Goal: Transaction & Acquisition: Purchase product/service

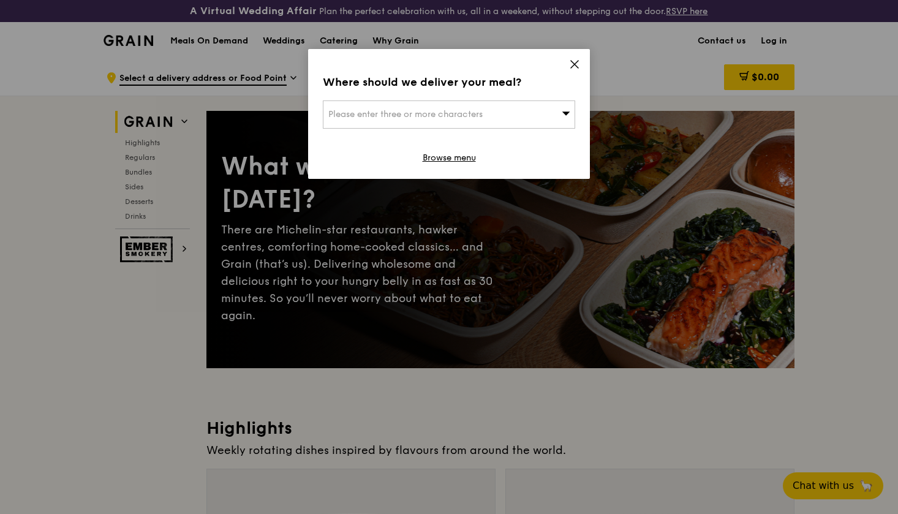
click at [427, 111] on span "Please enter three or more characters" at bounding box center [406, 114] width 154 height 10
type input "73 ayer r"
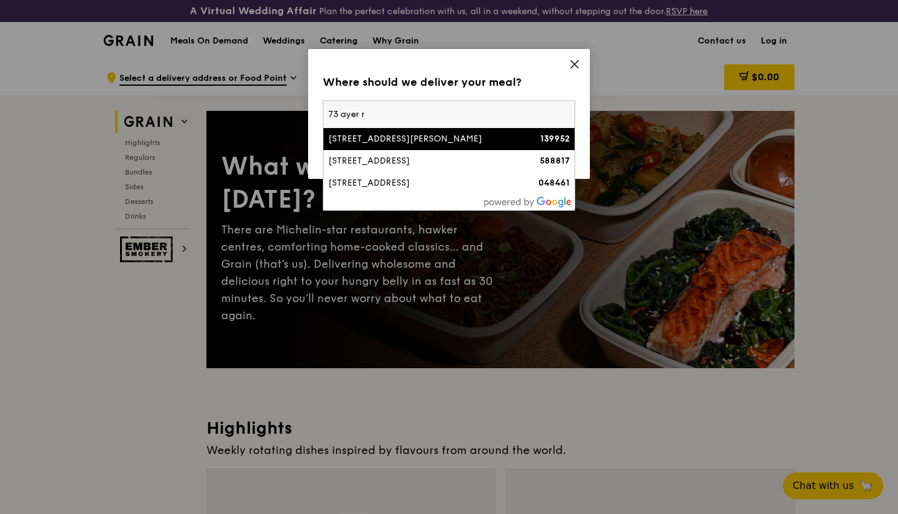
click at [387, 143] on div "[STREET_ADDRESS][PERSON_NAME]" at bounding box center [419, 139] width 181 height 12
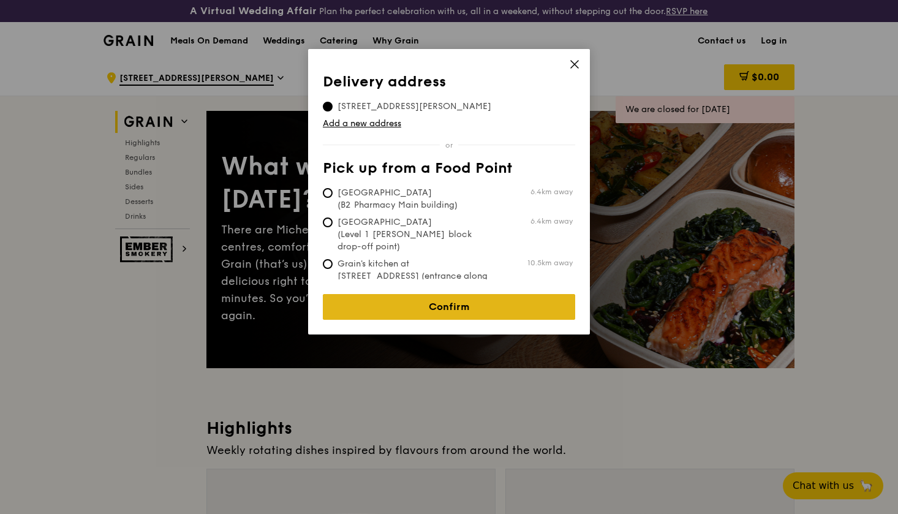
click at [428, 306] on link "Confirm" at bounding box center [449, 307] width 253 height 26
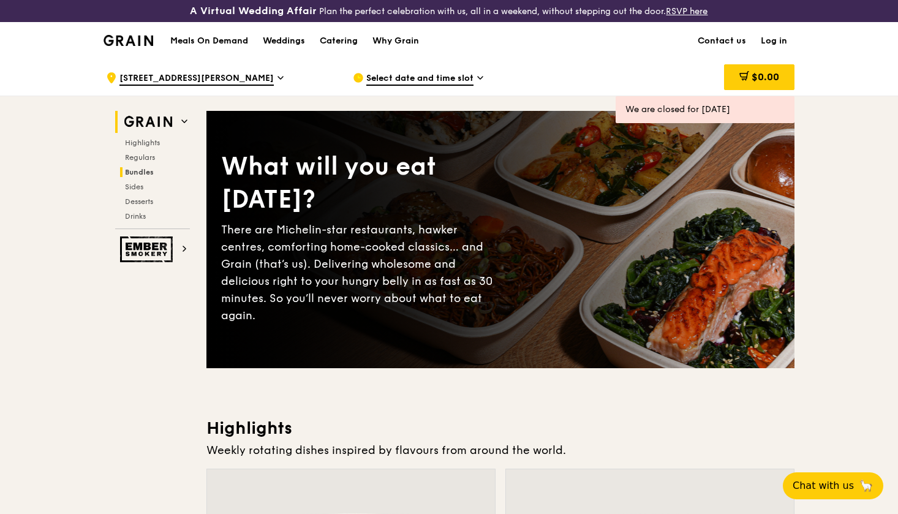
click at [140, 171] on span "Bundles" at bounding box center [139, 172] width 29 height 9
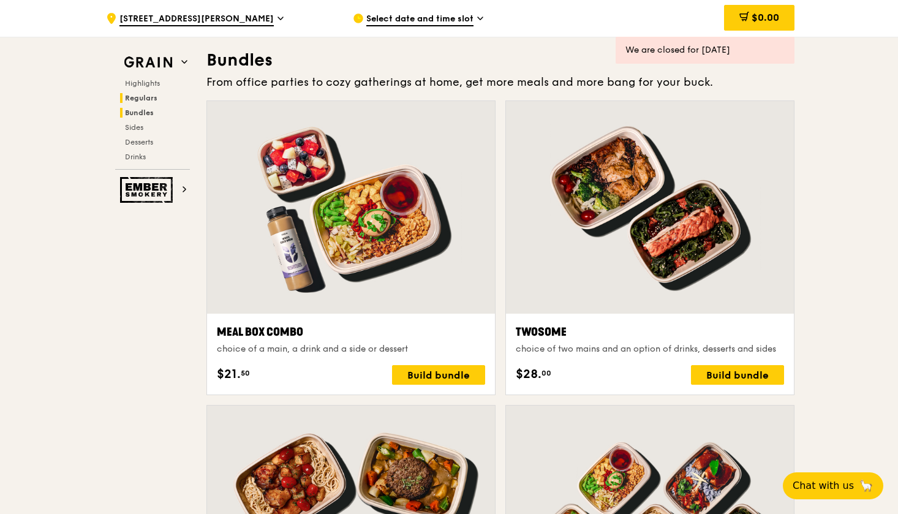
scroll to position [1776, 0]
click at [690, 53] on div "We are closed for today" at bounding box center [705, 50] width 159 height 12
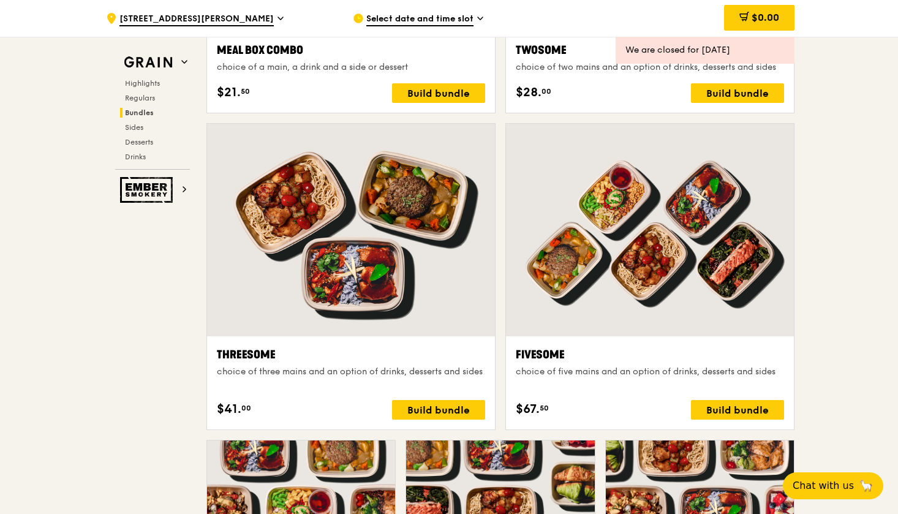
scroll to position [2095, 0]
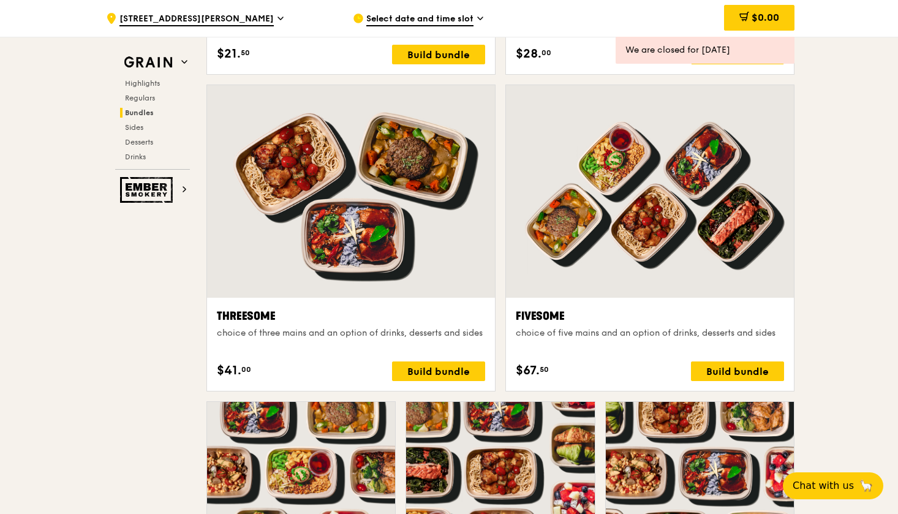
click at [382, 18] on span "Select date and time slot" at bounding box center [420, 19] width 107 height 13
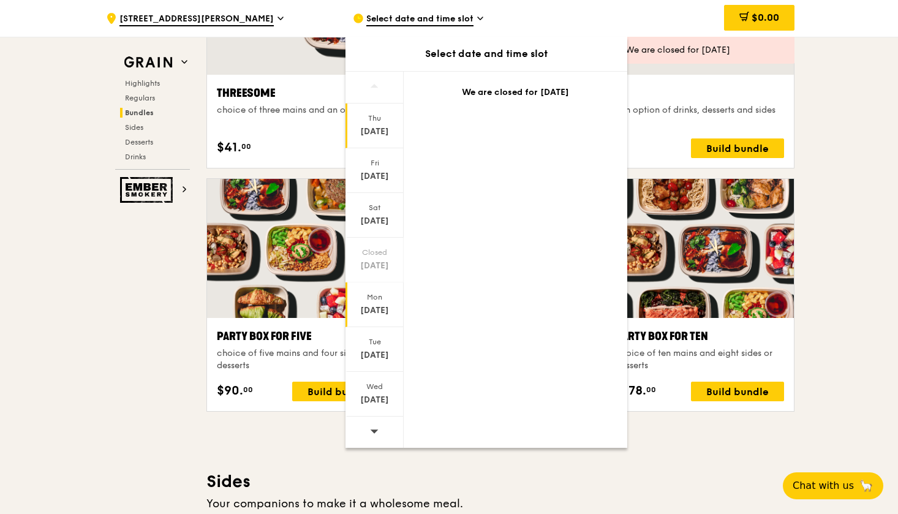
scroll to position [2452, 0]
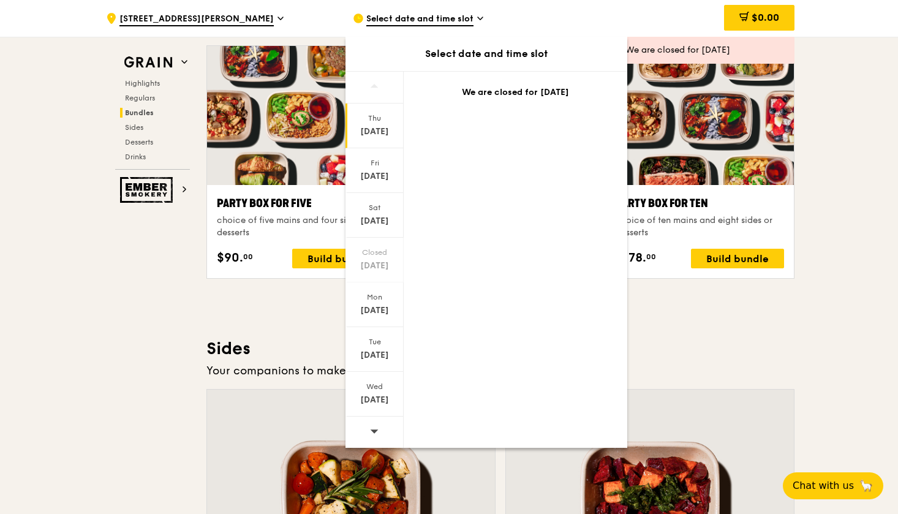
click at [369, 435] on div at bounding box center [375, 432] width 58 height 31
click at [374, 177] on div "Oct 17" at bounding box center [375, 176] width 55 height 12
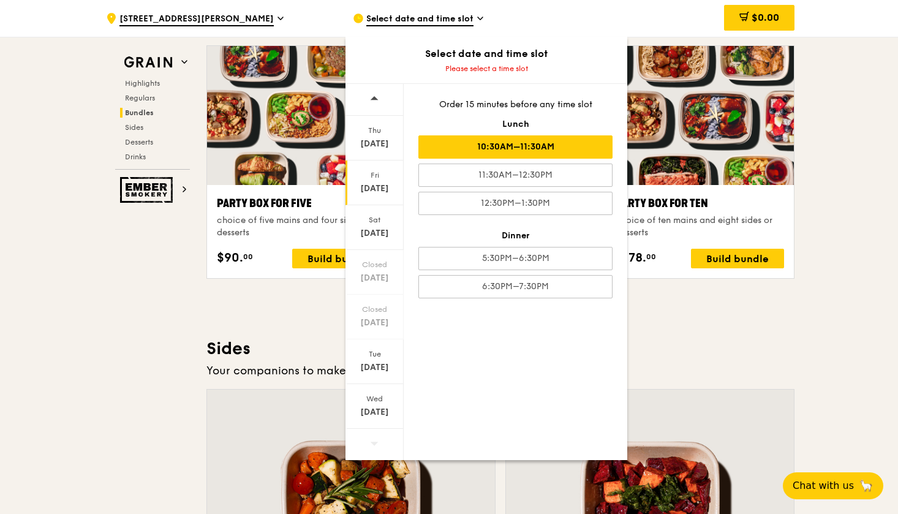
click at [531, 153] on div "10:30AM–11:30AM" at bounding box center [516, 146] width 194 height 23
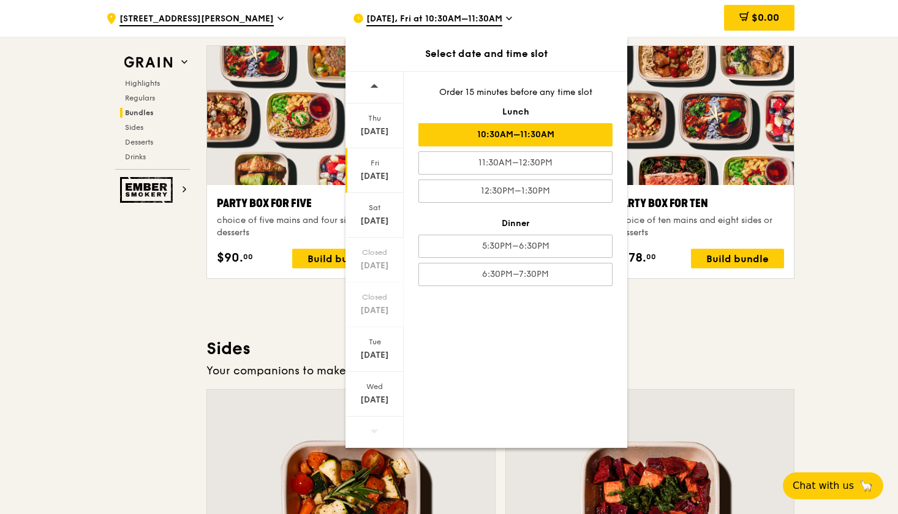
click at [587, 20] on div "Oct 17, Fri at 10:30AM–11:30AM Select date and time slot Thu Oct 16 Fri Oct 17 …" at bounding box center [466, 18] width 247 height 37
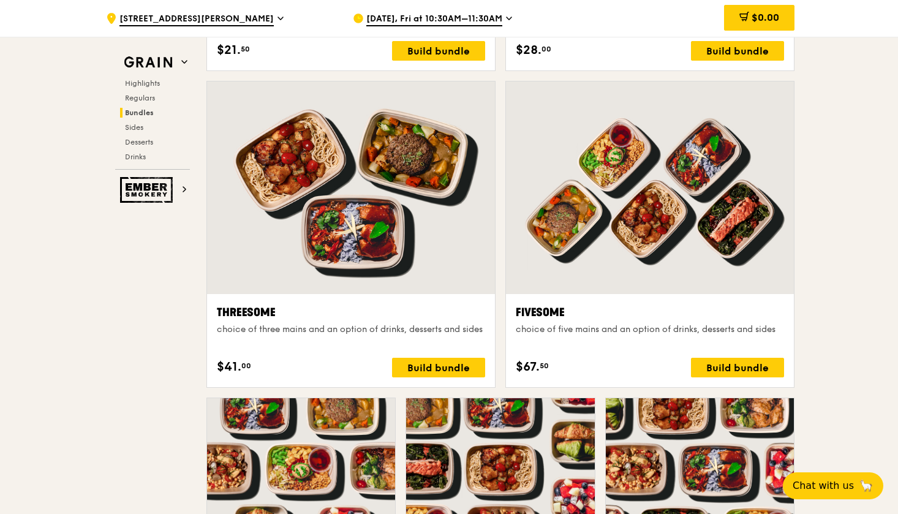
scroll to position [2127, 0]
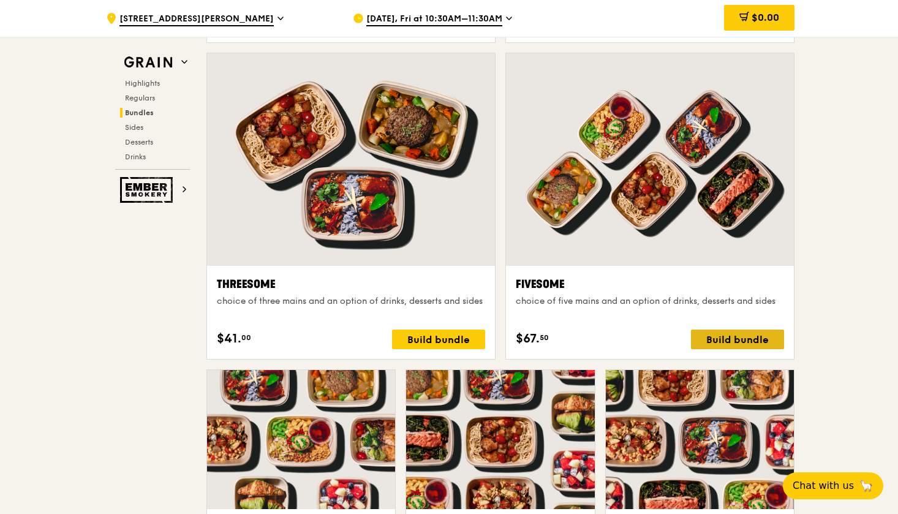
click at [712, 341] on div "Build bundle" at bounding box center [737, 340] width 93 height 20
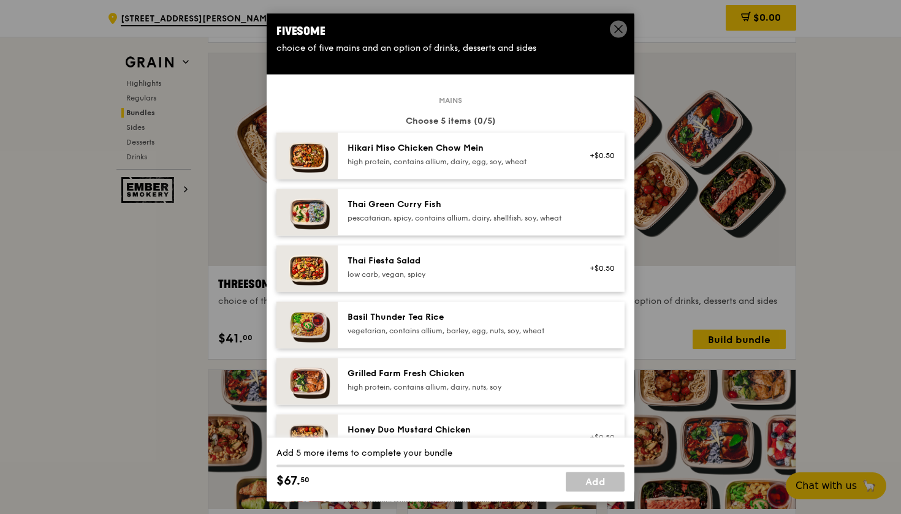
click at [618, 26] on icon at bounding box center [618, 28] width 11 height 11
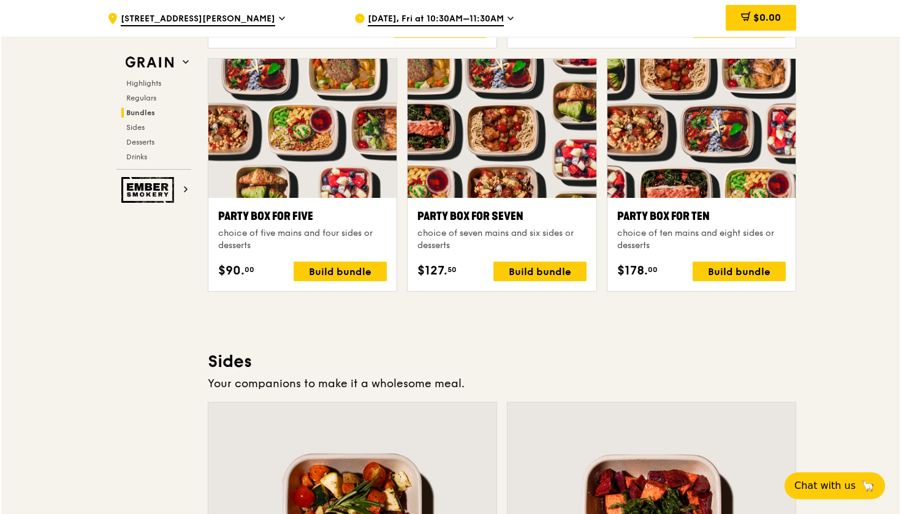
scroll to position [2430, 0]
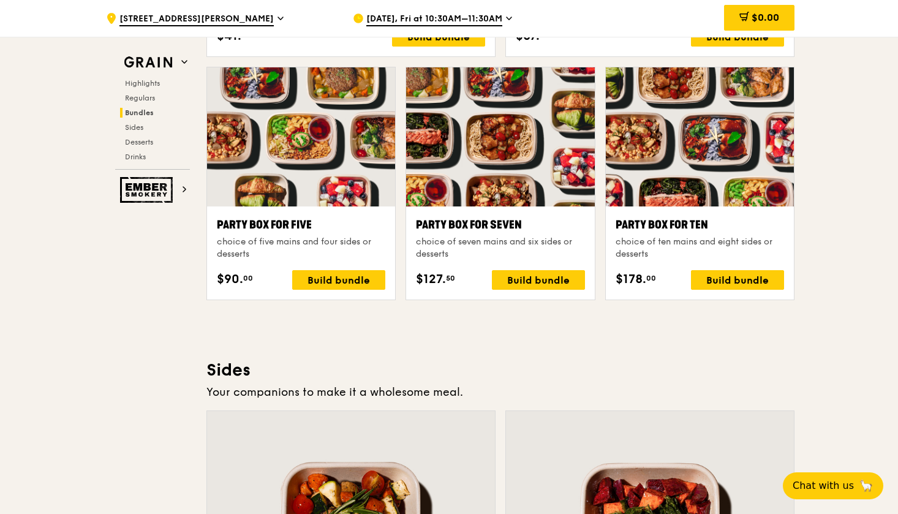
click at [656, 203] on div at bounding box center [700, 136] width 188 height 139
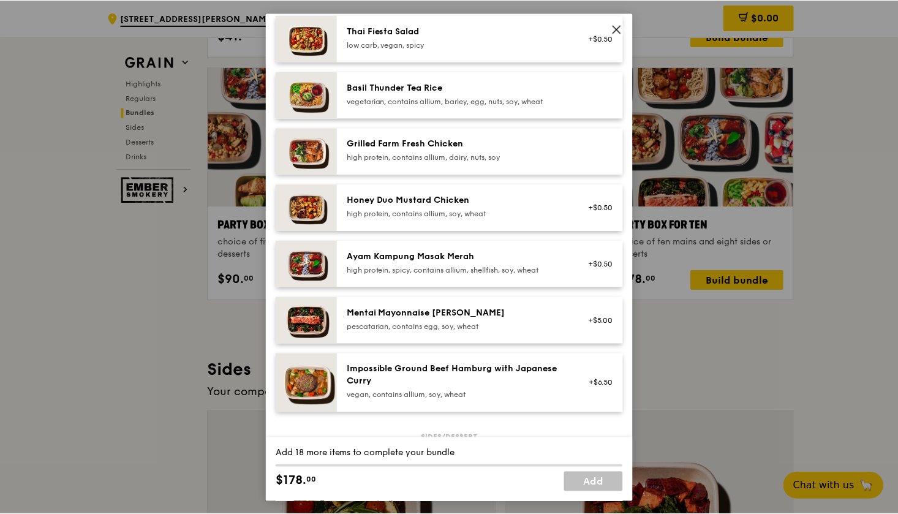
scroll to position [221, 0]
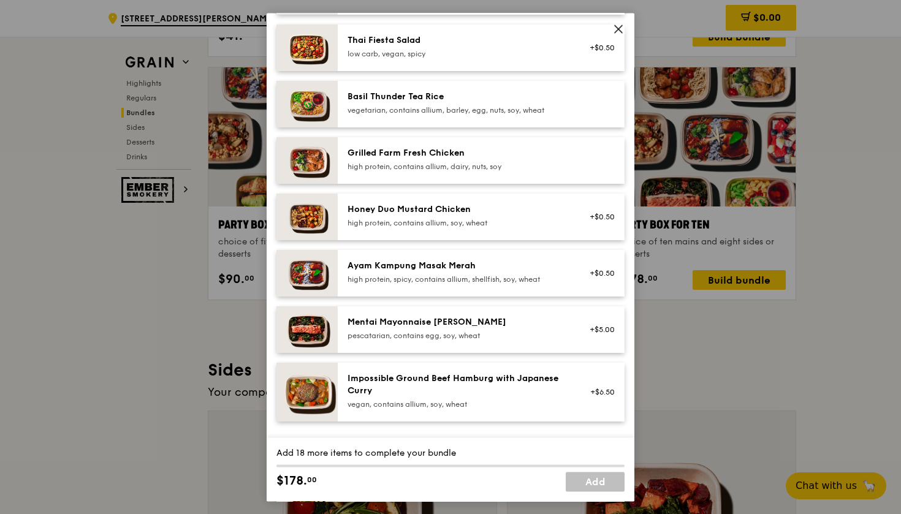
click at [619, 26] on icon at bounding box center [618, 28] width 11 height 11
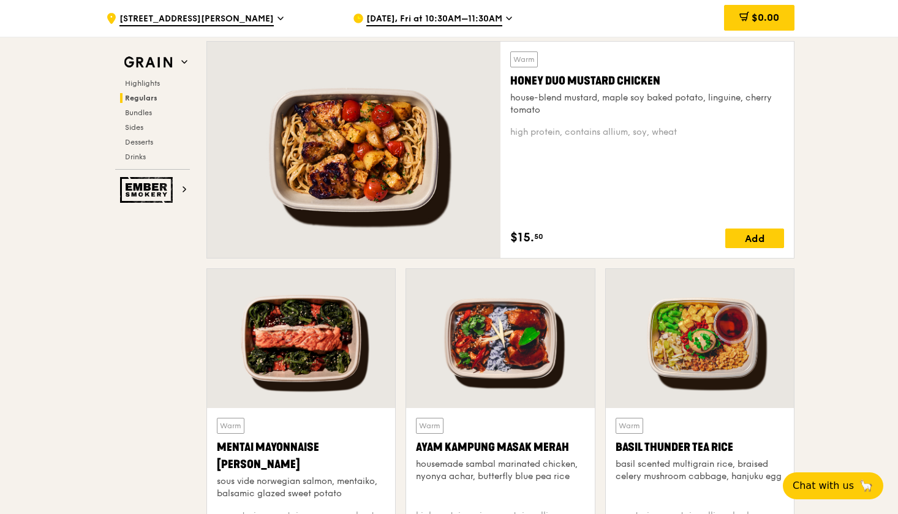
scroll to position [893, 0]
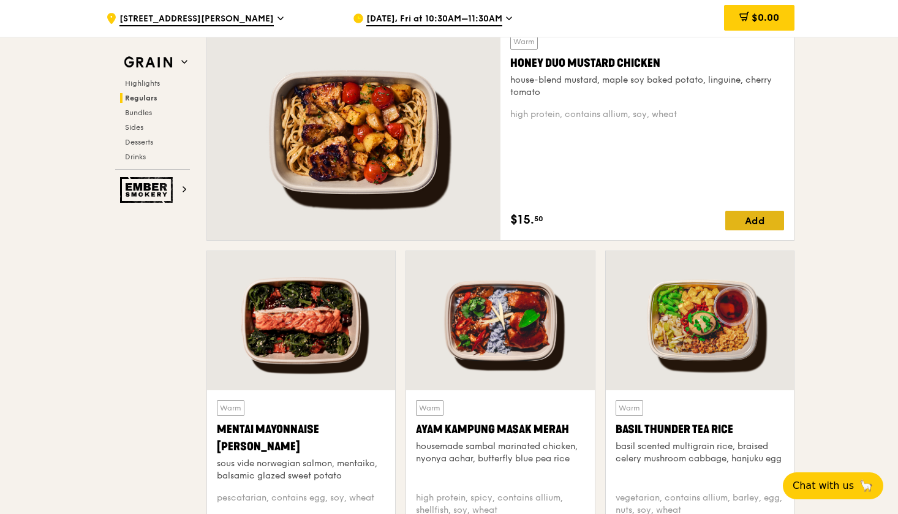
click at [747, 218] on div "Add" at bounding box center [755, 221] width 59 height 20
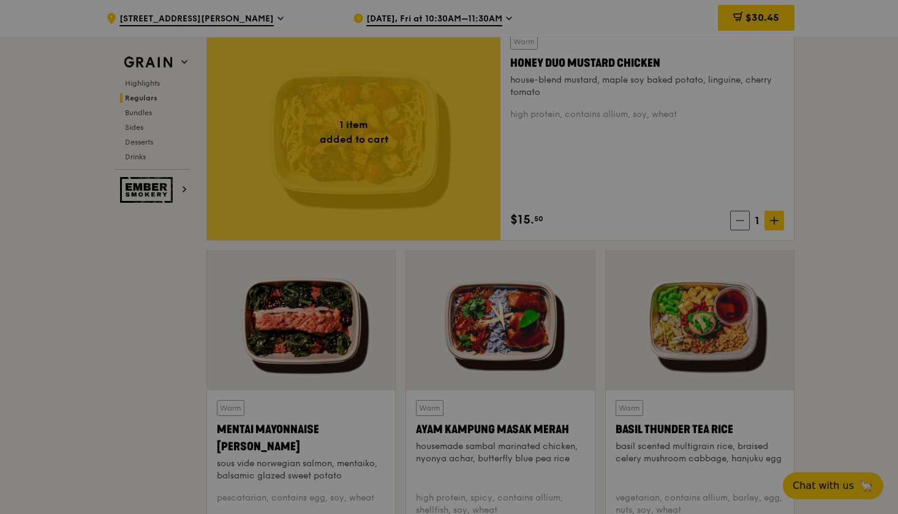
click at [773, 218] on icon at bounding box center [774, 220] width 9 height 9
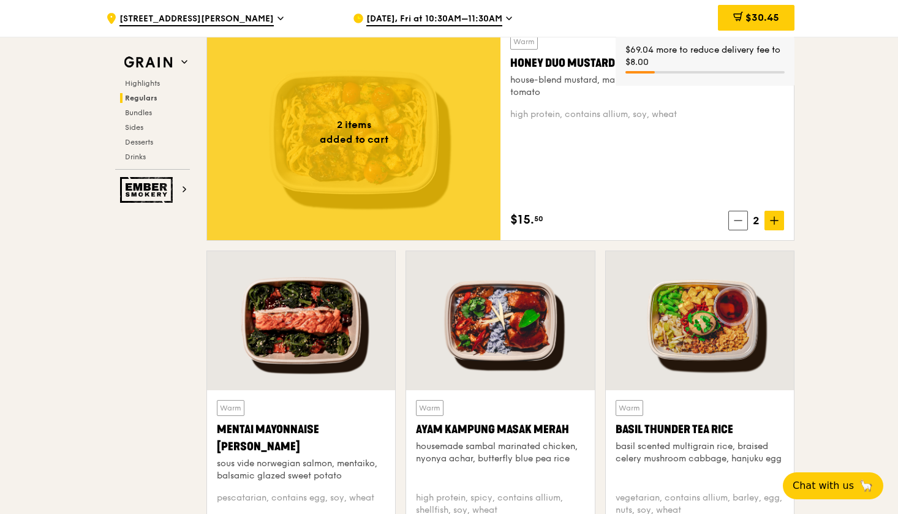
click at [773, 218] on icon at bounding box center [774, 220] width 9 height 9
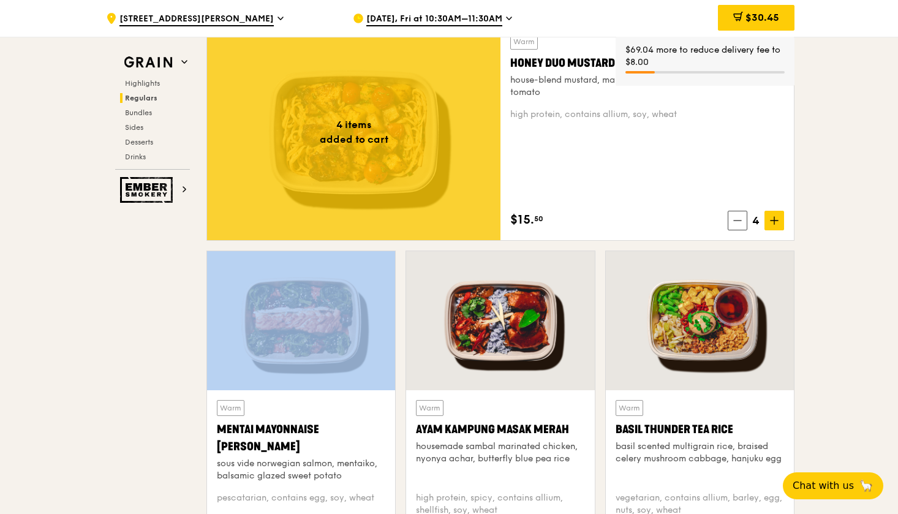
click at [773, 218] on icon at bounding box center [774, 220] width 9 height 9
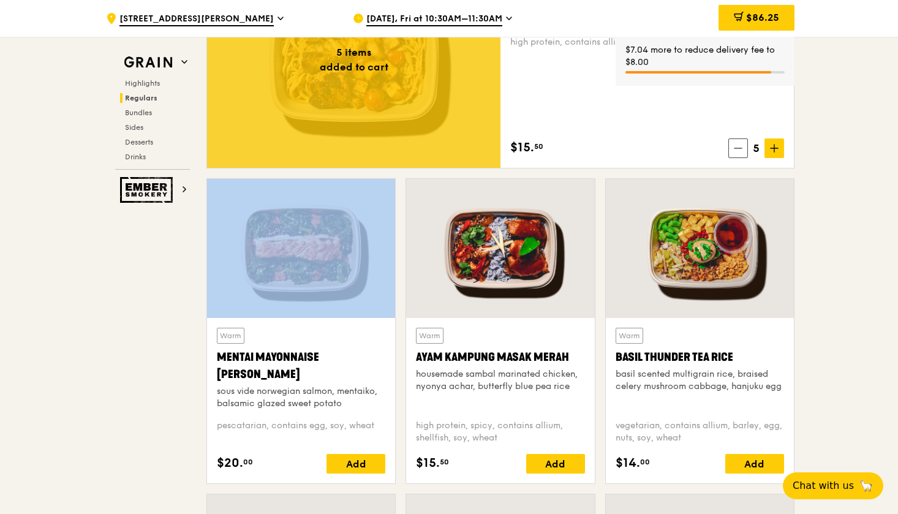
scroll to position [968, 0]
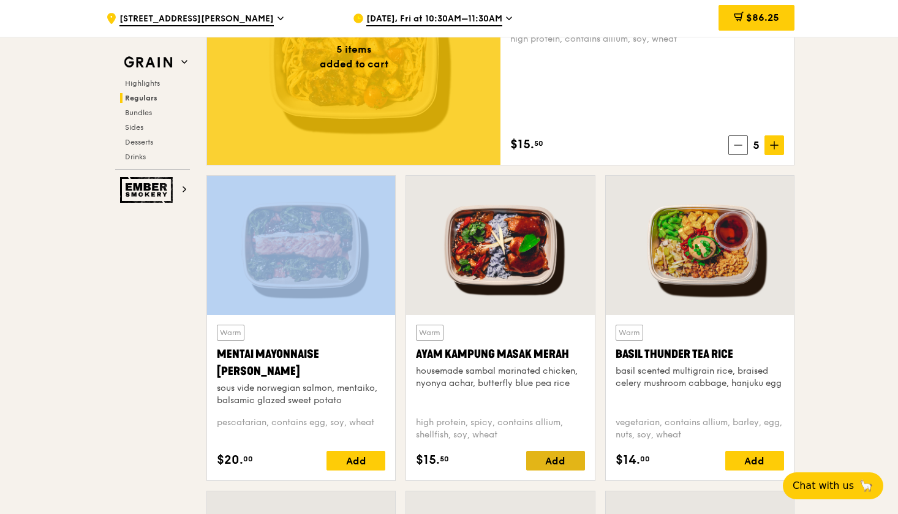
click at [555, 463] on div "Add" at bounding box center [555, 461] width 59 height 20
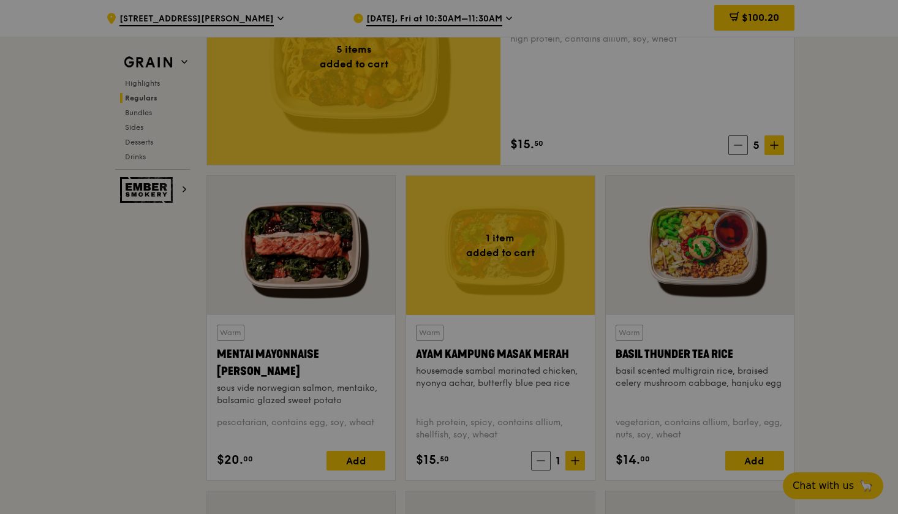
click at [580, 464] on div at bounding box center [449, 257] width 898 height 514
click at [580, 464] on span at bounding box center [576, 461] width 20 height 20
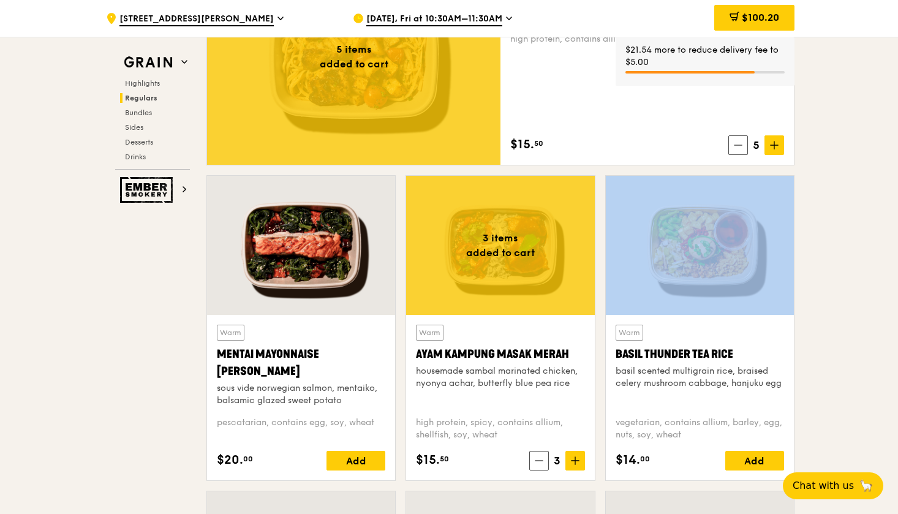
click at [580, 464] on span at bounding box center [576, 461] width 20 height 20
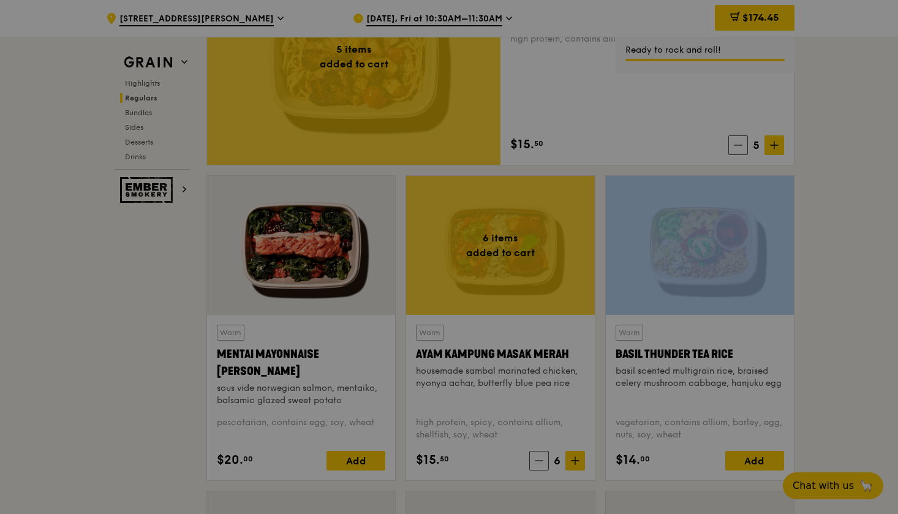
click at [543, 460] on icon at bounding box center [539, 461] width 9 height 9
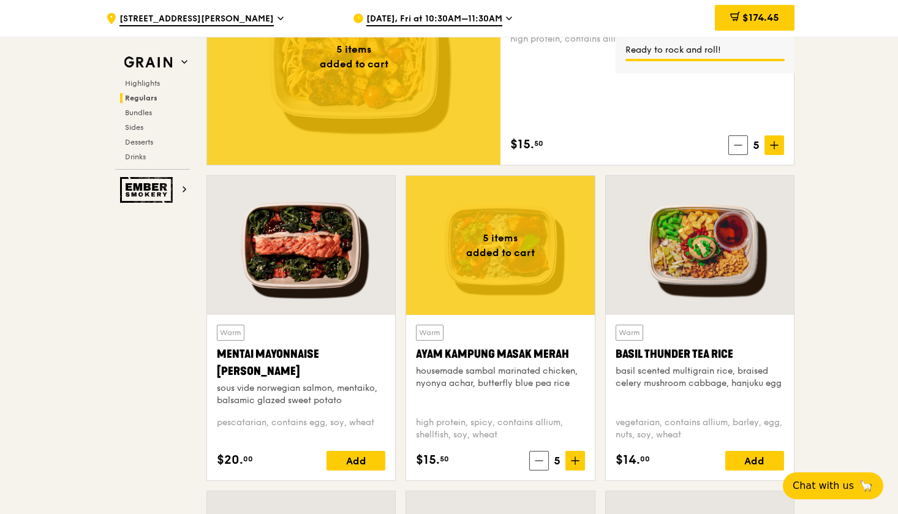
click at [543, 460] on icon at bounding box center [539, 461] width 9 height 9
click at [739, 461] on div "Add" at bounding box center [755, 461] width 59 height 20
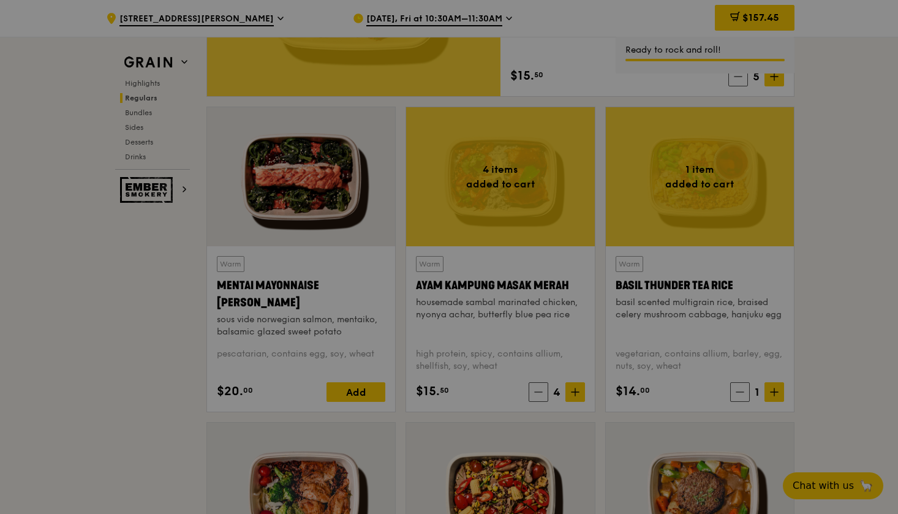
scroll to position [1038, 0]
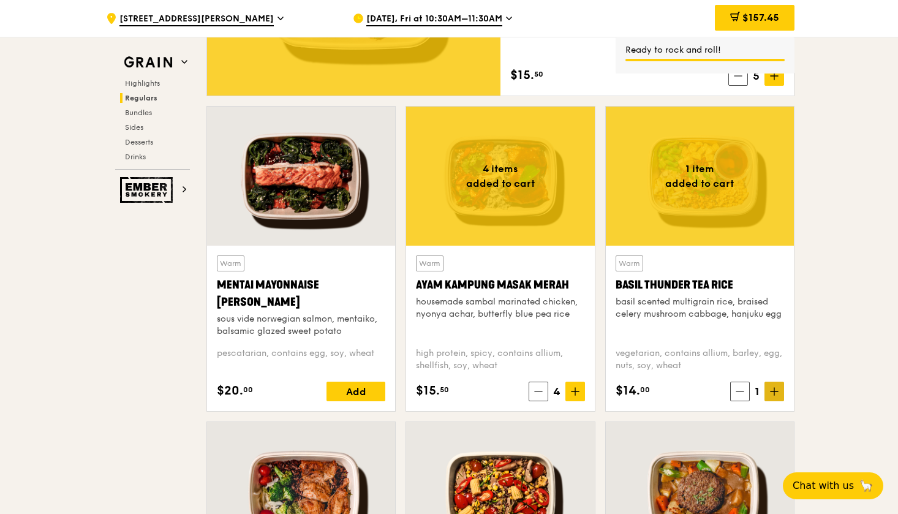
click at [777, 389] on icon at bounding box center [774, 391] width 9 height 9
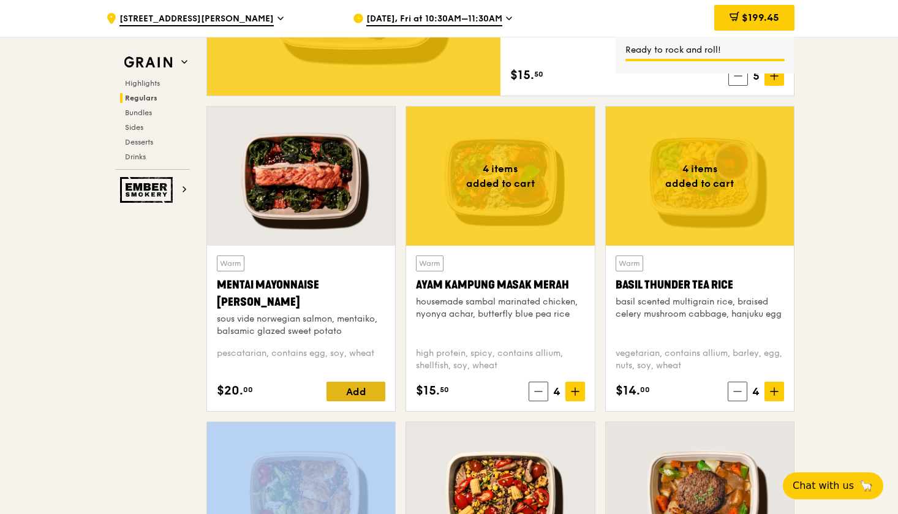
click at [340, 392] on div "Add" at bounding box center [356, 392] width 59 height 20
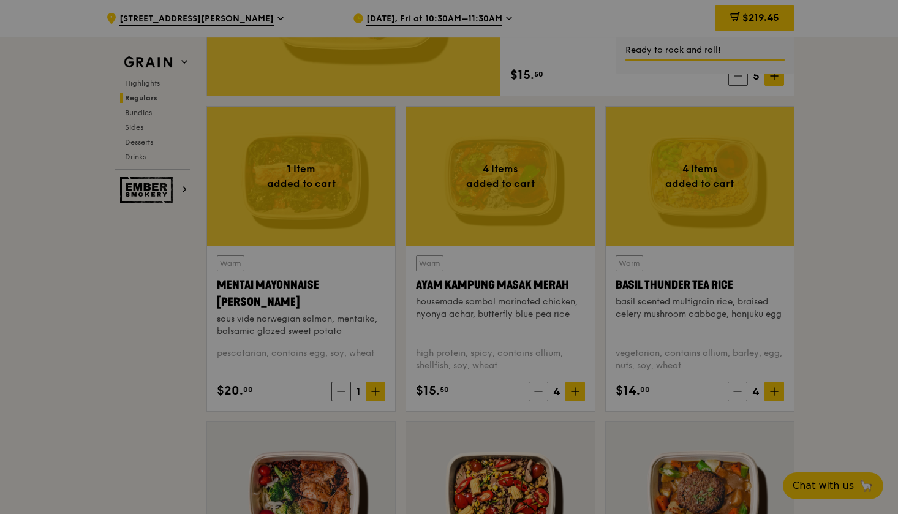
click at [376, 393] on div at bounding box center [449, 257] width 898 height 514
click at [376, 393] on icon at bounding box center [375, 391] width 9 height 9
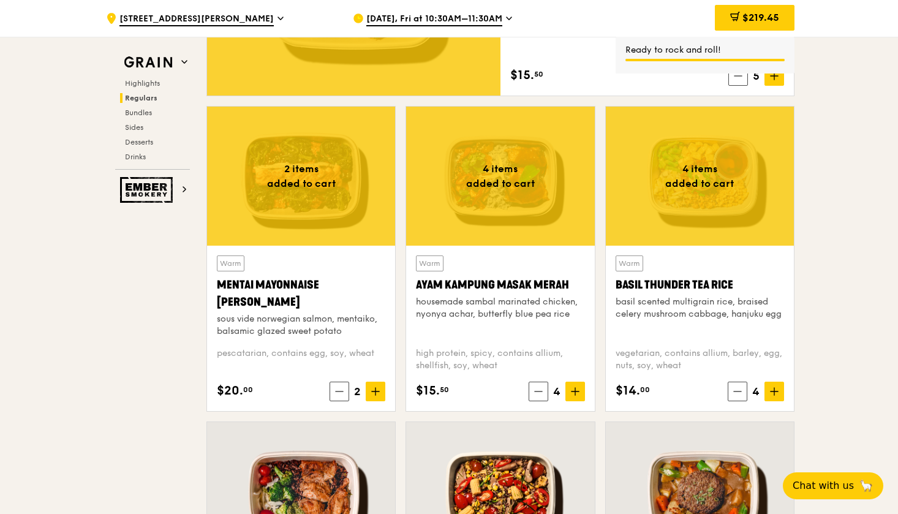
click at [376, 393] on icon at bounding box center [375, 391] width 9 height 9
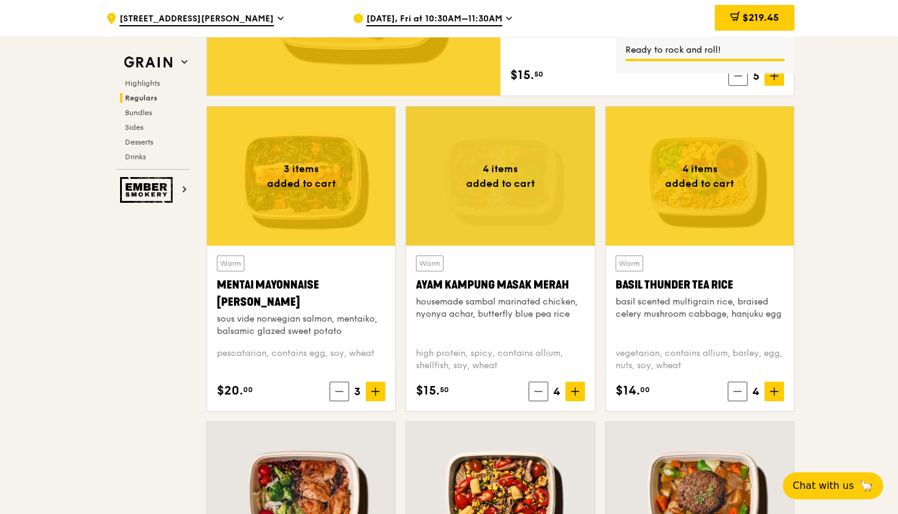
click at [376, 393] on icon at bounding box center [375, 391] width 9 height 9
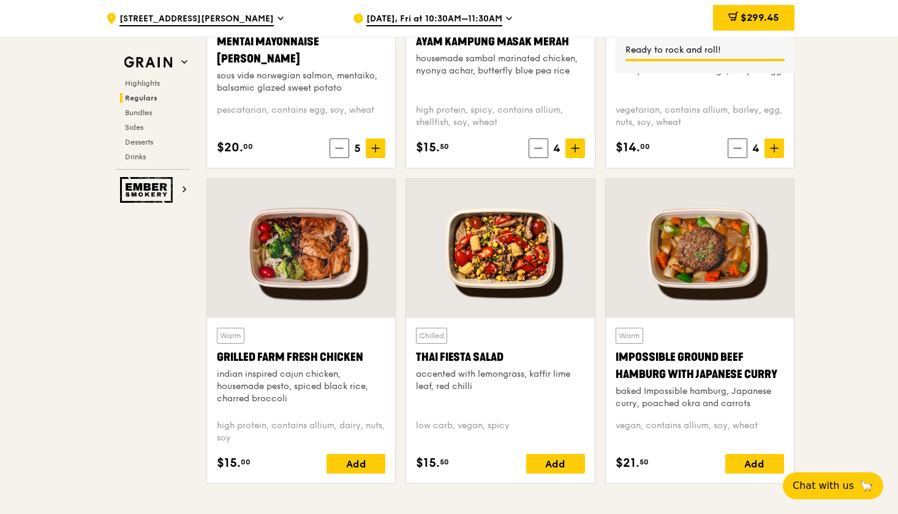
scroll to position [1375, 0]
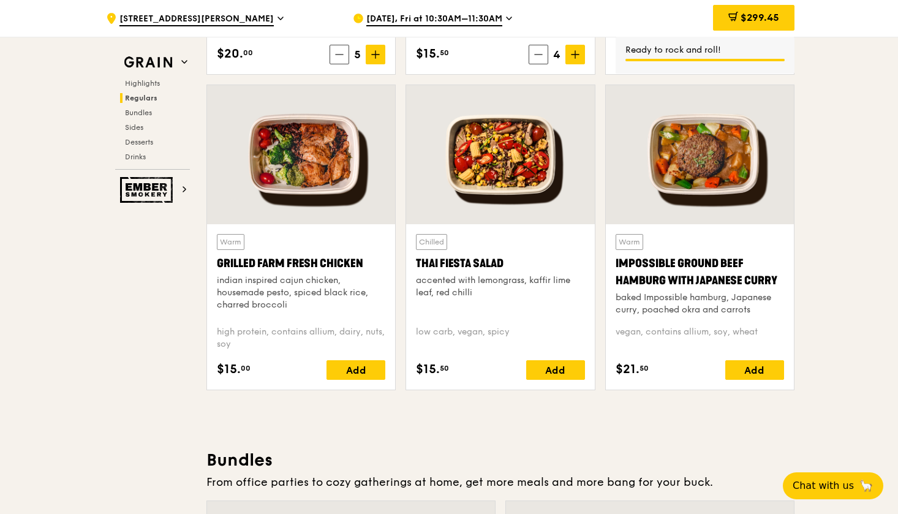
click at [348, 359] on div "Warm Grilled Farm Fresh Chicken indian inspired cajun chicken, housemade pesto,…" at bounding box center [301, 307] width 169 height 146
click at [358, 366] on div "Add" at bounding box center [356, 370] width 59 height 20
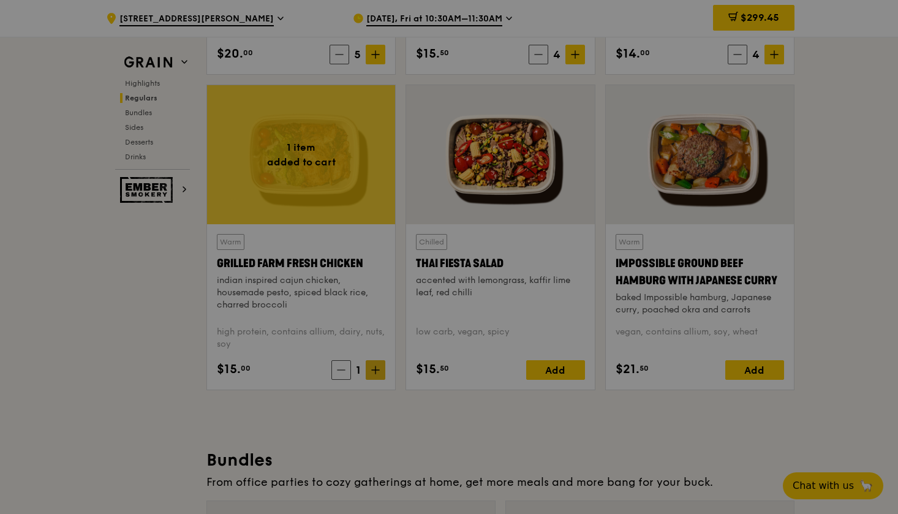
click at [377, 363] on div at bounding box center [449, 257] width 898 height 514
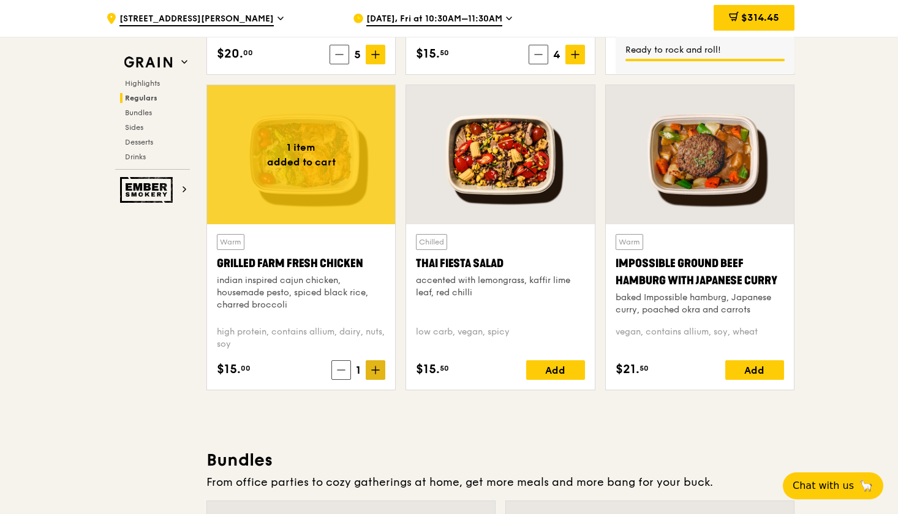
click at [377, 363] on span at bounding box center [376, 370] width 20 height 20
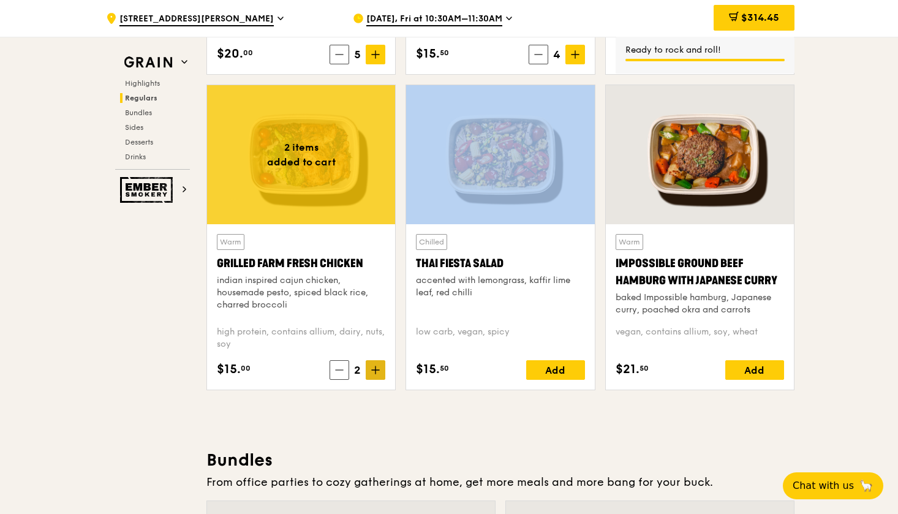
click at [377, 363] on span at bounding box center [376, 370] width 20 height 20
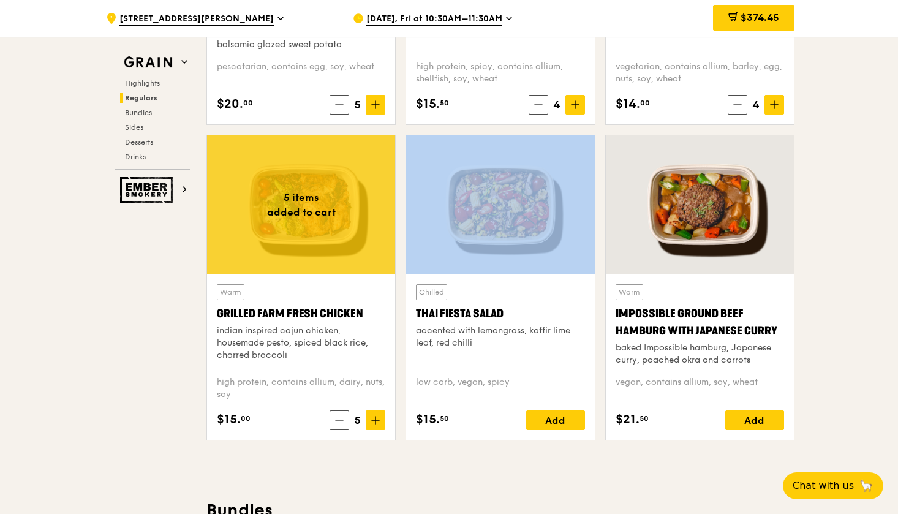
scroll to position [1277, 0]
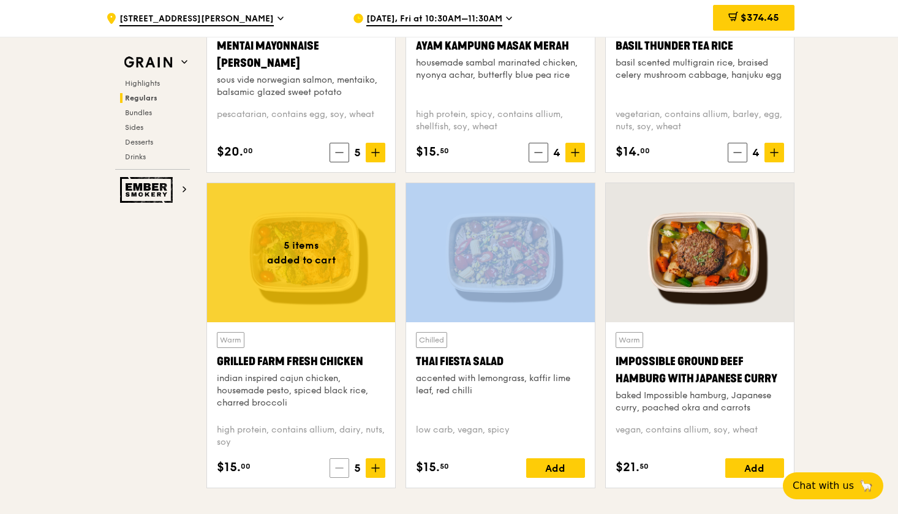
click at [338, 472] on icon at bounding box center [339, 468] width 9 height 9
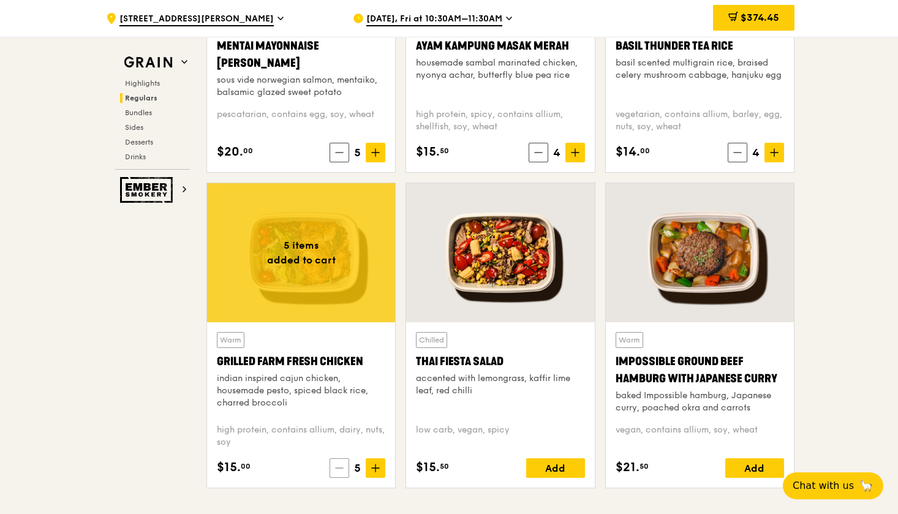
click at [338, 472] on icon at bounding box center [339, 468] width 9 height 9
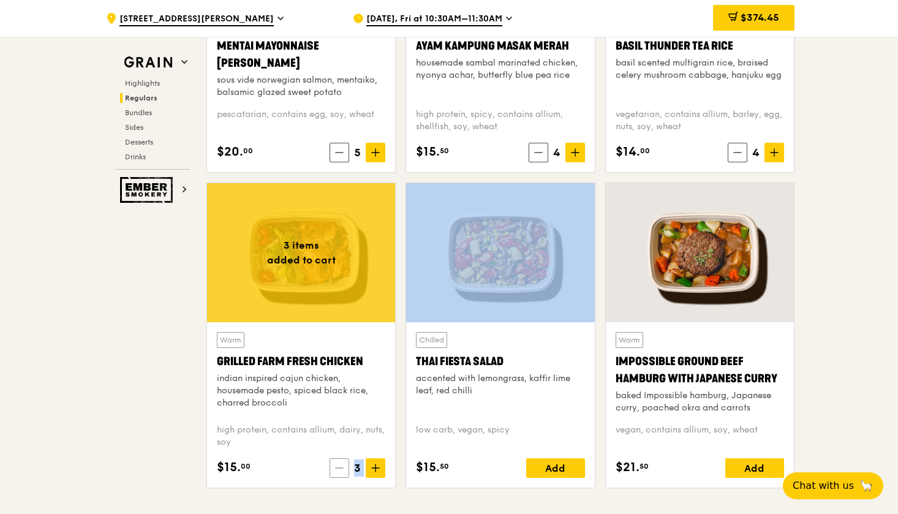
click at [338, 472] on icon at bounding box center [339, 468] width 9 height 9
click at [338, 472] on icon at bounding box center [341, 468] width 9 height 9
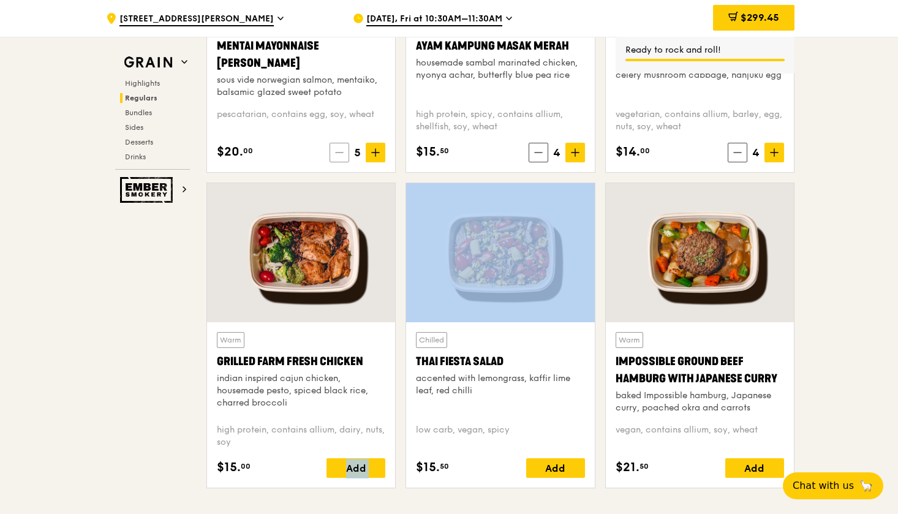
click at [340, 154] on icon at bounding box center [339, 152] width 9 height 9
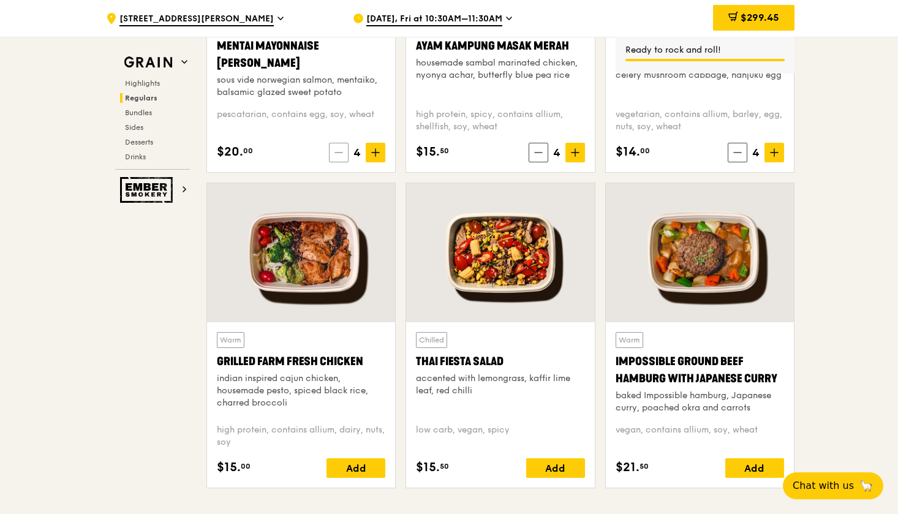
click at [340, 154] on icon at bounding box center [339, 152] width 9 height 9
click at [344, 151] on icon at bounding box center [341, 152] width 9 height 9
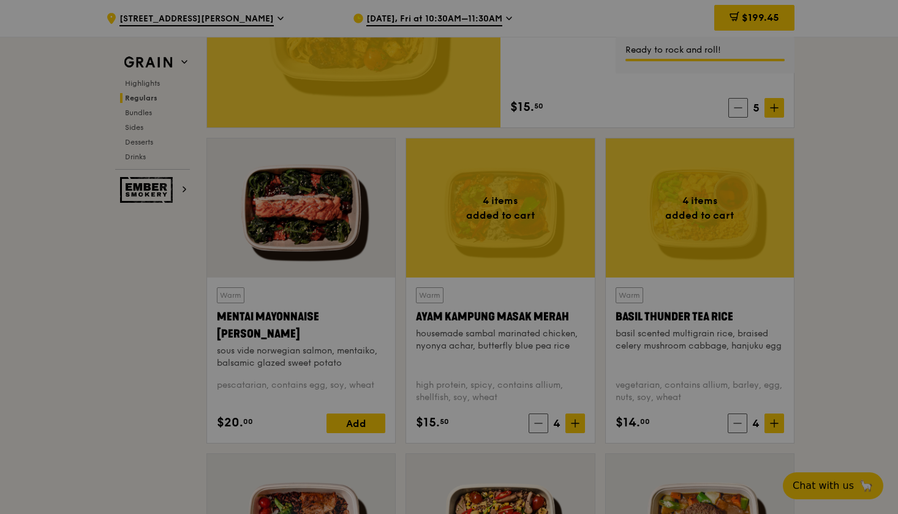
scroll to position [886, 0]
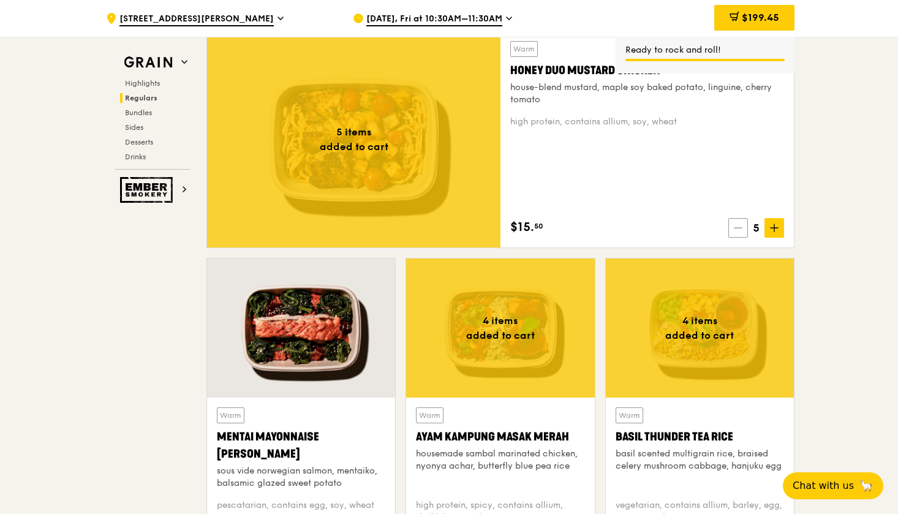
click at [735, 219] on span at bounding box center [739, 228] width 20 height 20
click at [735, 219] on span at bounding box center [738, 228] width 20 height 20
click at [735, 219] on span at bounding box center [739, 228] width 20 height 20
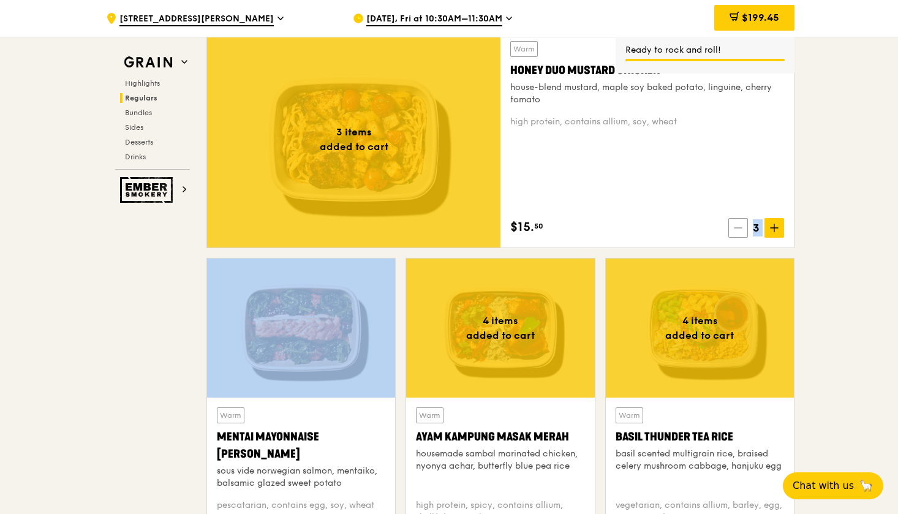
click at [735, 219] on span at bounding box center [739, 228] width 20 height 20
click at [735, 219] on span at bounding box center [741, 228] width 20 height 20
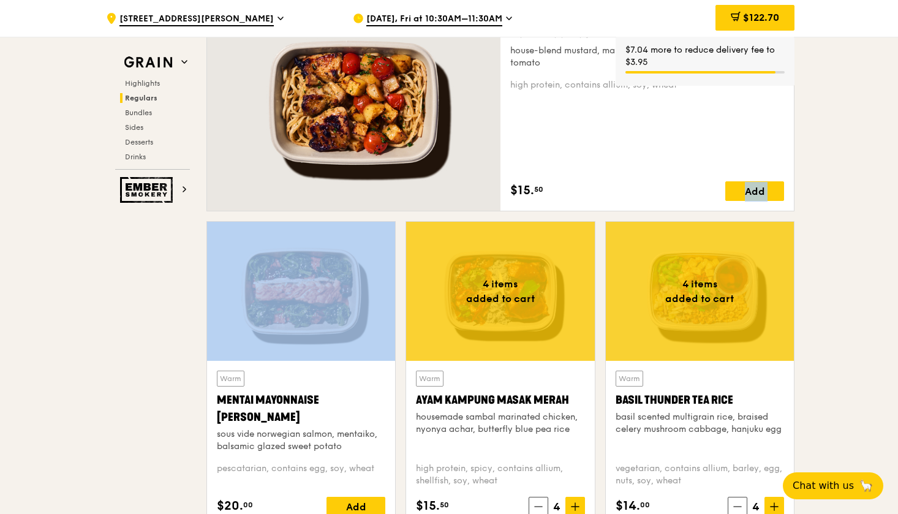
scroll to position [973, 0]
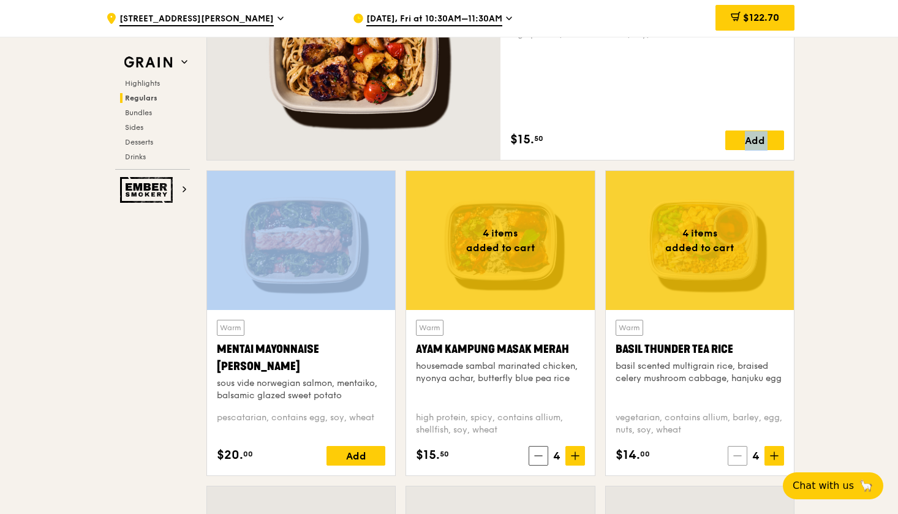
click at [738, 455] on icon at bounding box center [738, 456] width 9 height 9
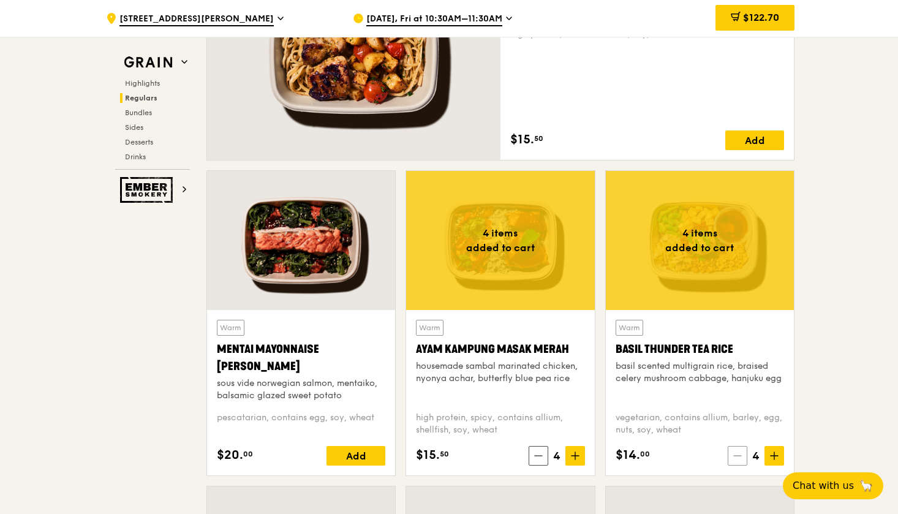
click at [738, 455] on icon at bounding box center [738, 456] width 9 height 9
click at [738, 455] on icon at bounding box center [740, 456] width 9 height 9
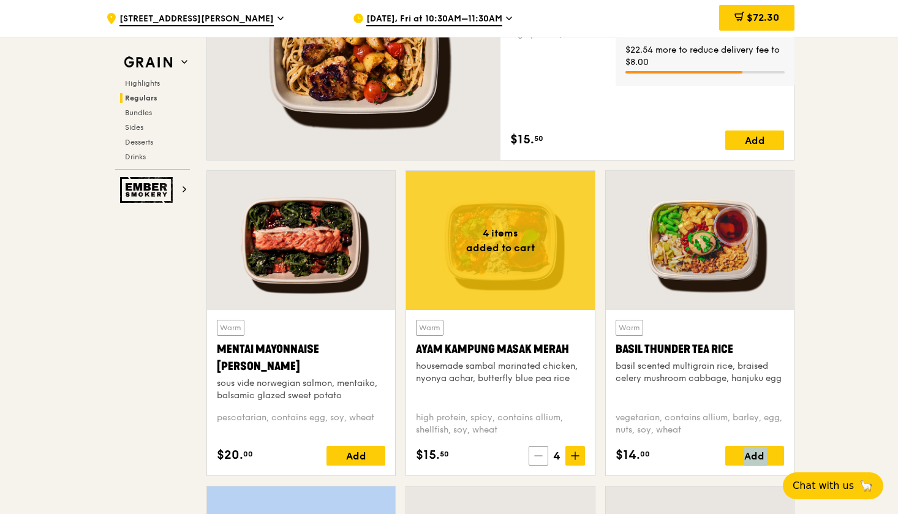
click at [547, 457] on span at bounding box center [539, 456] width 20 height 20
click at [547, 457] on span at bounding box center [540, 456] width 20 height 20
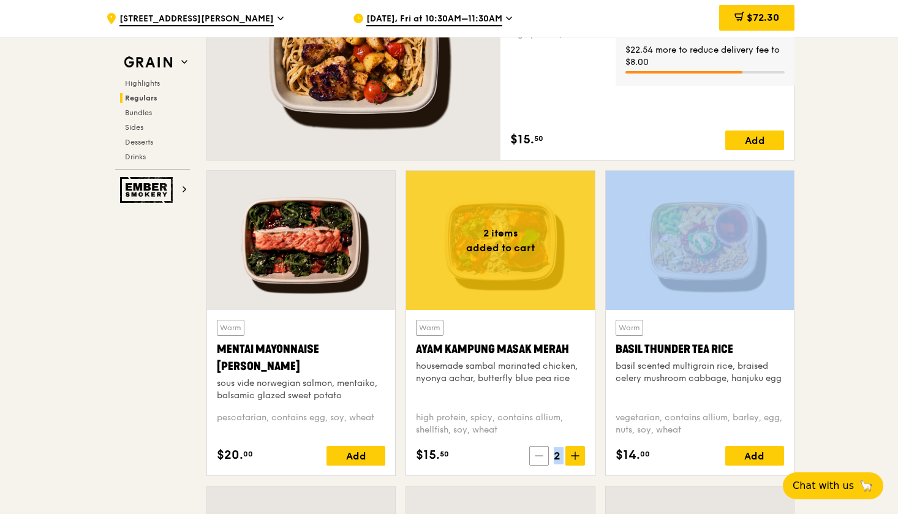
click at [547, 457] on span at bounding box center [540, 456] width 20 height 20
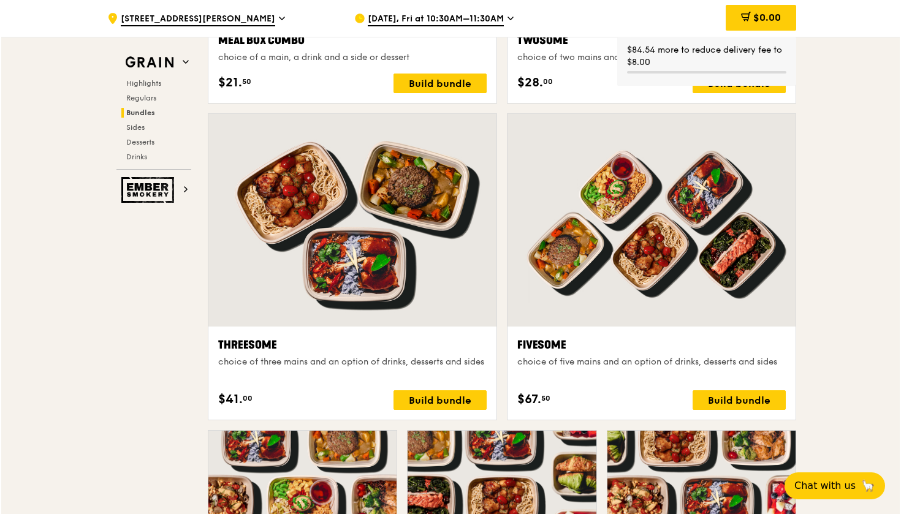
scroll to position [2449, 0]
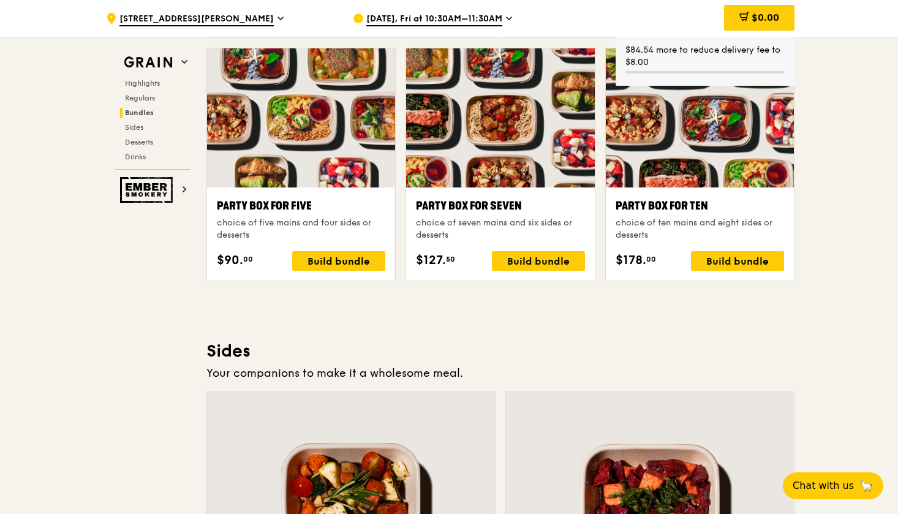
click at [703, 150] on div at bounding box center [700, 117] width 188 height 139
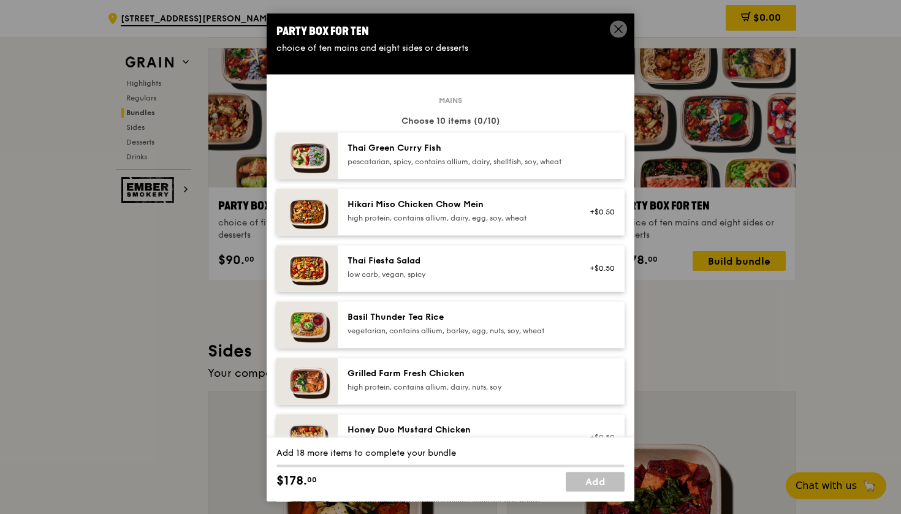
click at [460, 336] on div "Basil Thunder Tea Rice vegetarian, contains allium, barley, egg, nuts, soy, whe…" at bounding box center [458, 323] width 220 height 25
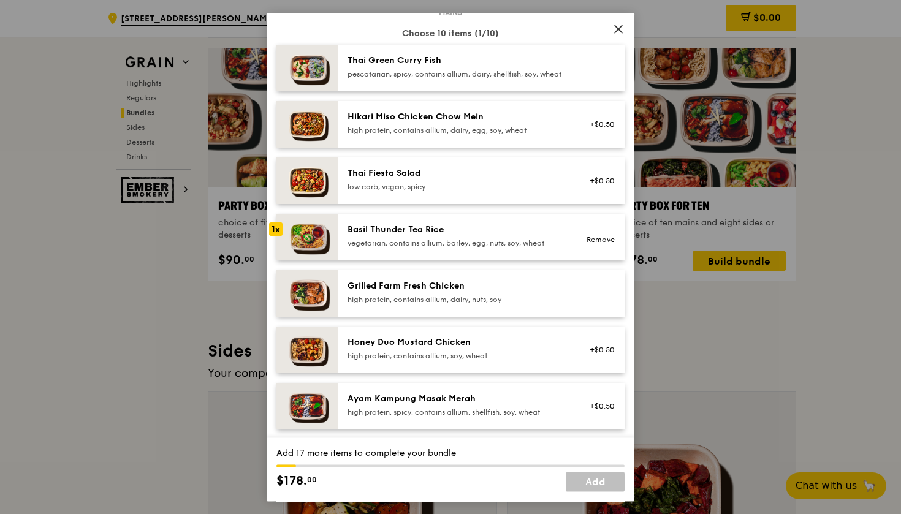
scroll to position [88, 0]
click at [471, 304] on div "high protein, contains allium, dairy, nuts, soy" at bounding box center [458, 299] width 220 height 10
click at [477, 294] on div "Grilled Farm Fresh Chicken high protein, contains allium, dairy, nuts, soy Remo…" at bounding box center [481, 293] width 287 height 47
click at [449, 348] on div "Honey Duo Mustard Chicken" at bounding box center [458, 342] width 220 height 12
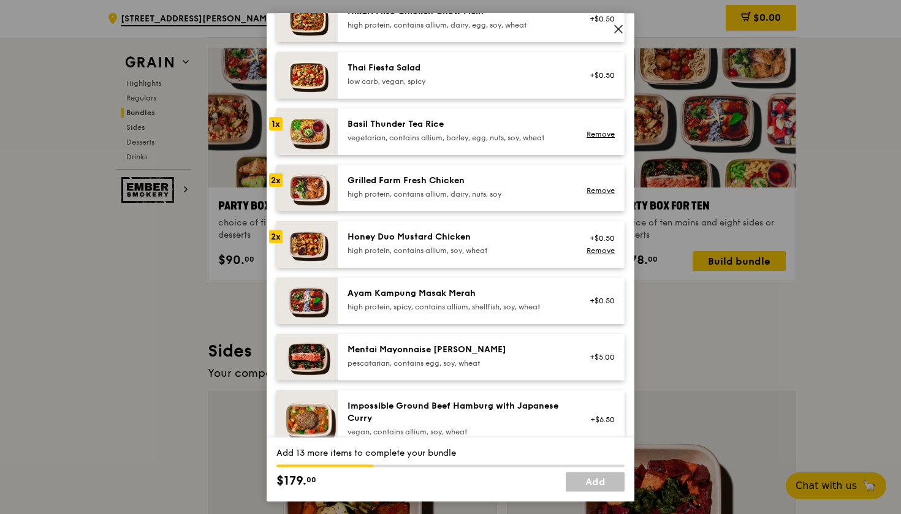
scroll to position [214, 0]
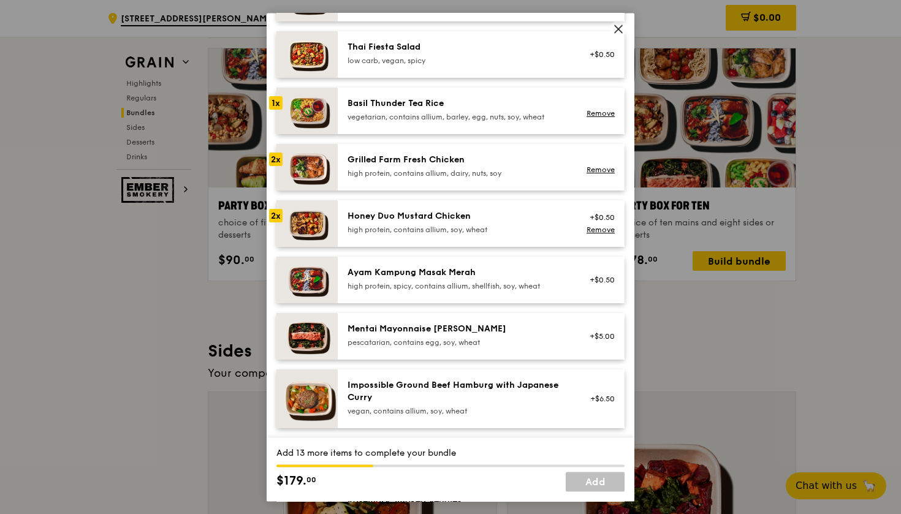
click at [471, 303] on div "Ayam Kampung Masak Merah high protein, spicy, contains allium, shellfish, soy, …" at bounding box center [481, 280] width 287 height 47
click at [464, 335] on div "Mentai Mayonnaise [PERSON_NAME]" at bounding box center [458, 329] width 220 height 12
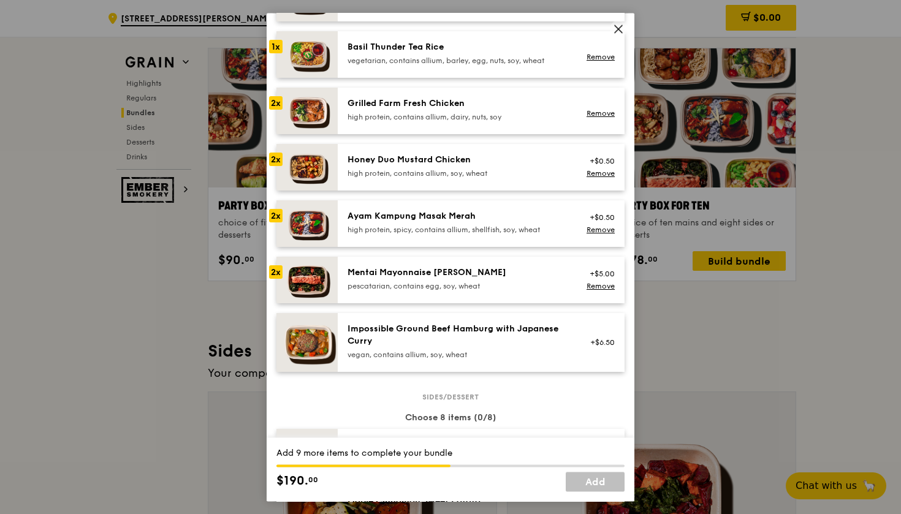
scroll to position [272, 0]
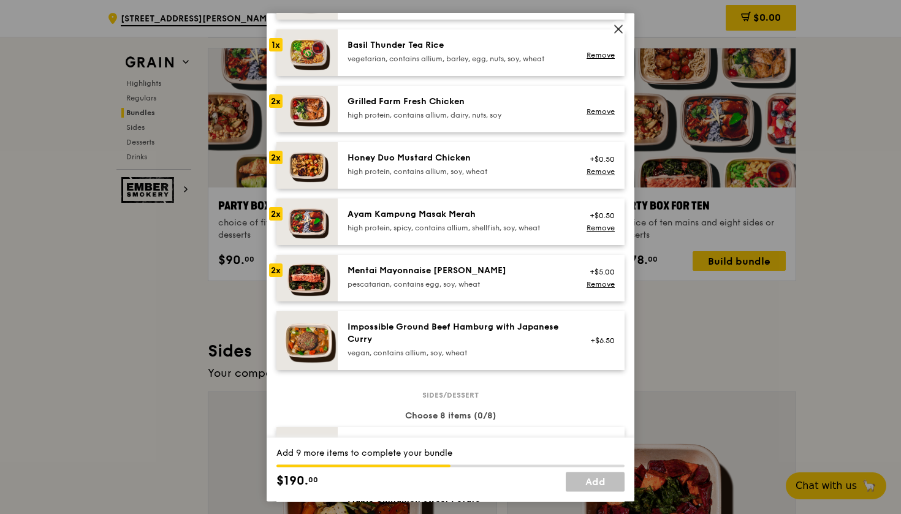
click at [464, 345] on div "Impossible Ground Beef Hamburg with Japanese Curry" at bounding box center [458, 333] width 220 height 25
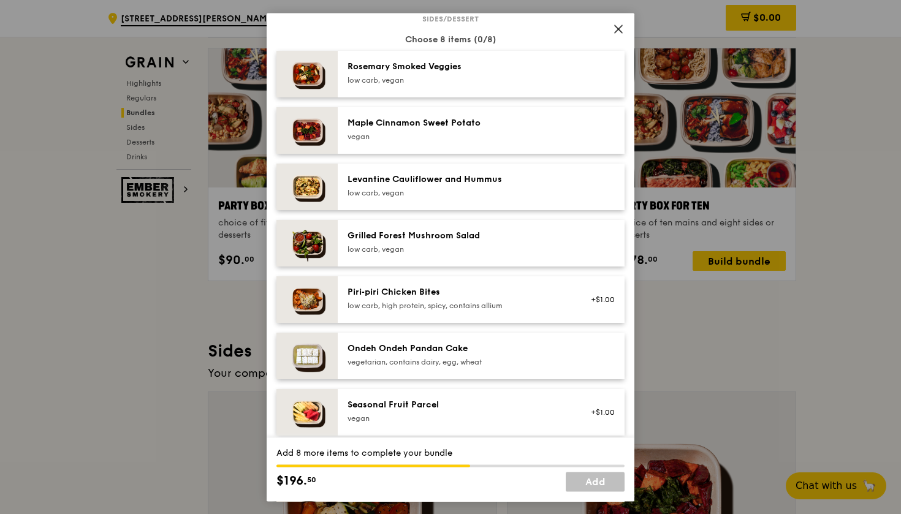
scroll to position [631, 0]
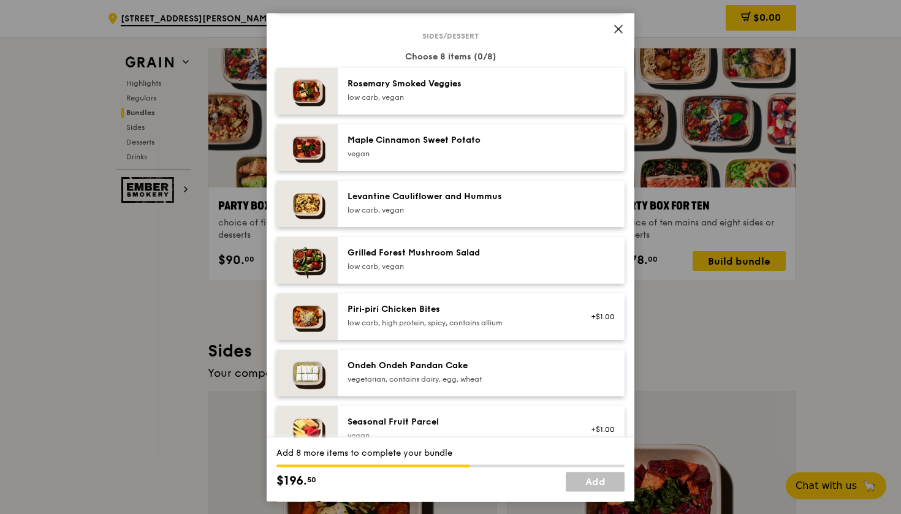
click at [478, 102] on div "Rosemary Smoked Veggies low carb, vegan" at bounding box center [458, 90] width 220 height 25
click at [415, 272] on div "low carb, vegan" at bounding box center [458, 267] width 220 height 10
click at [444, 215] on div "low carb, vegan" at bounding box center [458, 210] width 220 height 10
click at [476, 146] on div "Maple Cinnamon Sweet Potato" at bounding box center [458, 140] width 220 height 12
click at [458, 203] on div "Levantine Cauliflower and Hummus low carb, vegan Remove" at bounding box center [481, 204] width 287 height 47
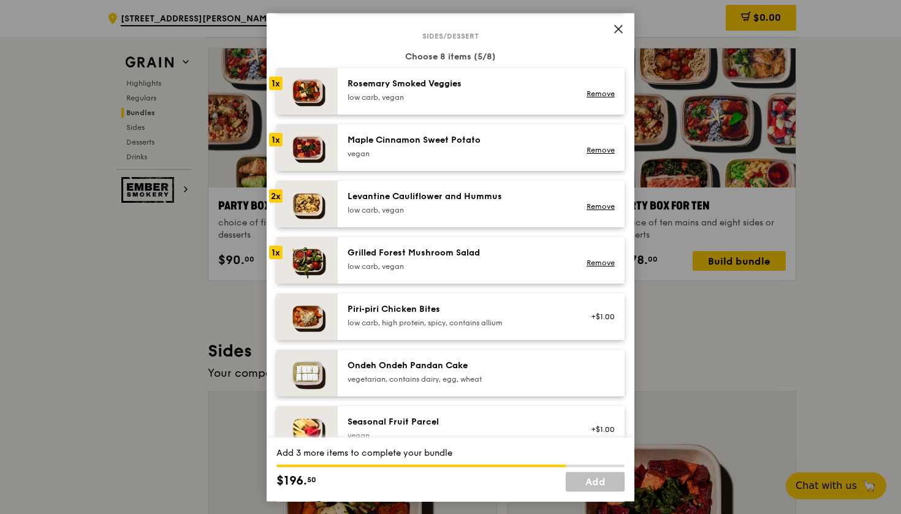
click at [463, 159] on div "vegan" at bounding box center [458, 154] width 220 height 10
click at [468, 115] on div "Rosemary Smoked Veggies low carb, vegan Remove" at bounding box center [481, 91] width 287 height 47
click at [444, 258] on div "Grilled Forest Mushroom Salad low carb, vegan Remove" at bounding box center [481, 260] width 287 height 47
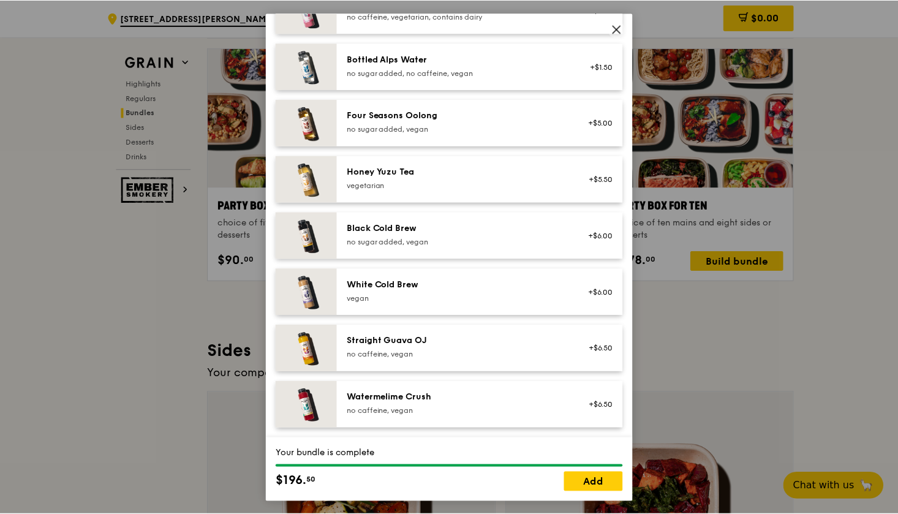
scroll to position [1400, 0]
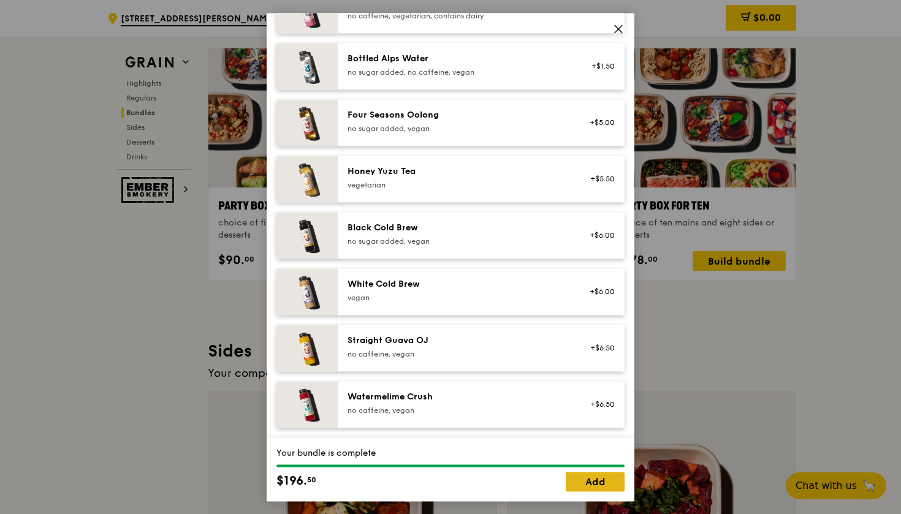
click at [611, 480] on link "Add" at bounding box center [595, 482] width 59 height 20
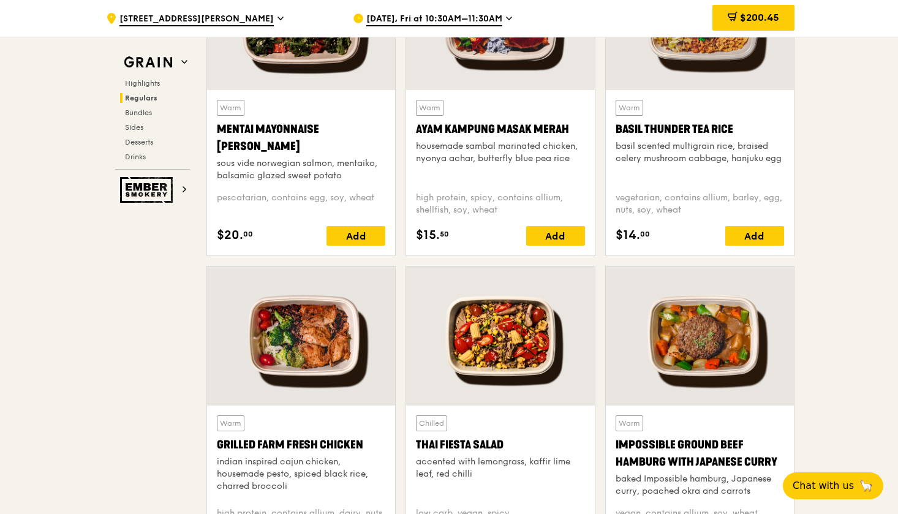
scroll to position [1183, 0]
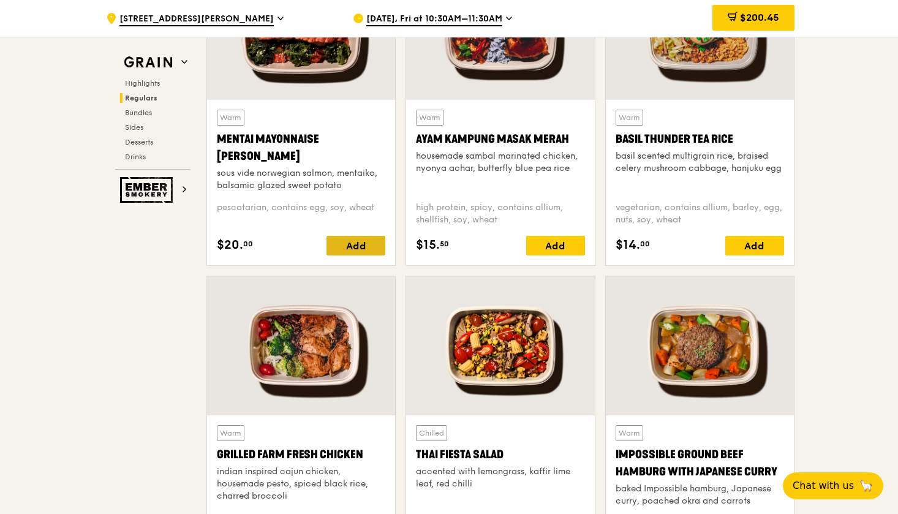
click at [337, 243] on div "Add" at bounding box center [356, 246] width 59 height 20
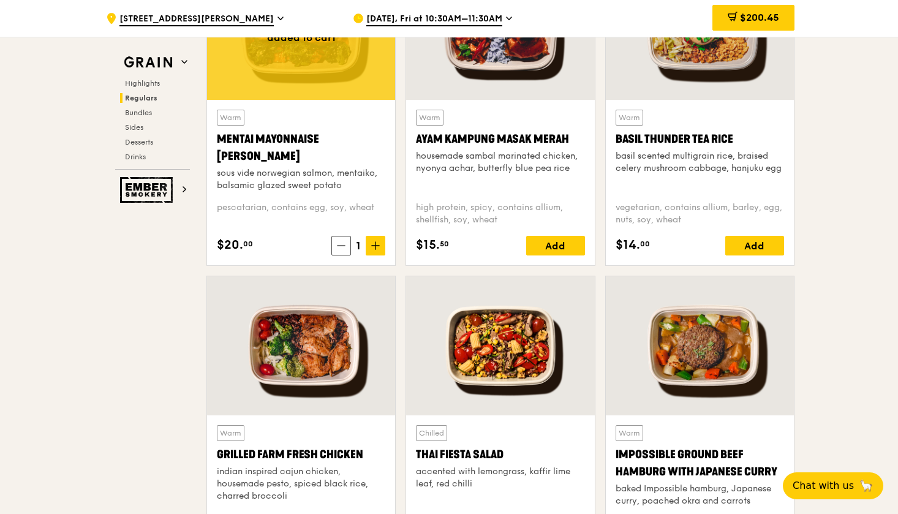
click at [337, 243] on div "1" at bounding box center [359, 246] width 54 height 20
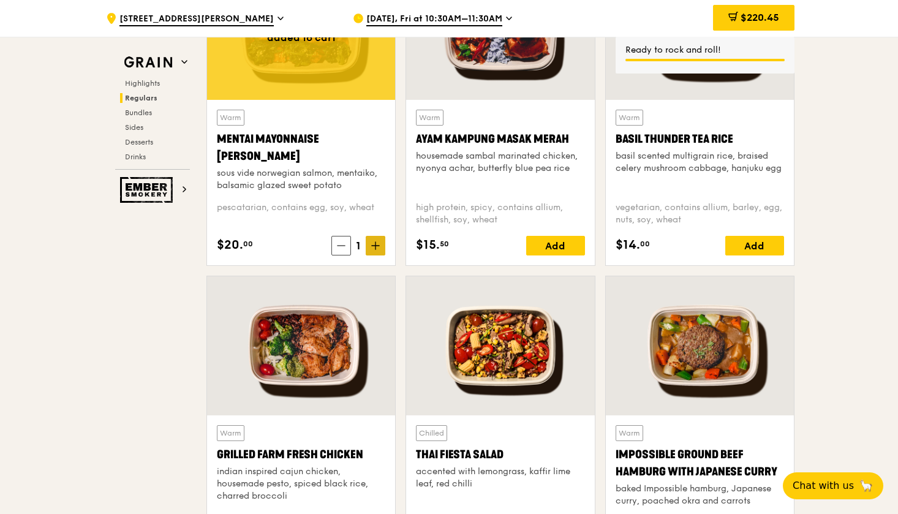
click at [372, 245] on icon at bounding box center [375, 245] width 9 height 9
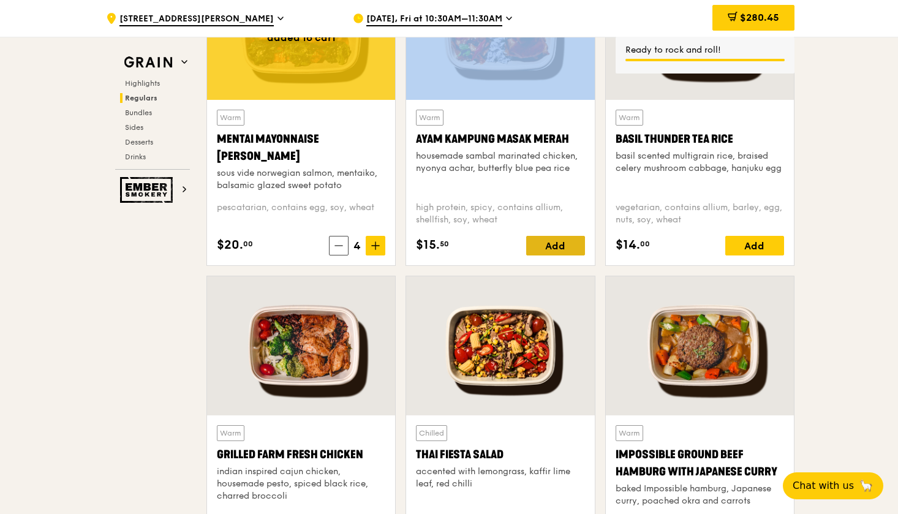
click at [574, 245] on div "Add" at bounding box center [555, 246] width 59 height 20
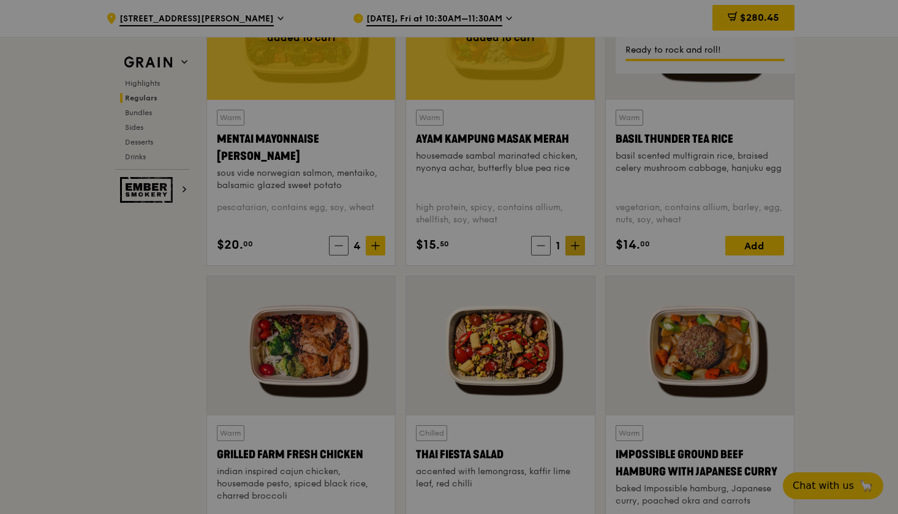
click at [574, 246] on div at bounding box center [449, 257] width 898 height 514
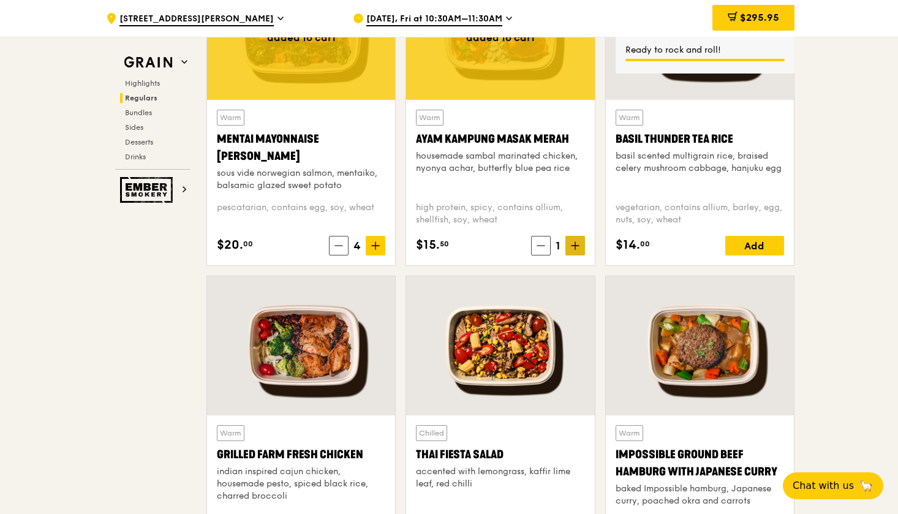
click at [574, 246] on icon at bounding box center [575, 246] width 7 height 0
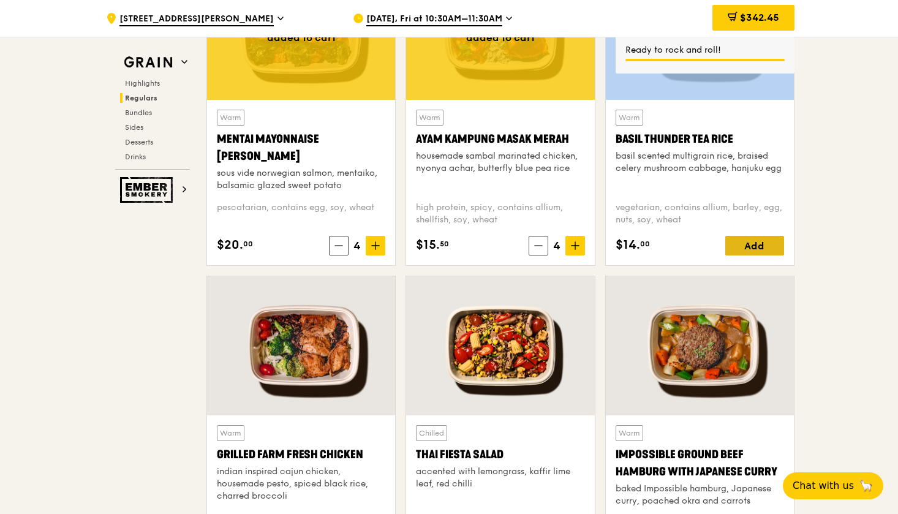
click at [770, 245] on div "Add" at bounding box center [755, 246] width 59 height 20
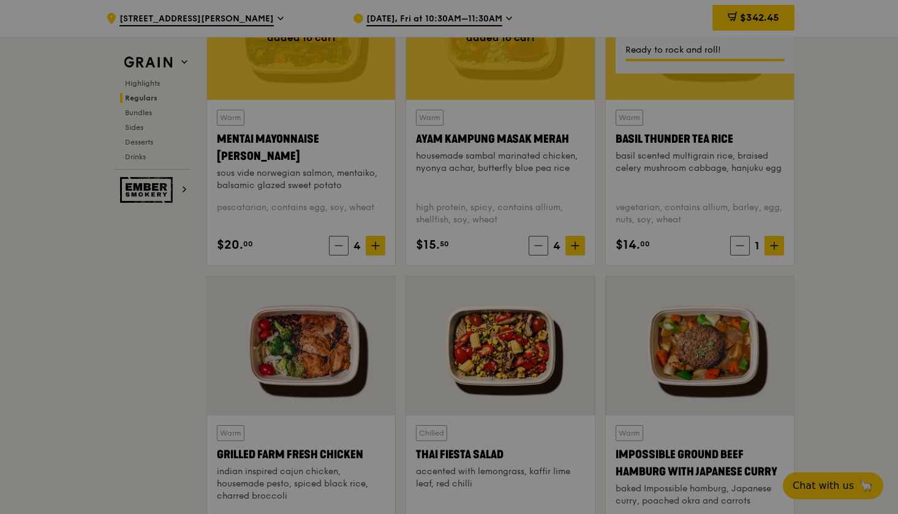
click at [772, 243] on div at bounding box center [449, 257] width 898 height 514
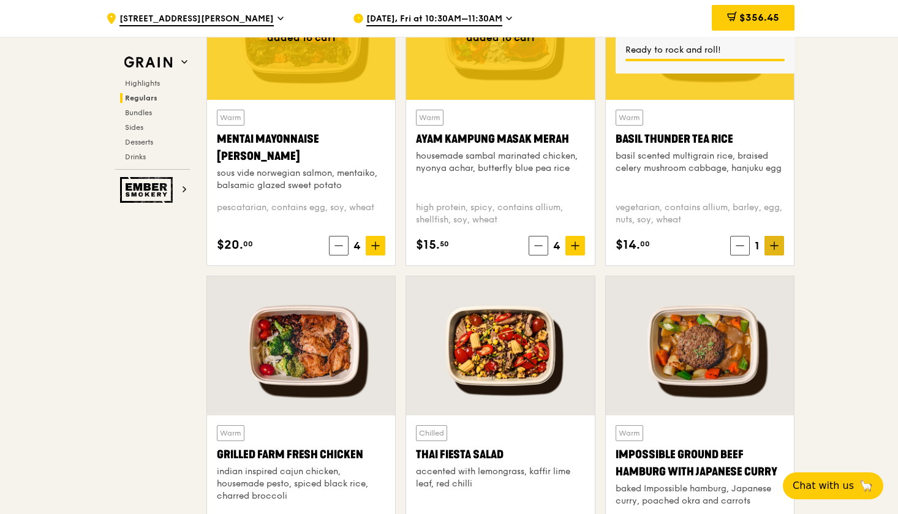
click at [775, 245] on icon at bounding box center [775, 245] width 0 height 7
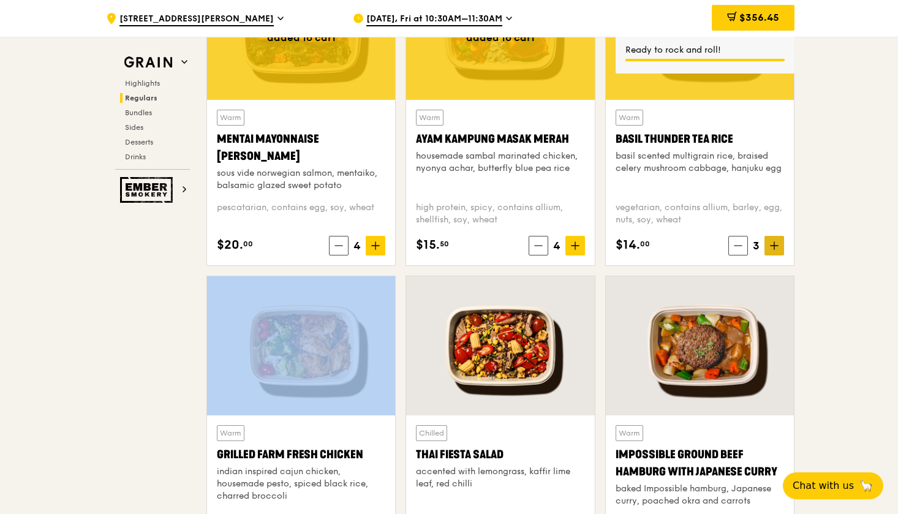
click at [775, 245] on icon at bounding box center [775, 245] width 0 height 7
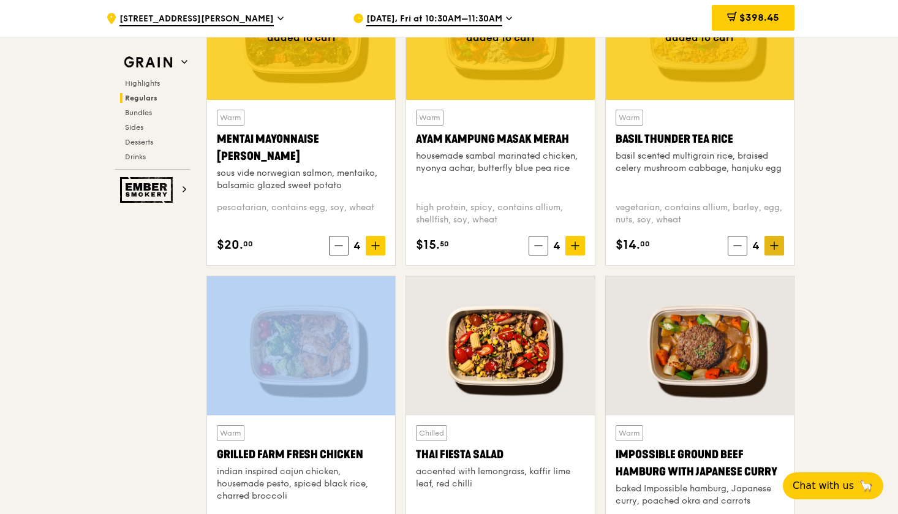
scroll to position [1376, 0]
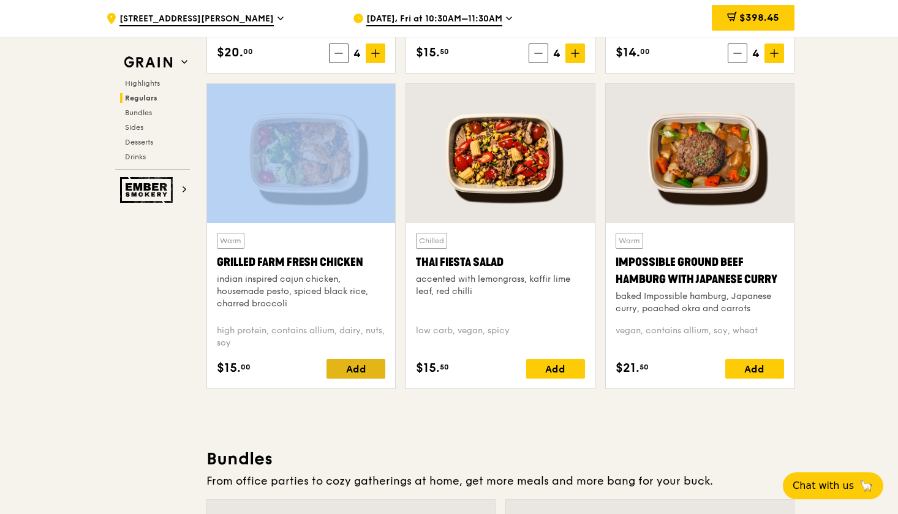
click at [359, 369] on div "Add" at bounding box center [356, 369] width 59 height 20
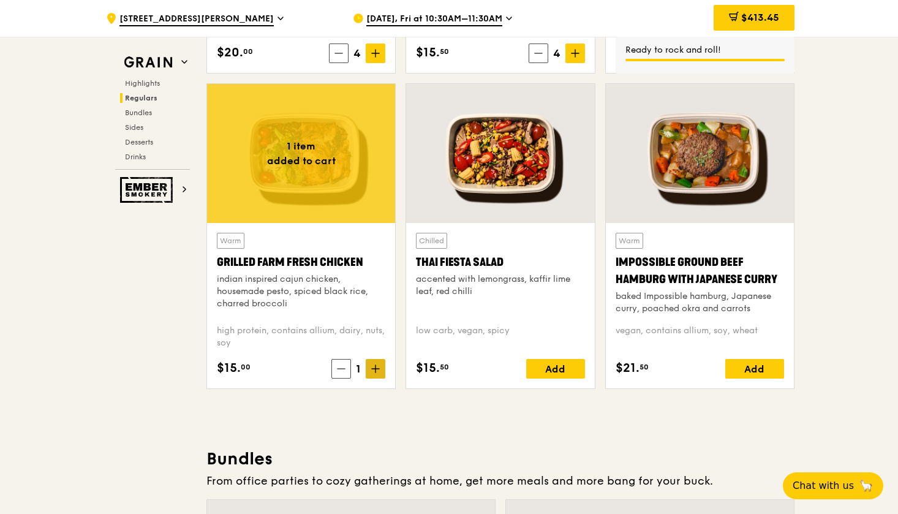
click at [378, 373] on icon at bounding box center [375, 369] width 9 height 9
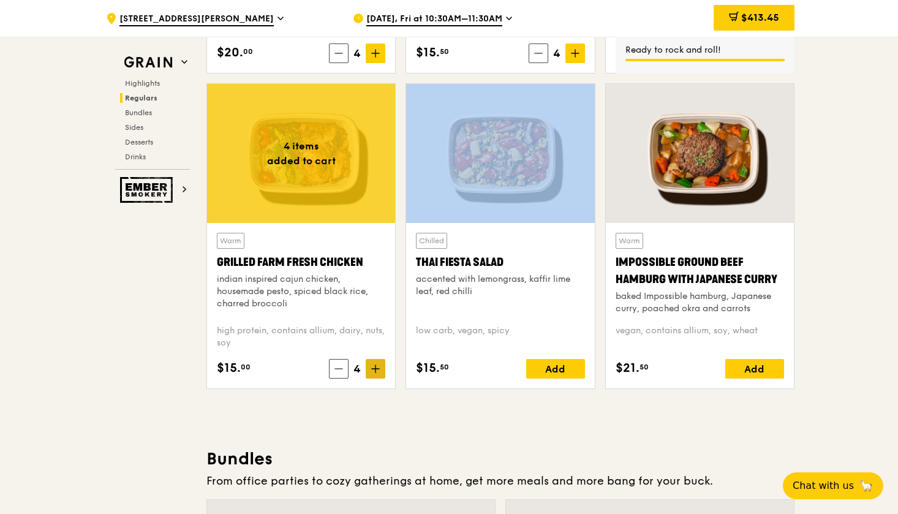
click at [378, 373] on icon at bounding box center [375, 369] width 9 height 9
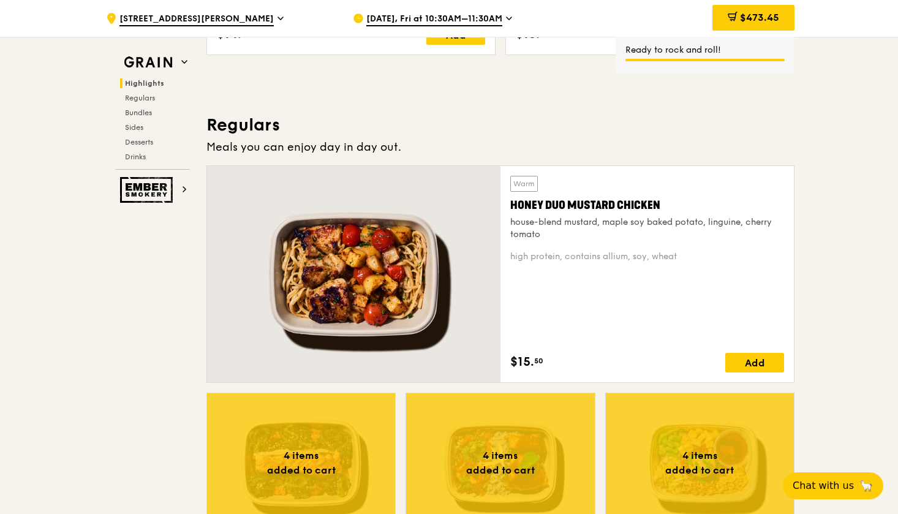
scroll to position [752, 0]
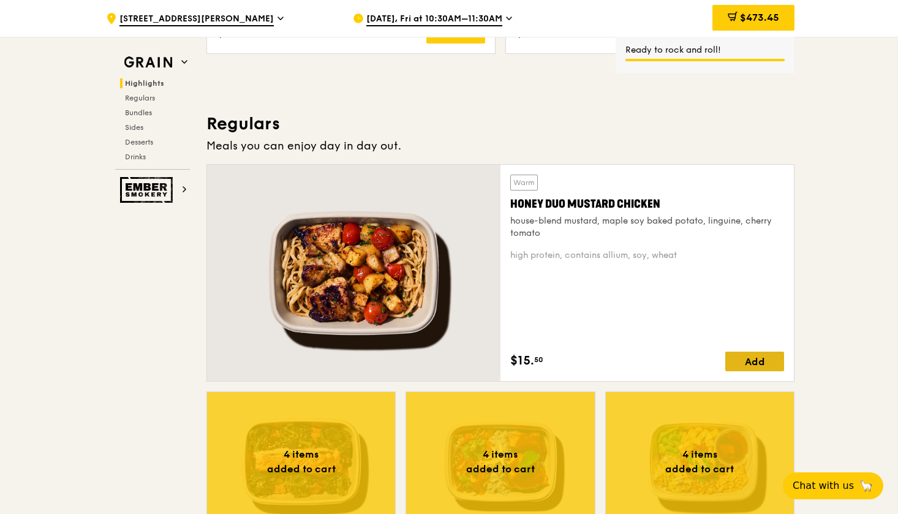
click at [756, 354] on div "Add" at bounding box center [755, 362] width 59 height 20
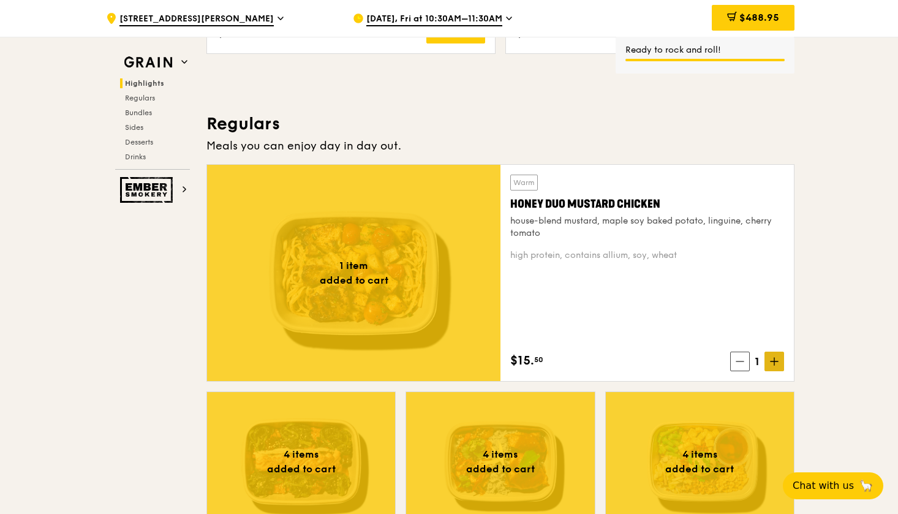
click at [770, 359] on span at bounding box center [775, 362] width 20 height 20
click at [772, 359] on icon at bounding box center [774, 361] width 9 height 9
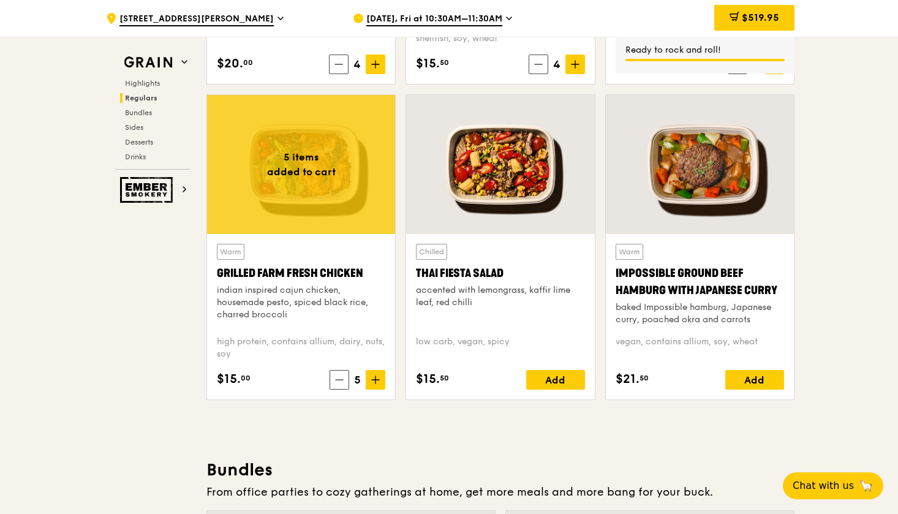
scroll to position [1410, 0]
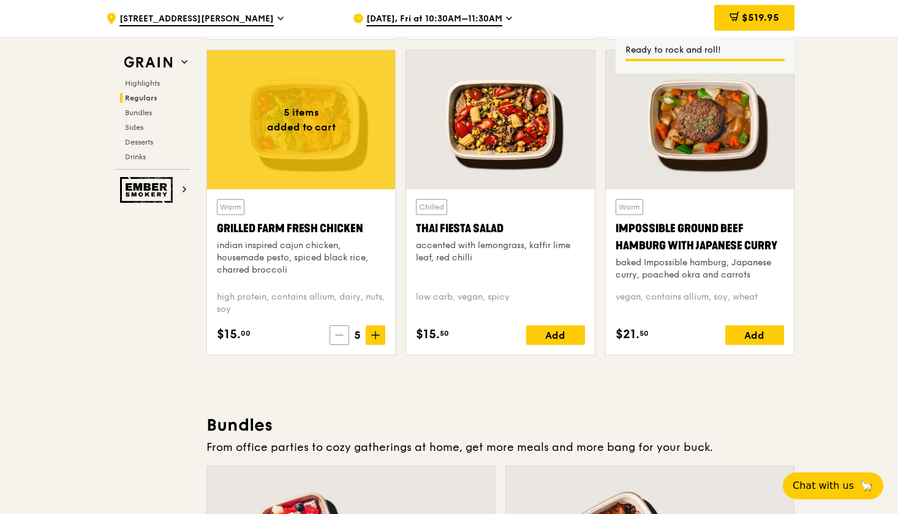
click at [338, 340] on span at bounding box center [340, 335] width 20 height 20
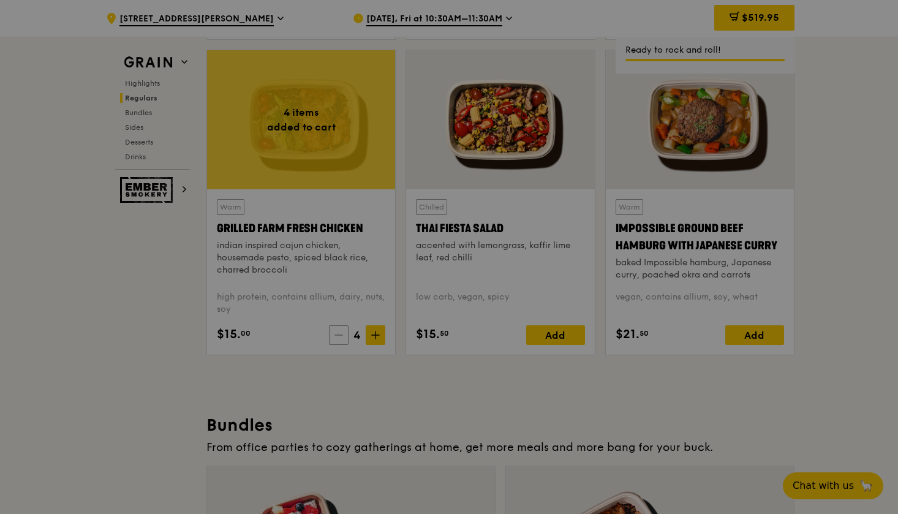
click at [338, 340] on div at bounding box center [449, 257] width 898 height 514
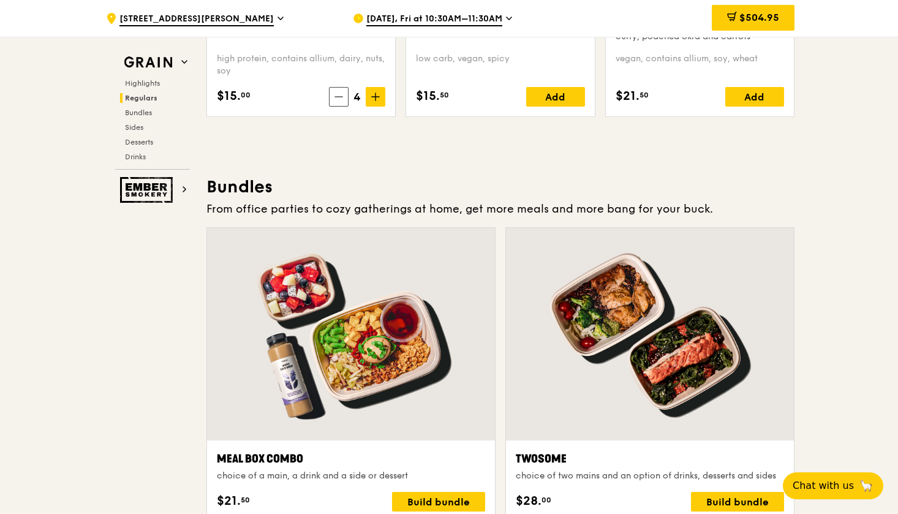
scroll to position [1463, 0]
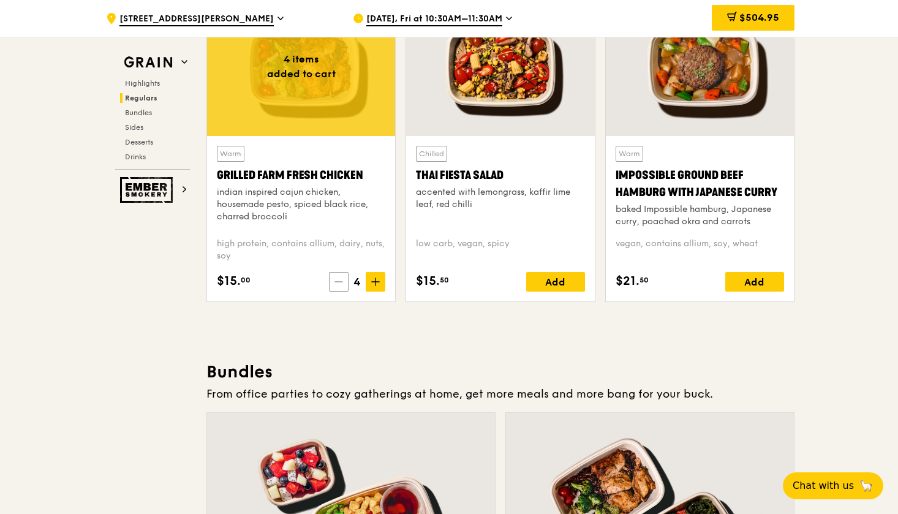
click at [343, 284] on icon at bounding box center [339, 282] width 9 height 9
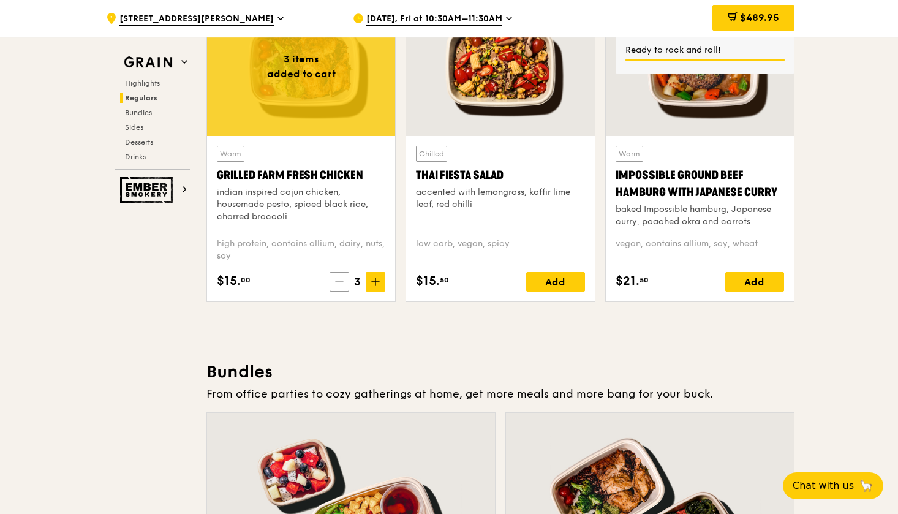
click at [343, 284] on icon at bounding box center [339, 282] width 9 height 9
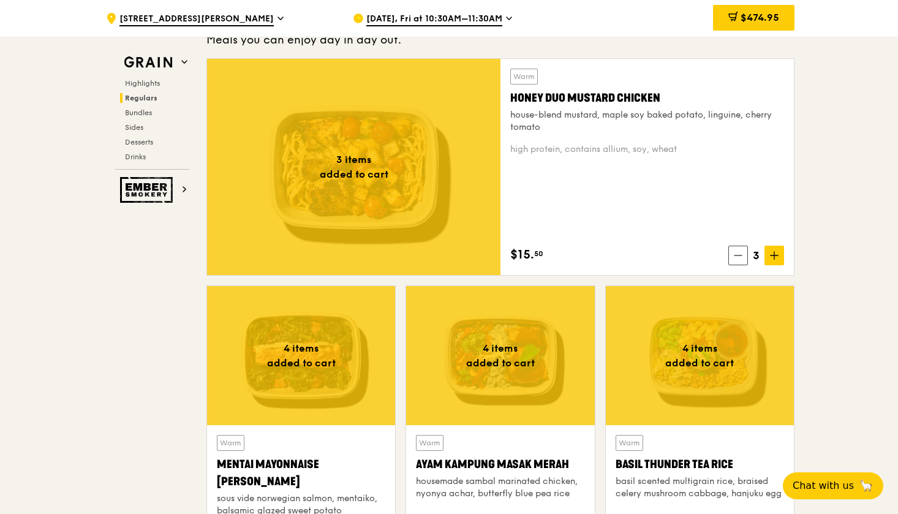
scroll to position [841, 0]
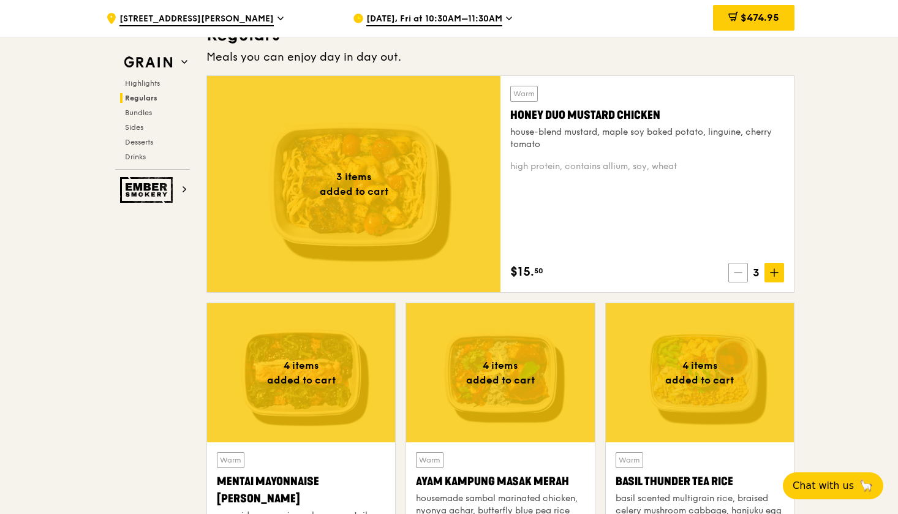
click at [740, 270] on icon at bounding box center [738, 272] width 9 height 9
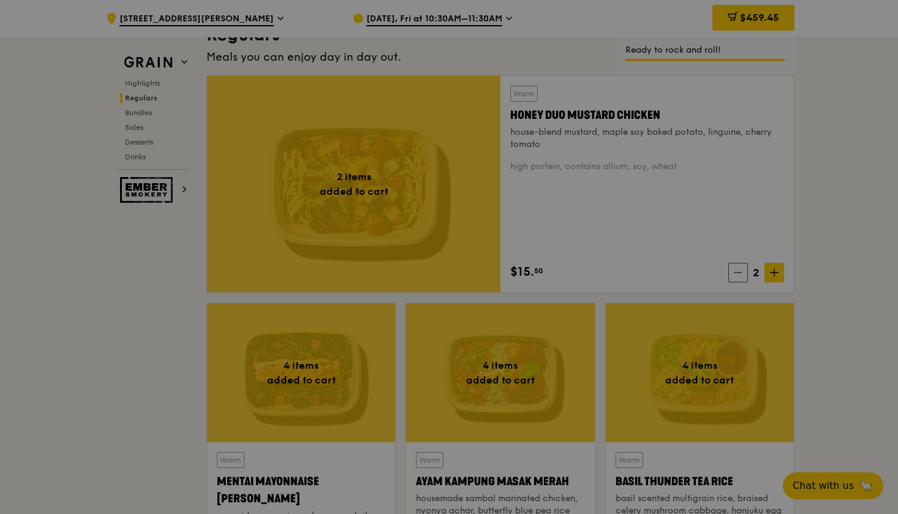
type input "2"
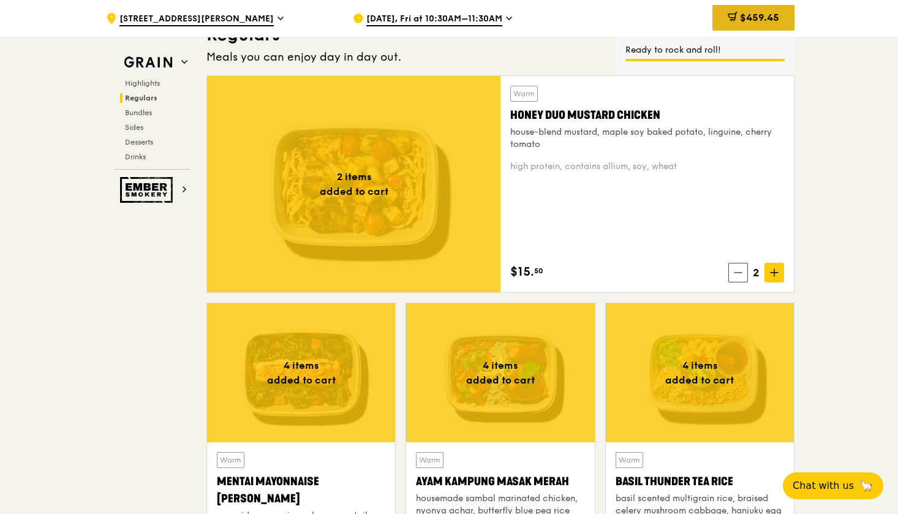
click at [773, 20] on span "$459.45" at bounding box center [759, 18] width 39 height 12
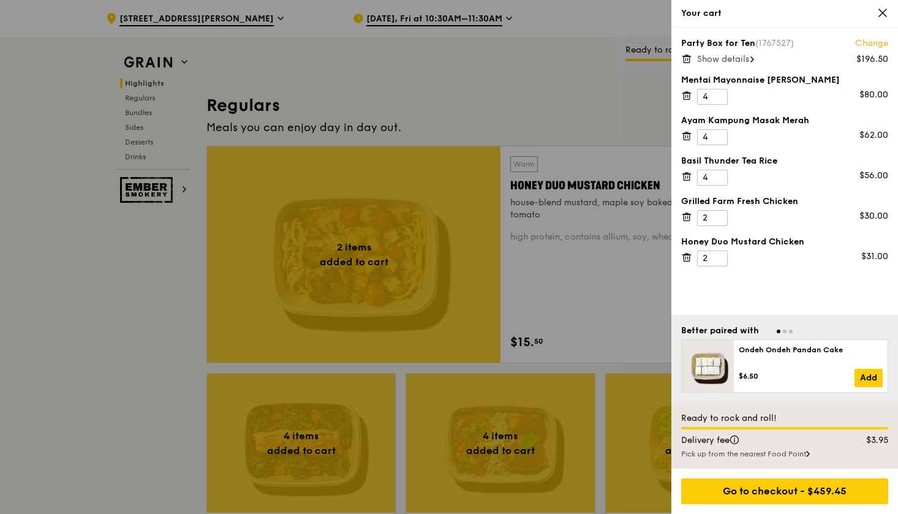
scroll to position [747, 0]
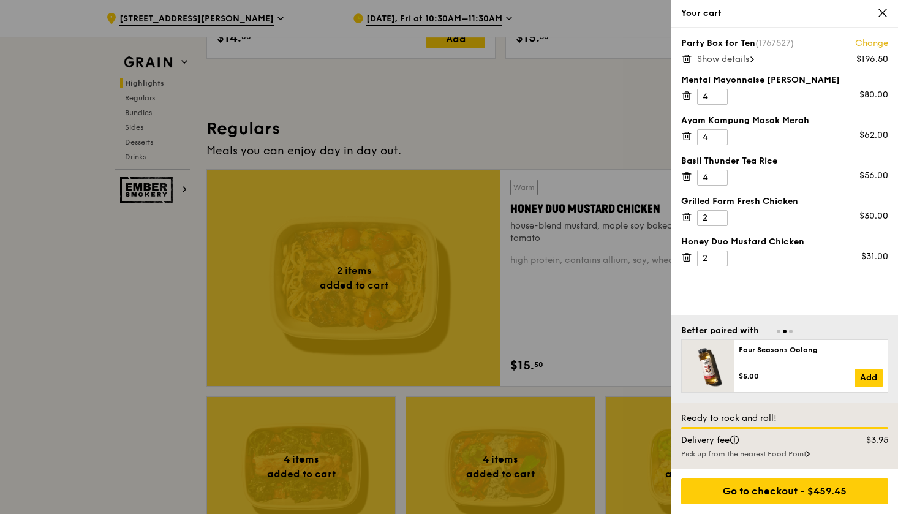
click at [739, 59] on span "Show details" at bounding box center [723, 59] width 52 height 10
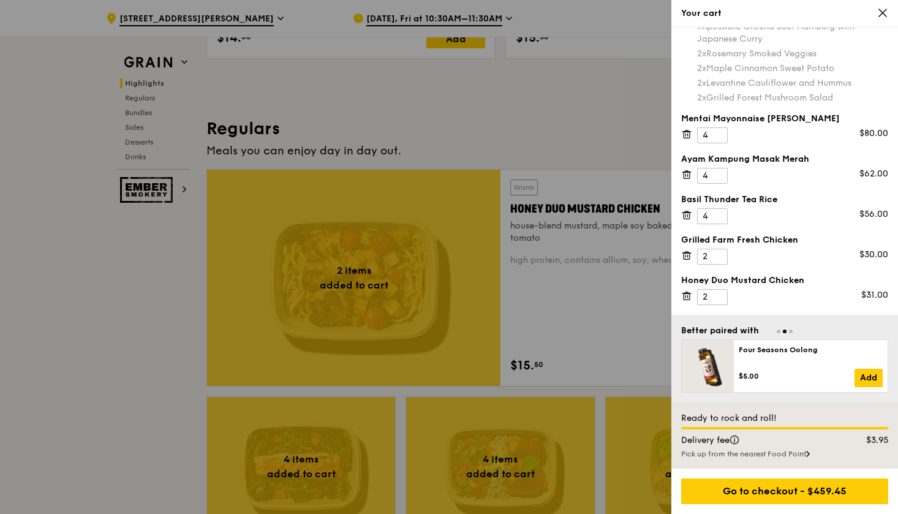
scroll to position [121, 0]
click at [755, 487] on div "Go to checkout - $459.45" at bounding box center [785, 492] width 207 height 26
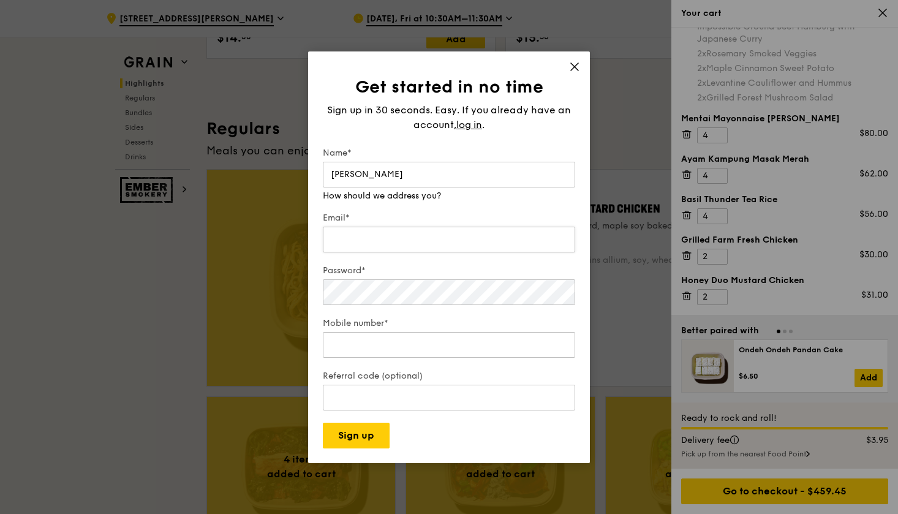
type input "Alexandra Lim"
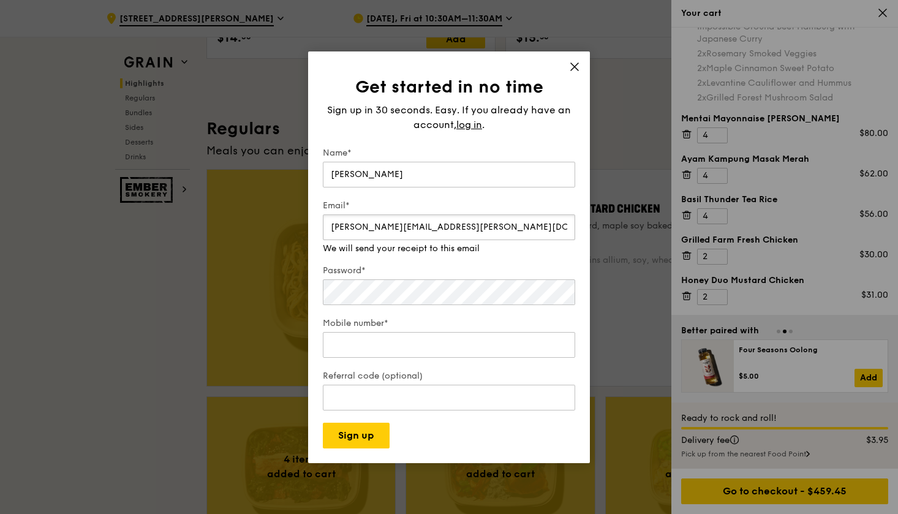
type input "alexandra.lim@amili.asia"
click at [406, 295] on div "Password*" at bounding box center [449, 286] width 253 height 43
click at [376, 344] on input "Mobile number*" at bounding box center [449, 345] width 253 height 26
type input "96318141"
click at [351, 459] on div "Get started in no time Sign up in 30 seconds. Easy. If you already have an acco…" at bounding box center [449, 257] width 898 height 514
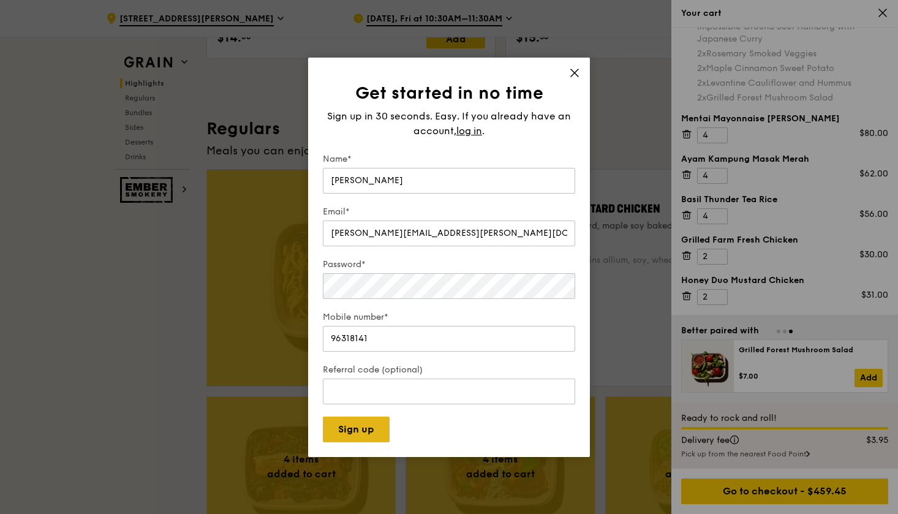
click at [367, 434] on button "Sign up" at bounding box center [356, 430] width 67 height 26
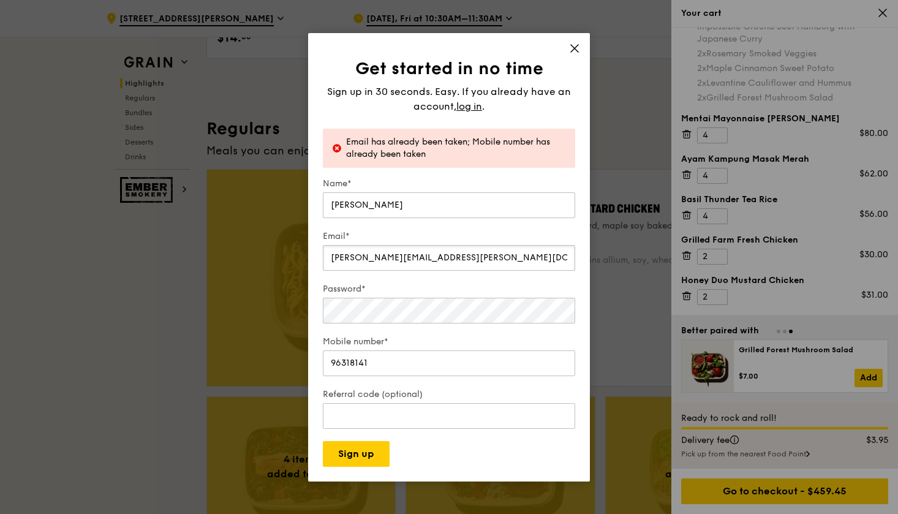
click at [456, 257] on input "alexandra.lim@amili.asia" at bounding box center [449, 258] width 253 height 26
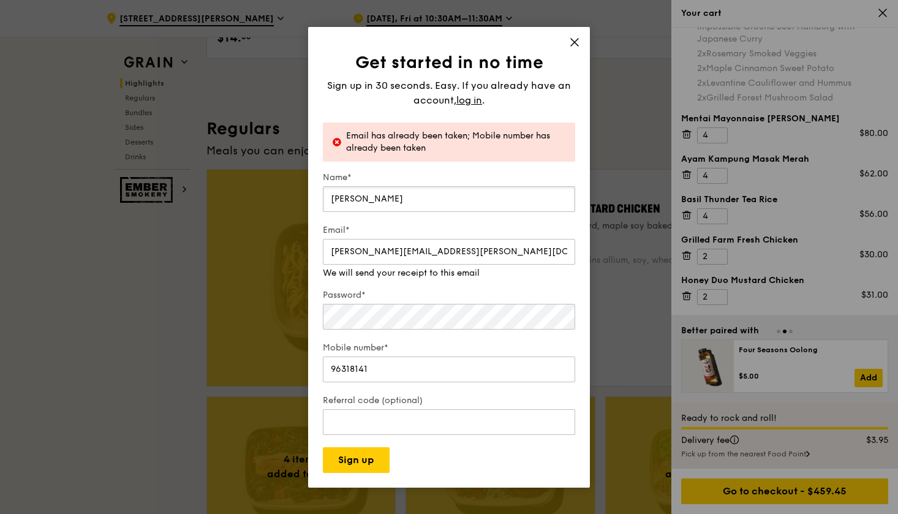
click at [407, 194] on input "Alexandra Lim" at bounding box center [449, 199] width 253 height 26
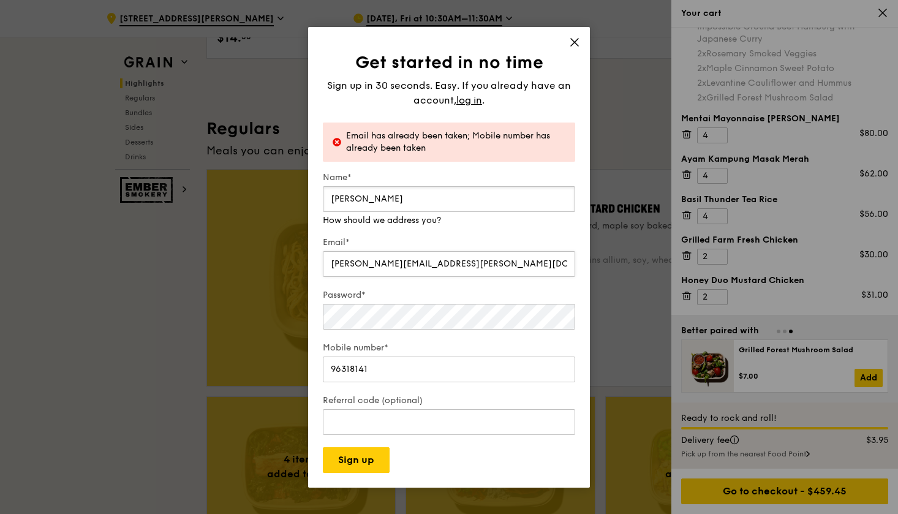
type input "Alexandra"
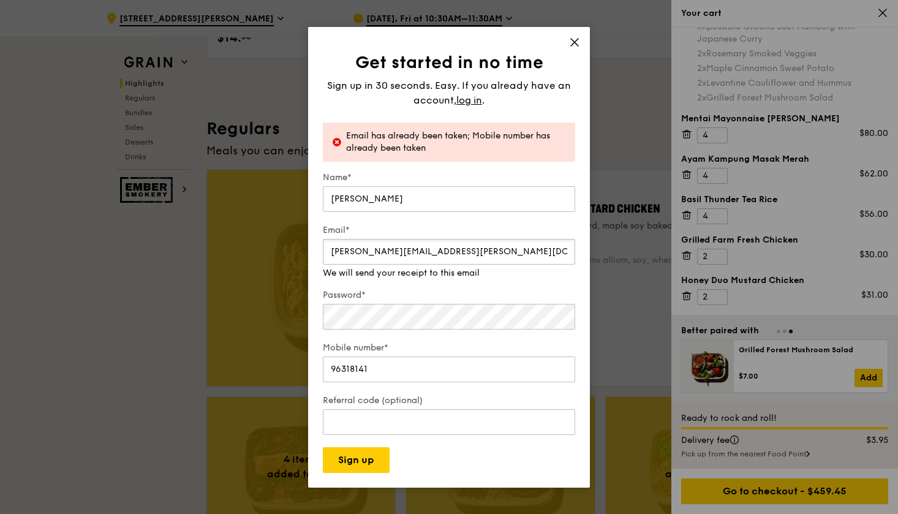
drag, startPoint x: 443, startPoint y: 268, endPoint x: 328, endPoint y: 254, distance: 116.1
click at [328, 254] on input "alexandra.lim@amili.asia" at bounding box center [449, 252] width 253 height 26
type input "allimyun@gmail.com"
click at [359, 460] on button "Sign up" at bounding box center [356, 460] width 67 height 26
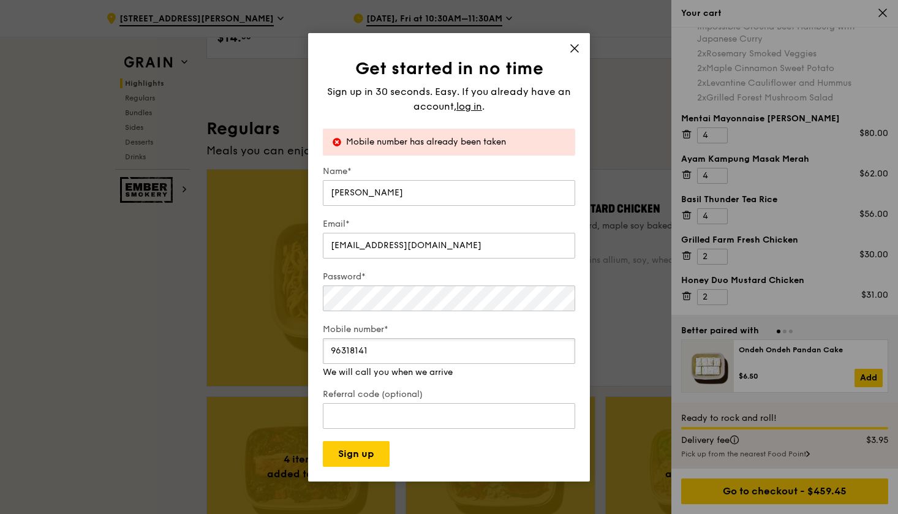
click at [398, 355] on input "96318141" at bounding box center [449, 351] width 253 height 26
click at [477, 105] on span "log in" at bounding box center [470, 106] width 26 height 15
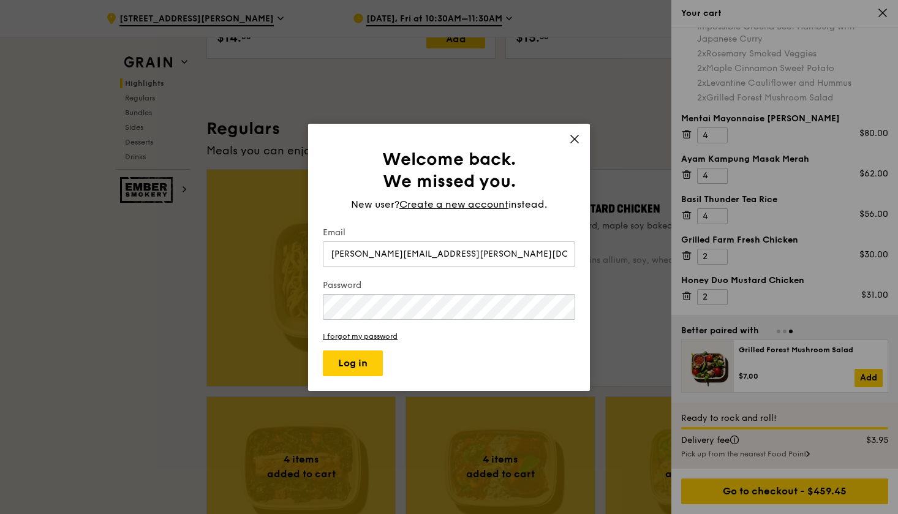
type input "alexandra.lim@amili.asia"
click at [353, 363] on button "Log in" at bounding box center [353, 364] width 60 height 26
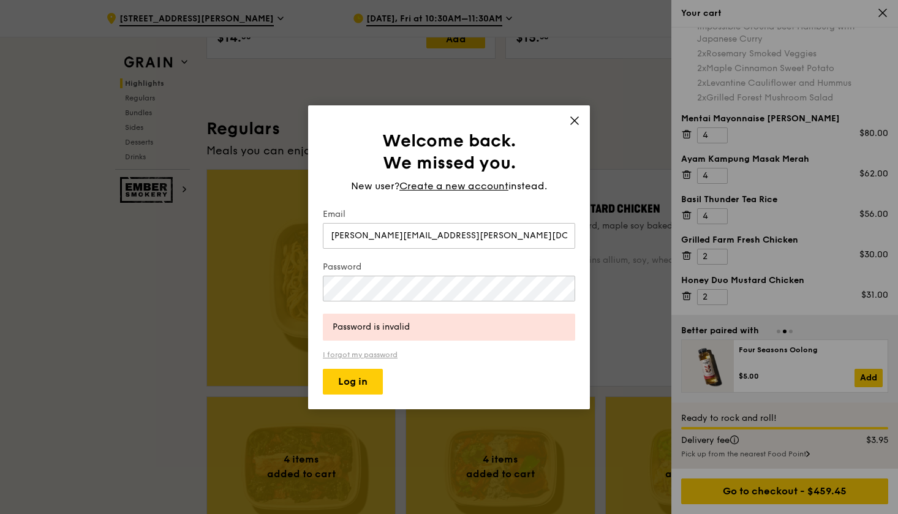
click at [367, 354] on link "I forgot my password" at bounding box center [449, 355] width 253 height 9
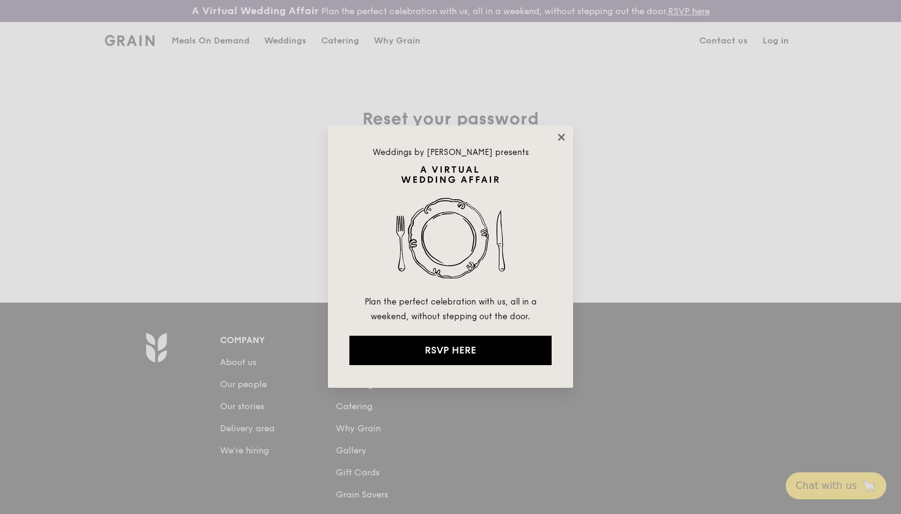
click at [559, 139] on icon at bounding box center [561, 137] width 7 height 7
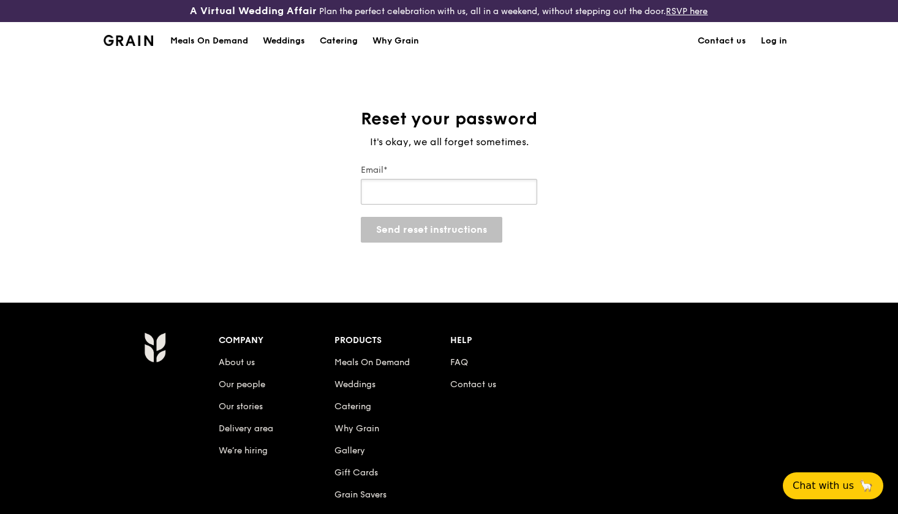
type input "alexandra.lim@amili.asia"
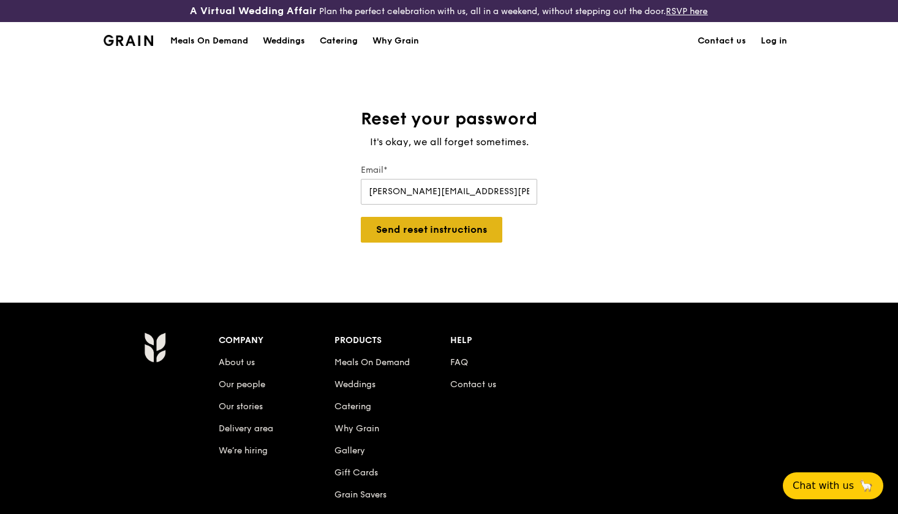
click at [447, 226] on button "Send reset instructions" at bounding box center [432, 230] width 142 height 26
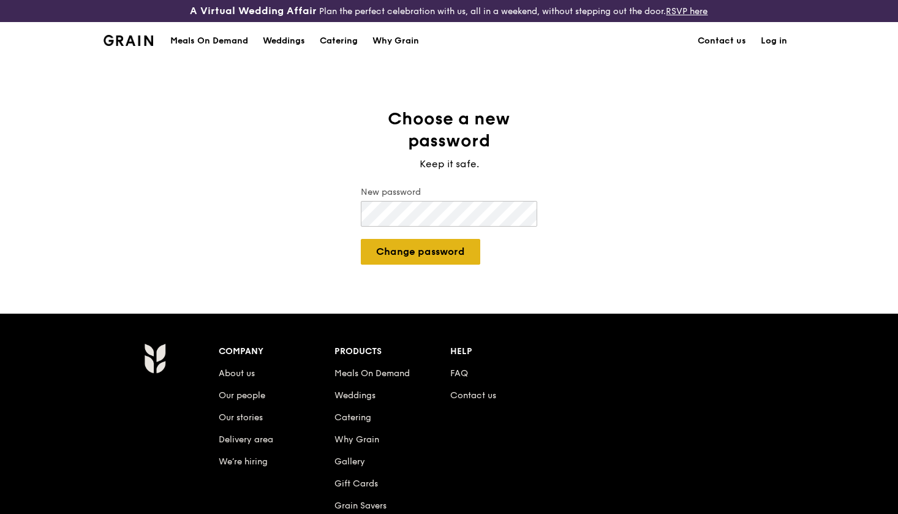
click at [402, 246] on button "Change password" at bounding box center [421, 252] width 120 height 26
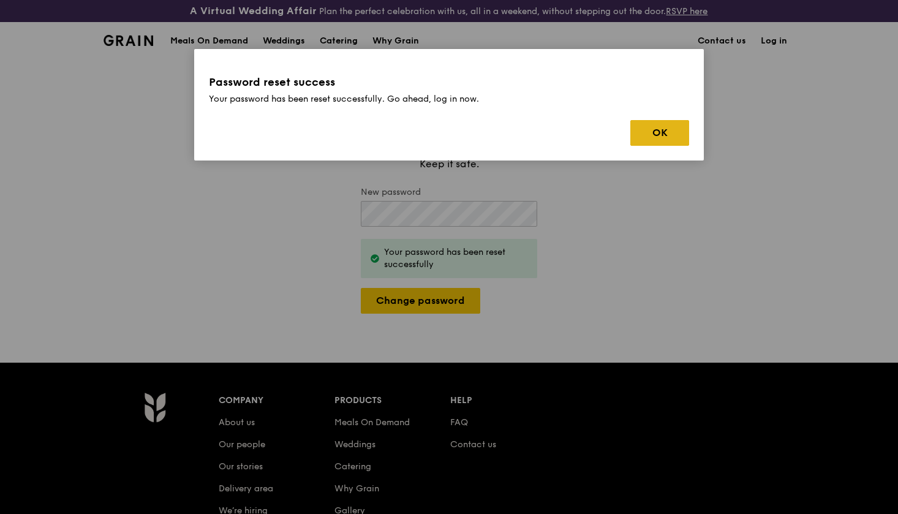
click at [674, 127] on button "OK" at bounding box center [660, 133] width 59 height 26
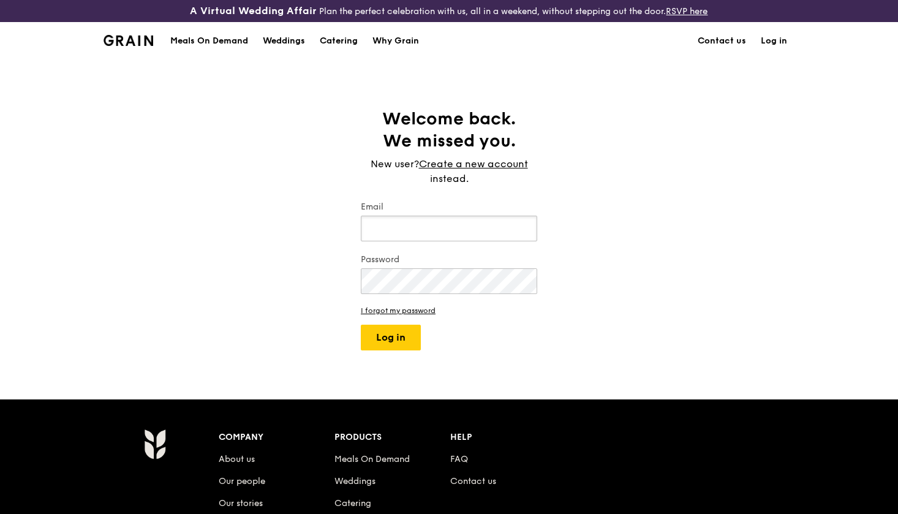
type input "[PERSON_NAME][EMAIL_ADDRESS][PERSON_NAME][DOMAIN_NAME]"
click at [404, 328] on button "Log in" at bounding box center [391, 338] width 60 height 26
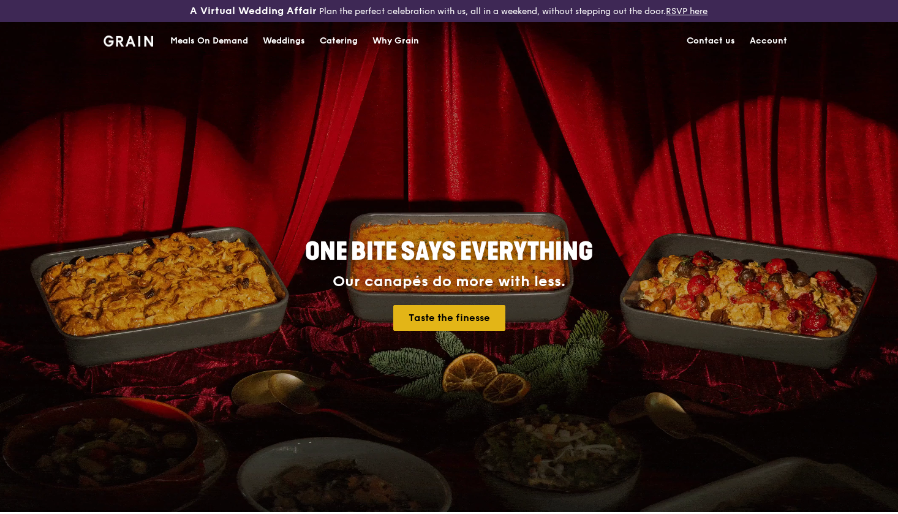
click at [426, 322] on link "Taste the finesse" at bounding box center [449, 318] width 112 height 26
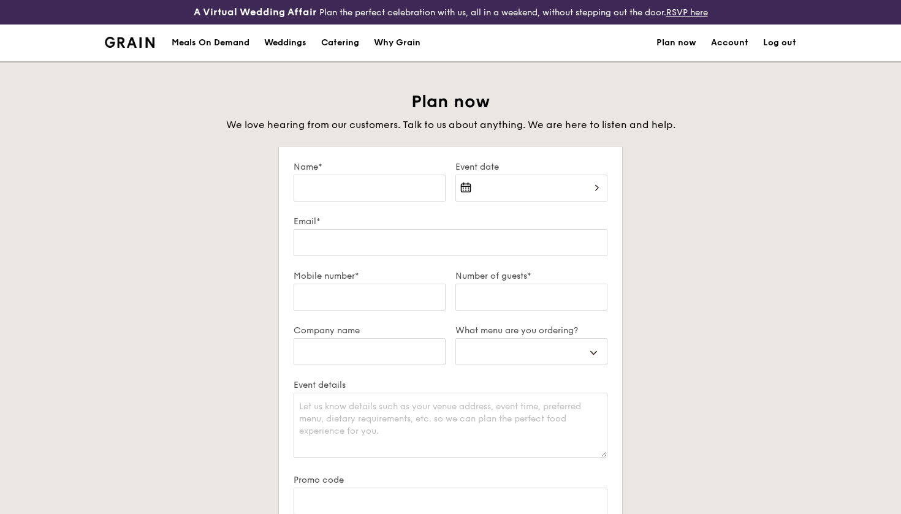
select select
type input "A"
select select
type input "Al"
select select
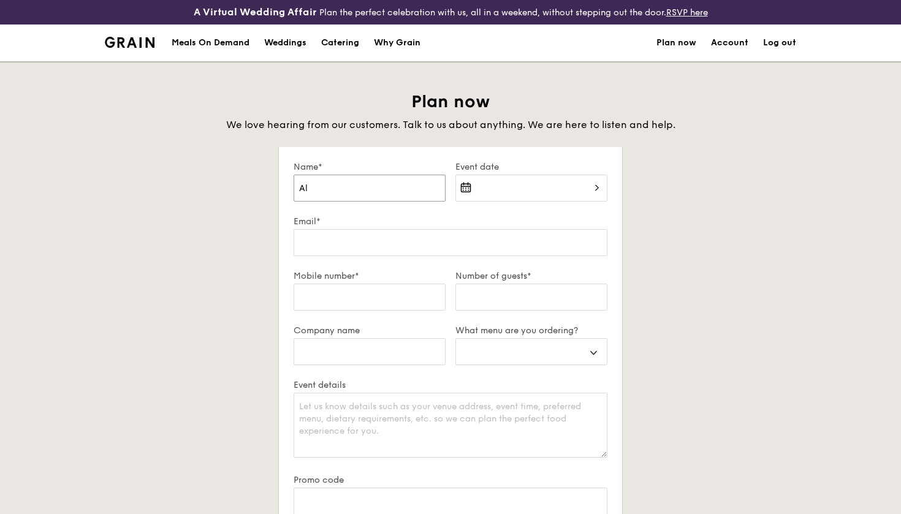
type input "Ale"
select select
type input "Alex"
select select
type input "Alexa"
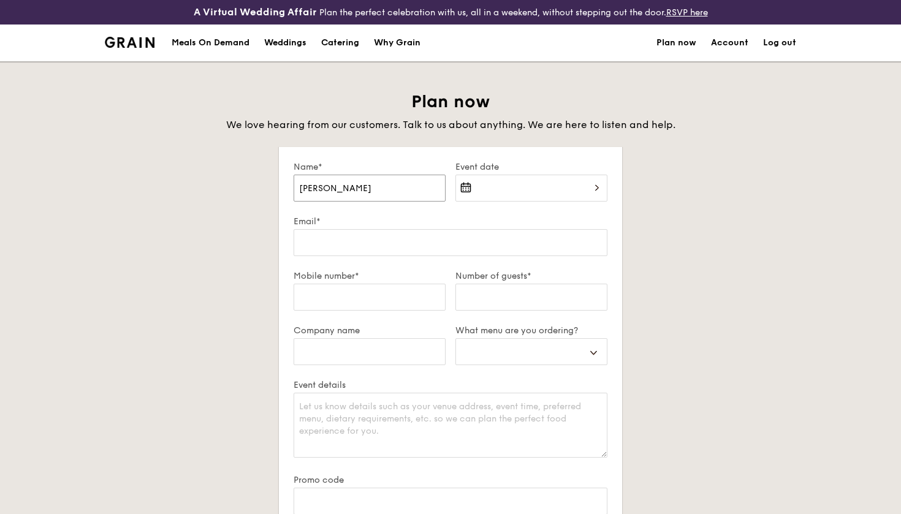
select select
type input "Alexan"
select select
type input "Alexand"
select select
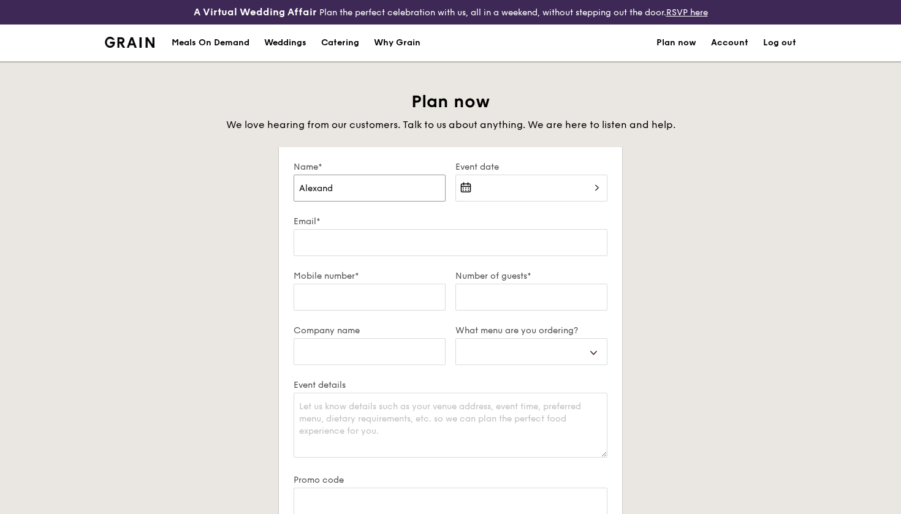
type input "Alexandr"
select select
type input "Alexandra"
select select
type input "Alexandra"
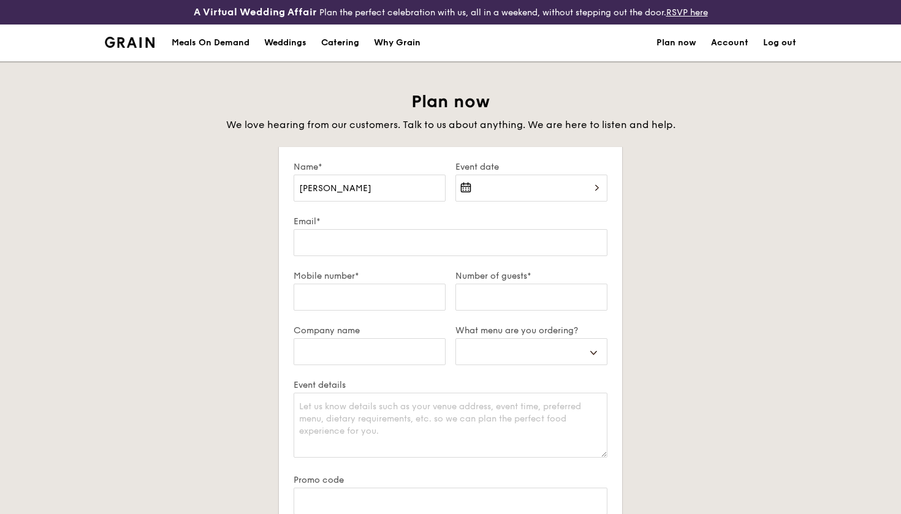
click at [541, 186] on div at bounding box center [531, 196] width 152 height 42
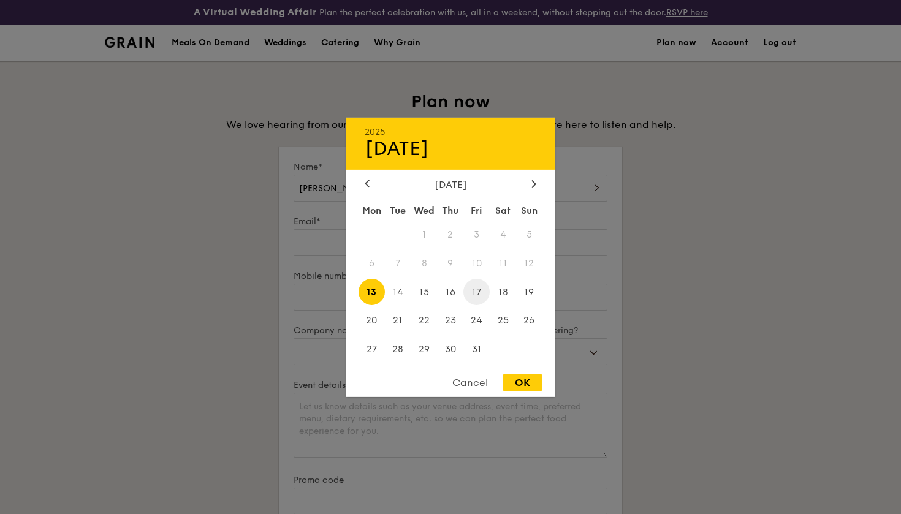
click at [479, 288] on span "17" at bounding box center [476, 292] width 26 height 26
click at [327, 235] on div at bounding box center [450, 257] width 901 height 514
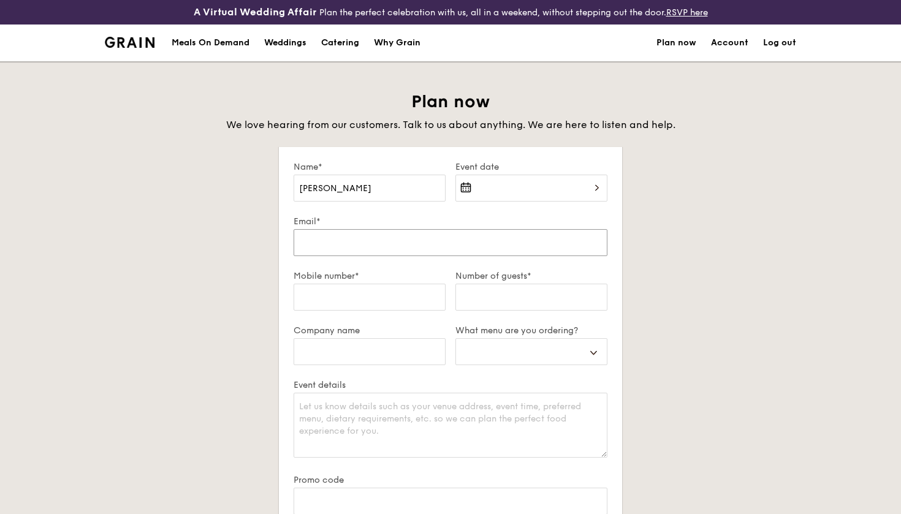
type input "alexandra.lim@amili.asia"
select select
type input "9"
select select
type input "96"
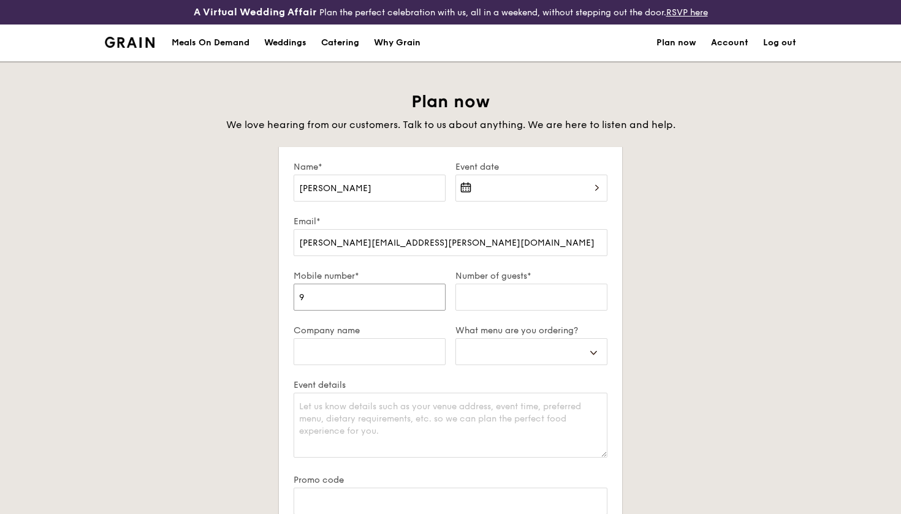
select select
type input "963"
select select
type input "9631"
select select
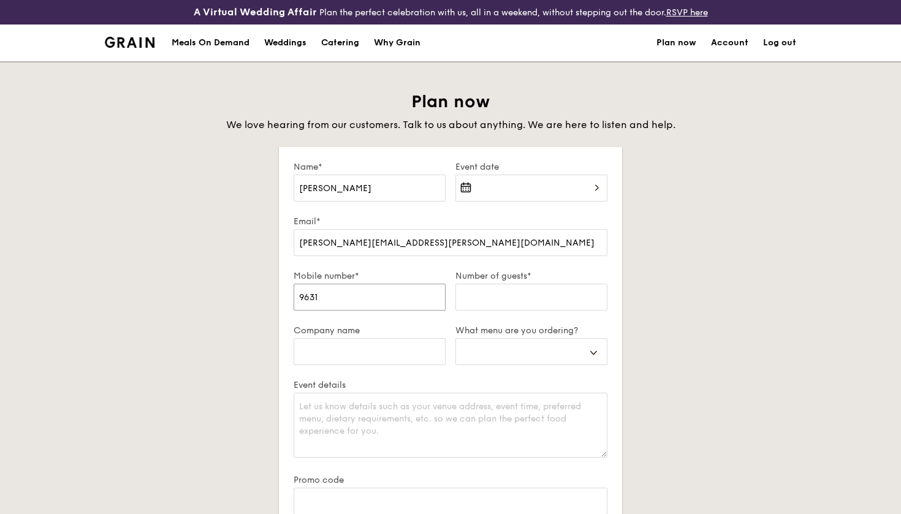
type input "96318"
select select
type input "963181"
select select
type input "9631814"
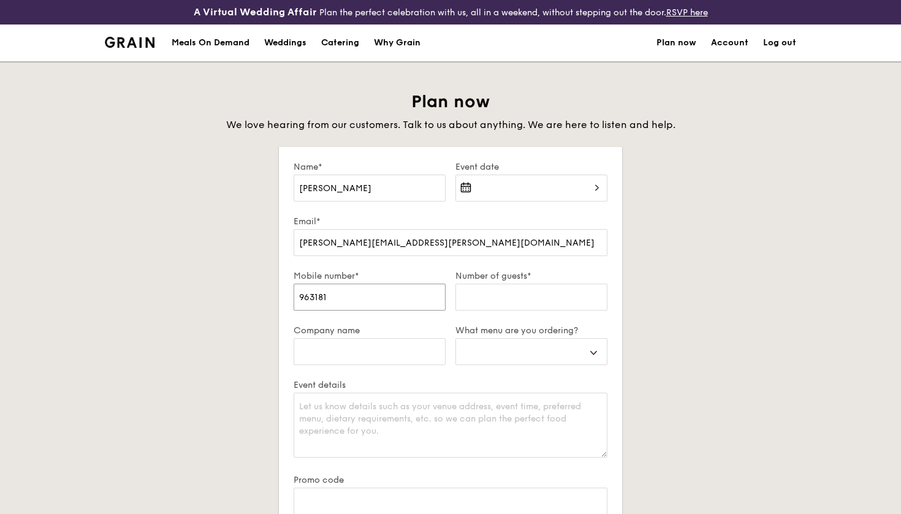
select select
type input "96318141"
select select
type input "96318141"
click at [520, 300] on input "Number of guests*" at bounding box center [531, 297] width 152 height 27
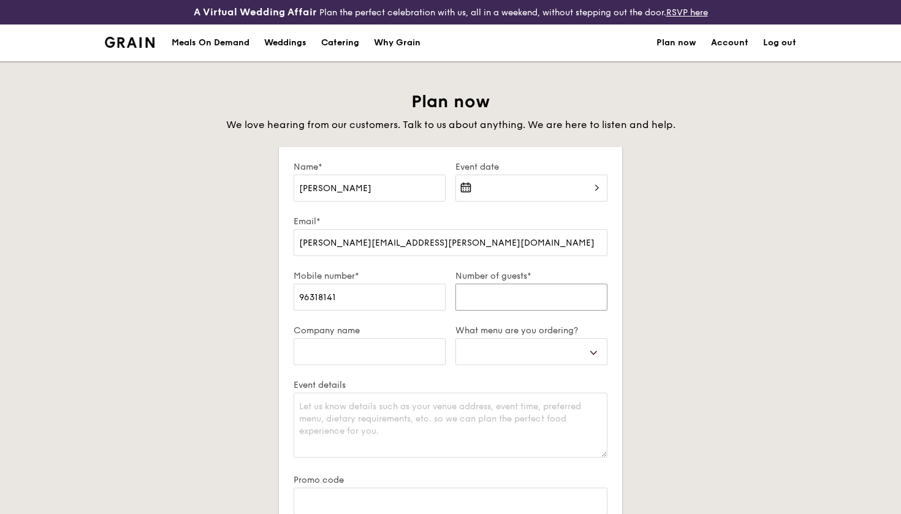
type input "2"
select select
type input "26"
select select
type input "26"
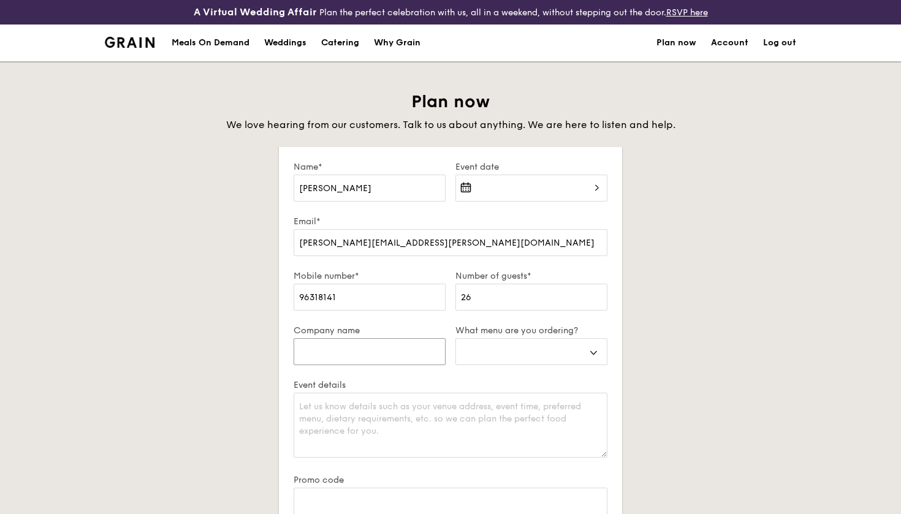
type input "A"
select select
type input "AM"
select select
type input "AMI"
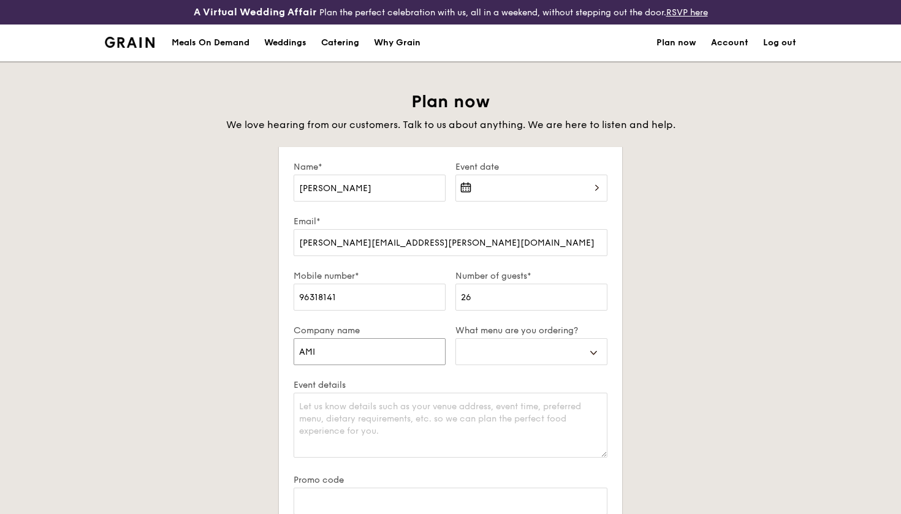
select select
type input "AMIL"
select select
type input "AMILI"
select select
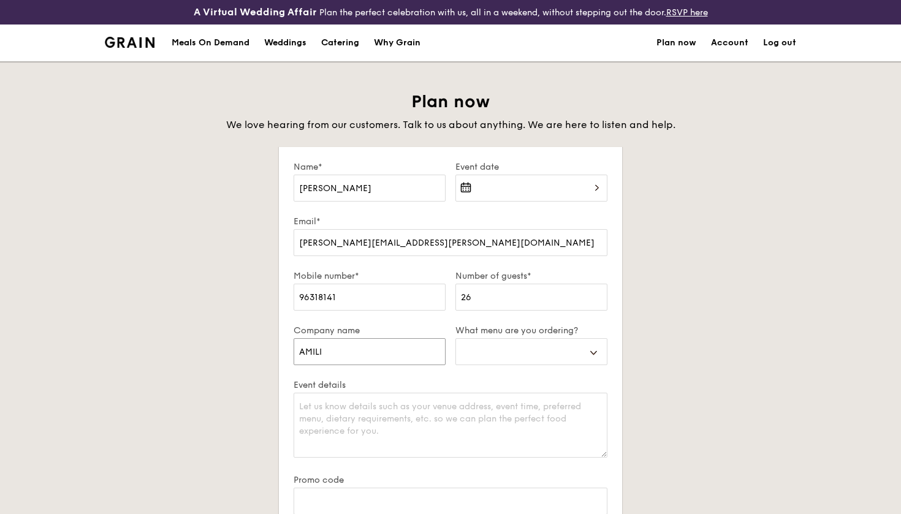
type input "AMILI"
select select "mealBoxes"
click at [455, 406] on textarea "Event details" at bounding box center [451, 425] width 314 height 65
type textarea "C"
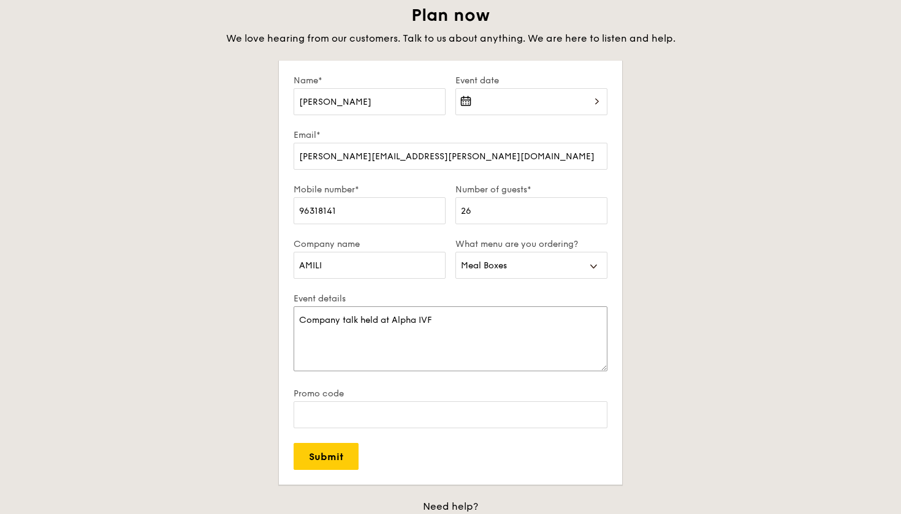
scroll to position [88, 0]
type textarea "Company talk held at Alpha IVF"
click at [359, 462] on form "Name* Alexandra Event date Email* alexandra.lim@amili.asia Mobile number* 96318…" at bounding box center [450, 271] width 343 height 424
click at [344, 455] on input "Submit" at bounding box center [326, 454] width 65 height 27
select select
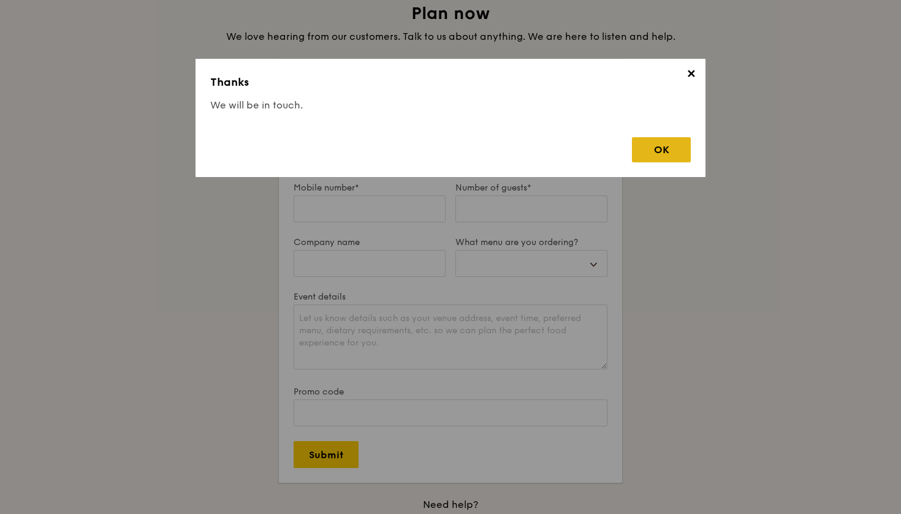
click at [671, 150] on div "OK" at bounding box center [661, 149] width 59 height 25
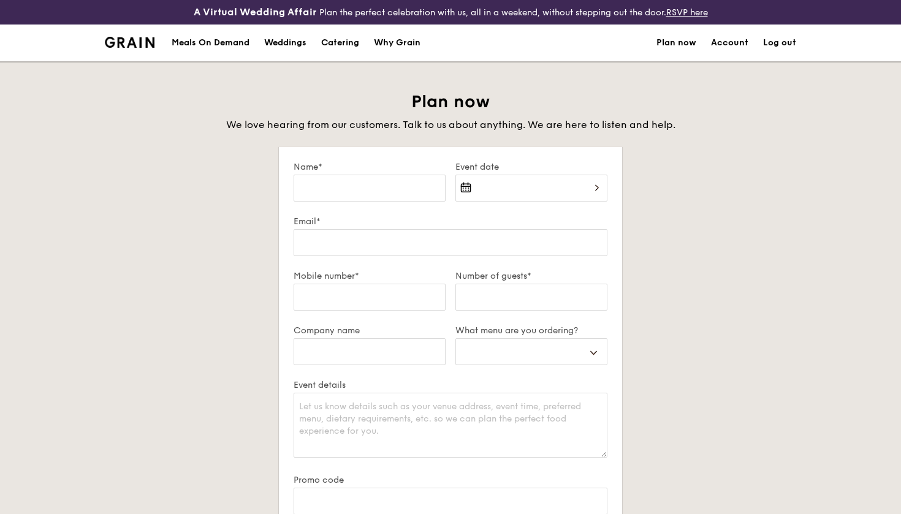
scroll to position [0, 0]
click at [224, 42] on div "Meals On Demand" at bounding box center [211, 43] width 78 height 37
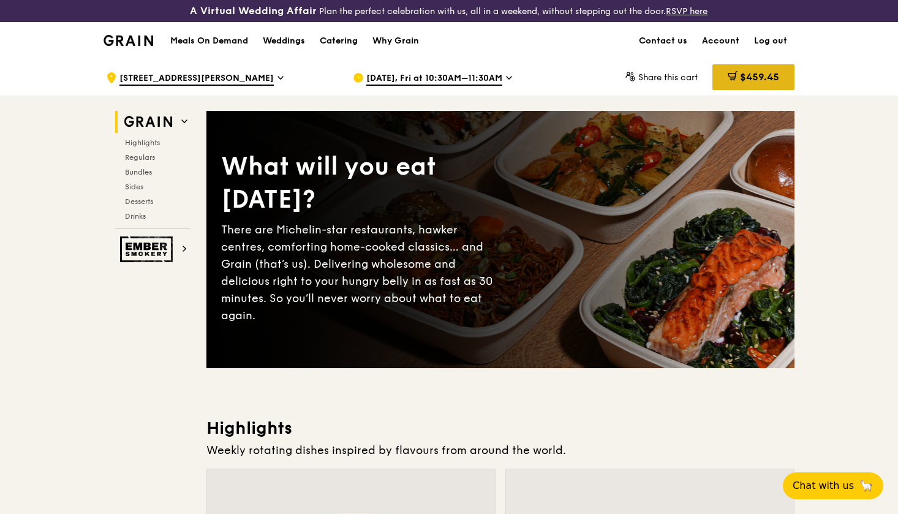
click at [760, 64] on div "$459.45" at bounding box center [754, 77] width 82 height 26
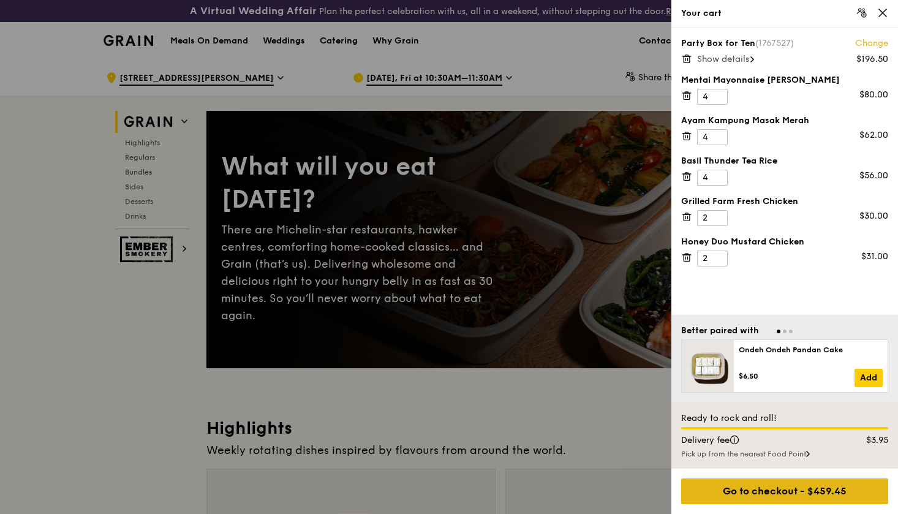
click at [778, 487] on div "Go to checkout - $459.45" at bounding box center [785, 492] width 207 height 26
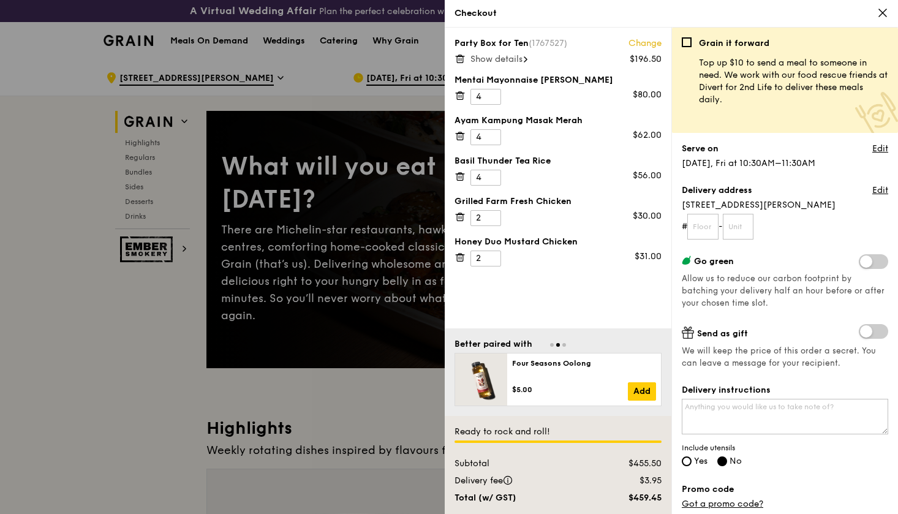
click at [516, 56] on span "Show details" at bounding box center [497, 59] width 52 height 10
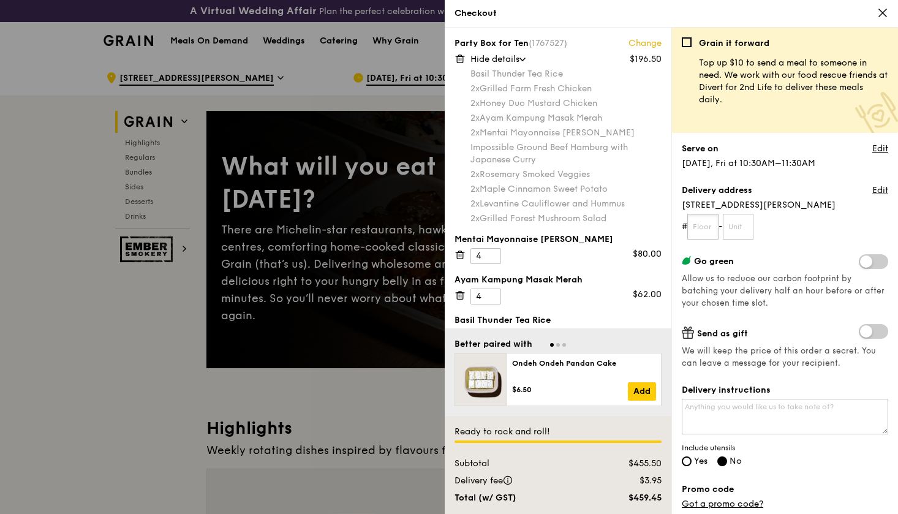
click at [707, 234] on input "text" at bounding box center [703, 227] width 31 height 26
type input "02"
click at [746, 229] on input "text" at bounding box center [738, 227] width 31 height 26
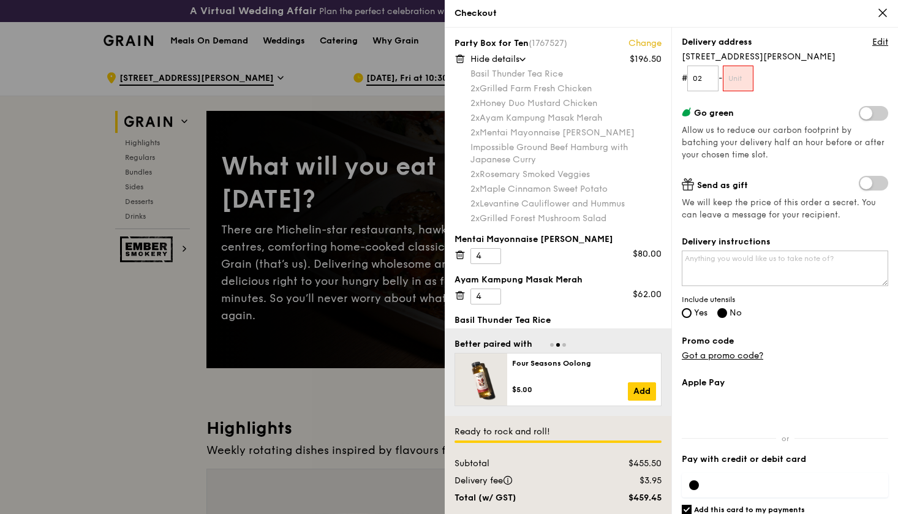
scroll to position [103, 0]
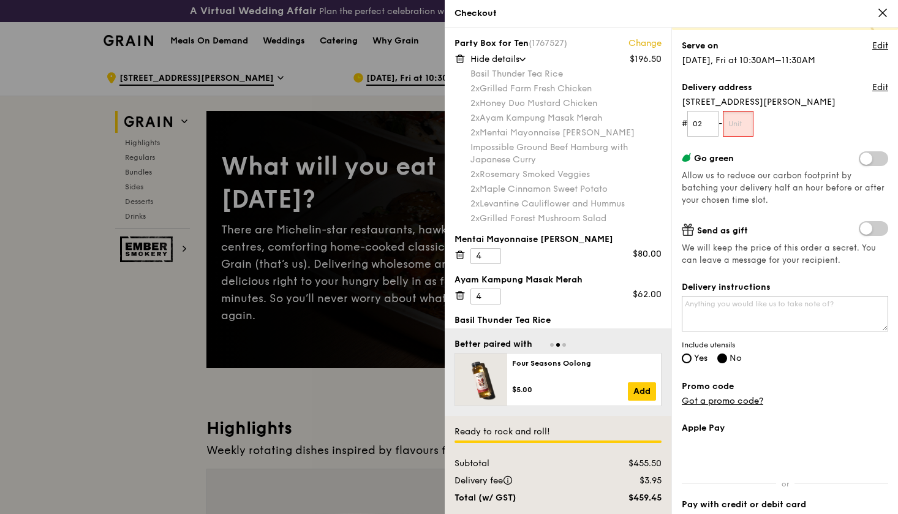
click at [749, 120] on input "text" at bounding box center [738, 124] width 31 height 26
type input "18"
click at [780, 150] on div "Grain it forward Top up $10 to send a meal to someone in need. We work with our…" at bounding box center [785, 172] width 207 height 477
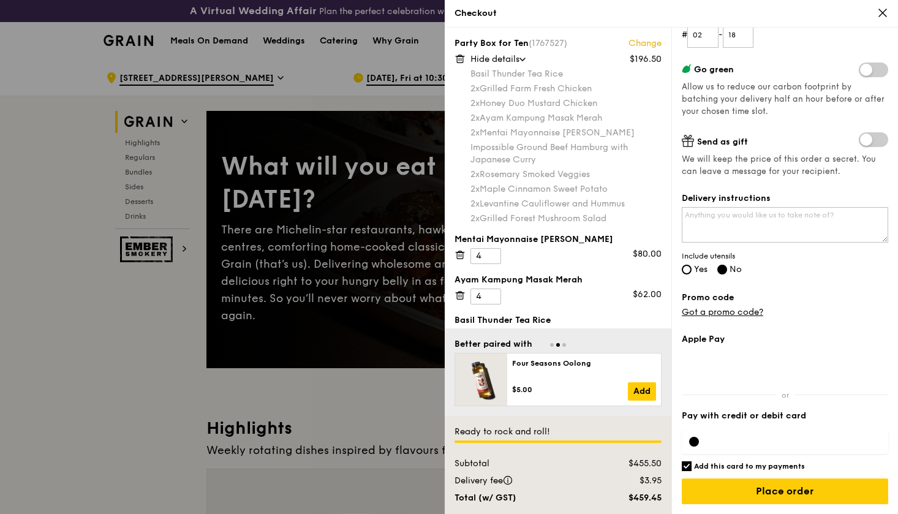
scroll to position [192, 0]
